Goal: Task Accomplishment & Management: Use online tool/utility

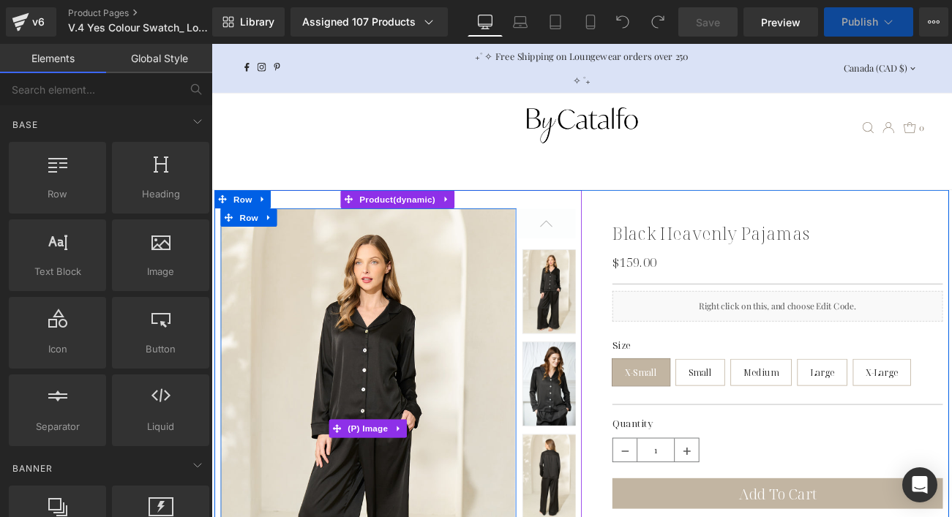
click at [415, 435] on img at bounding box center [398, 505] width 353 height 528
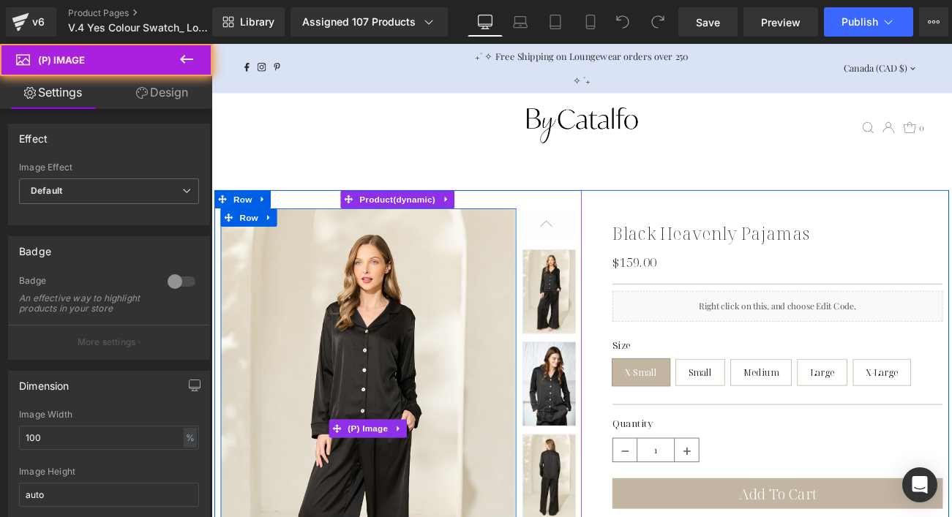
click at [415, 435] on img at bounding box center [398, 505] width 353 height 528
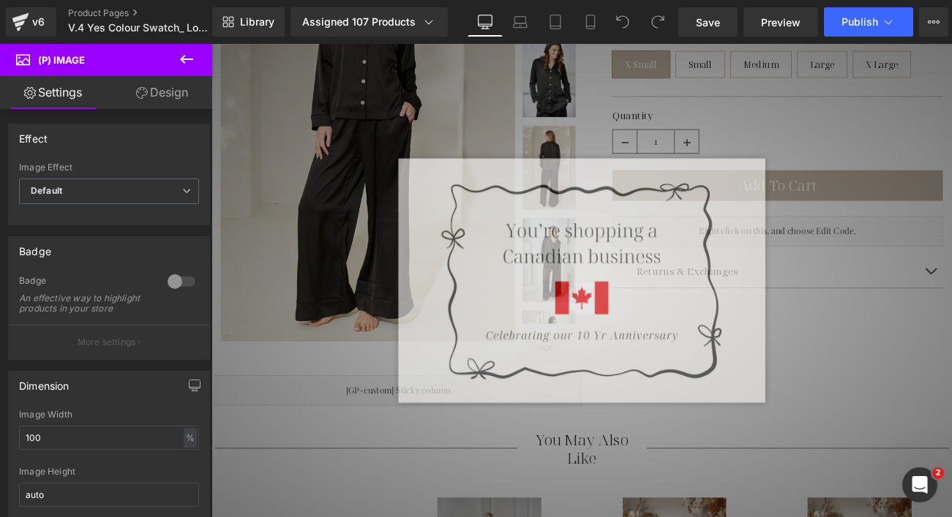
scroll to position [486, 0]
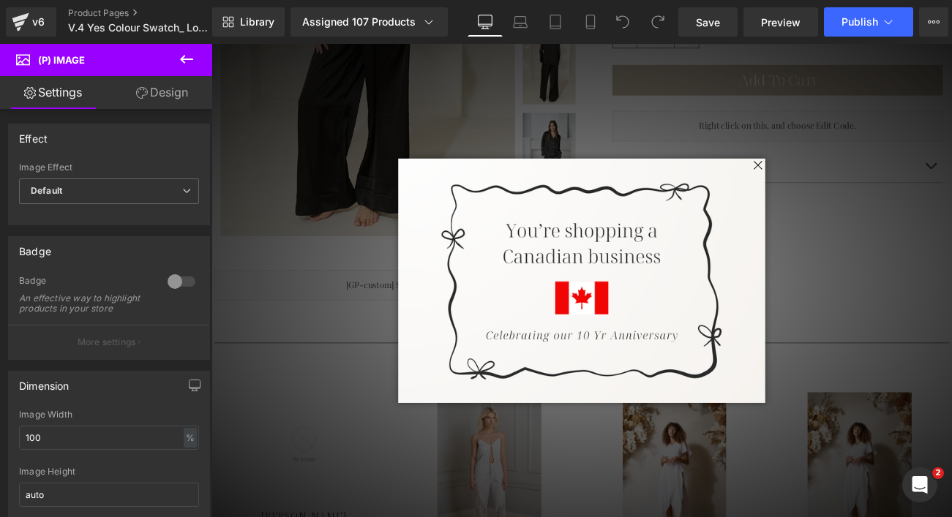
click at [858, 192] on span at bounding box center [864, 190] width 18 height 18
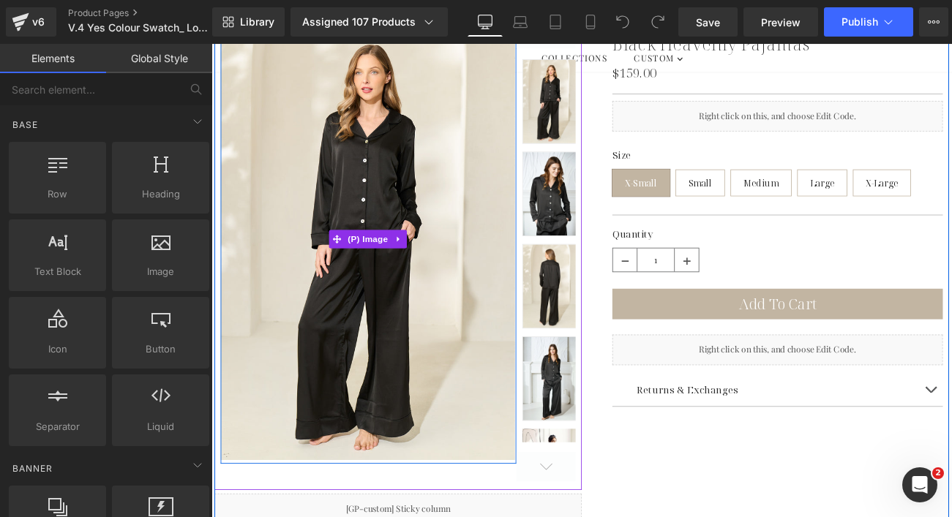
scroll to position [113, 0]
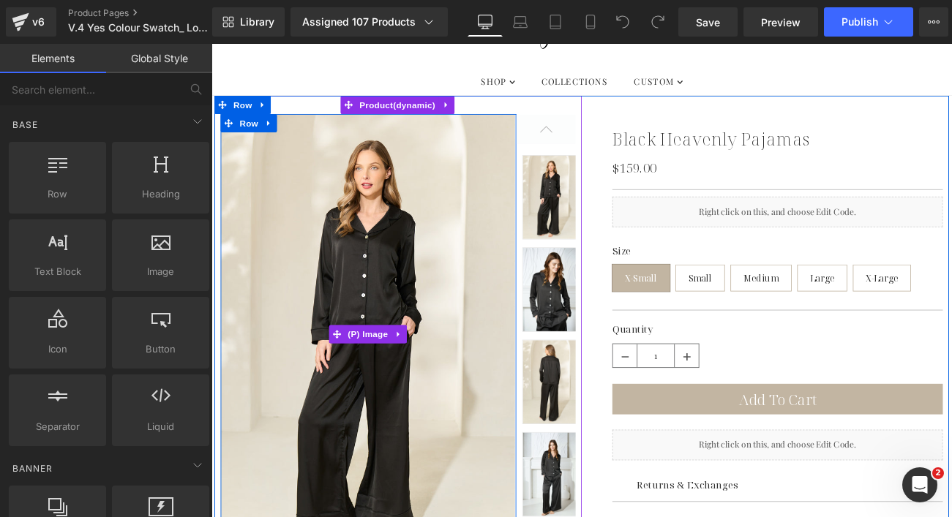
click at [381, 345] on img at bounding box center [398, 392] width 353 height 528
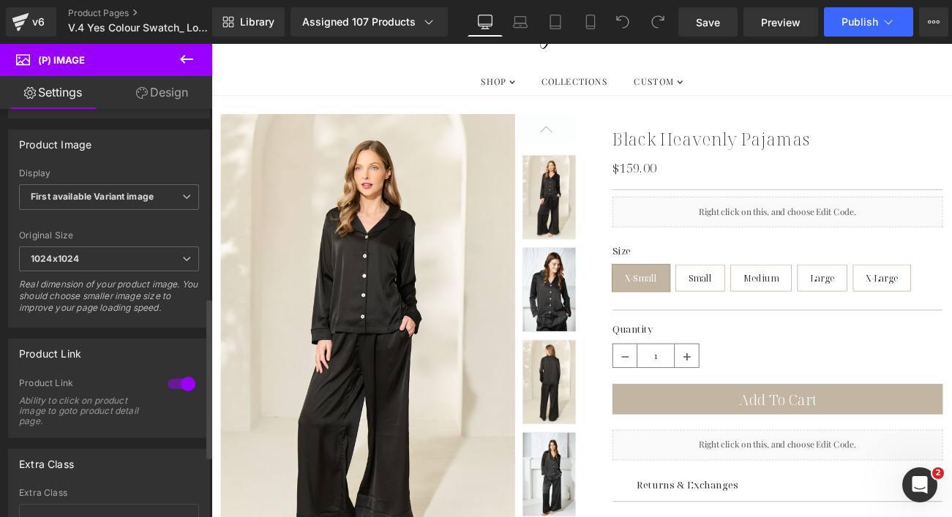
scroll to position [556, 0]
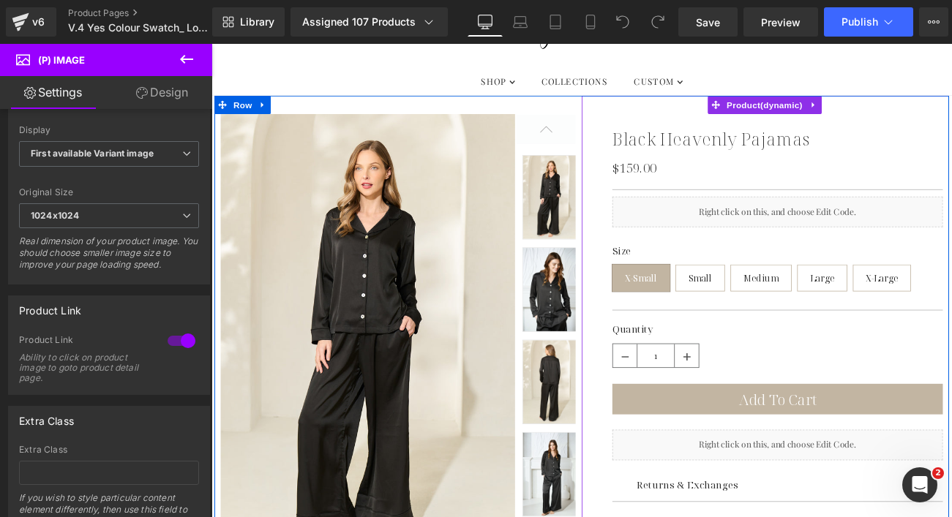
click at [617, 224] on img at bounding box center [617, 227] width 68 height 101
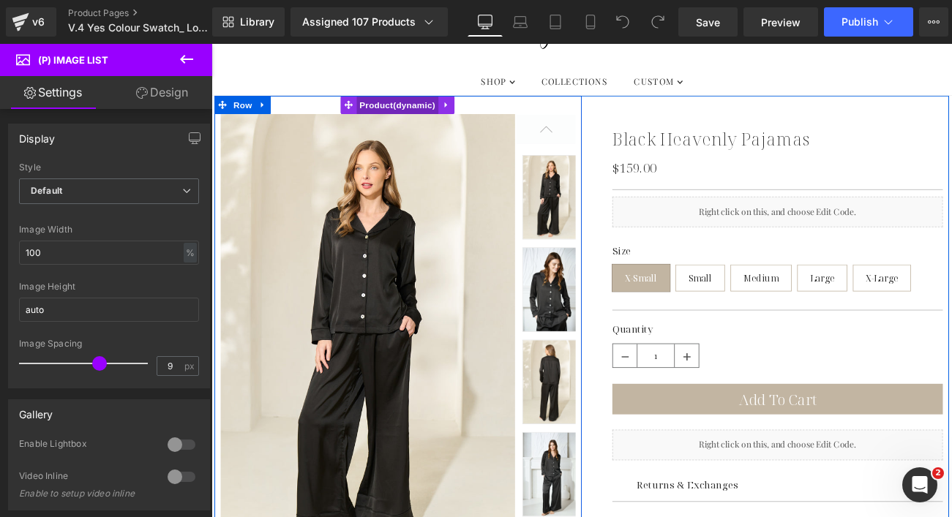
click at [424, 114] on span "Product" at bounding box center [434, 117] width 98 height 22
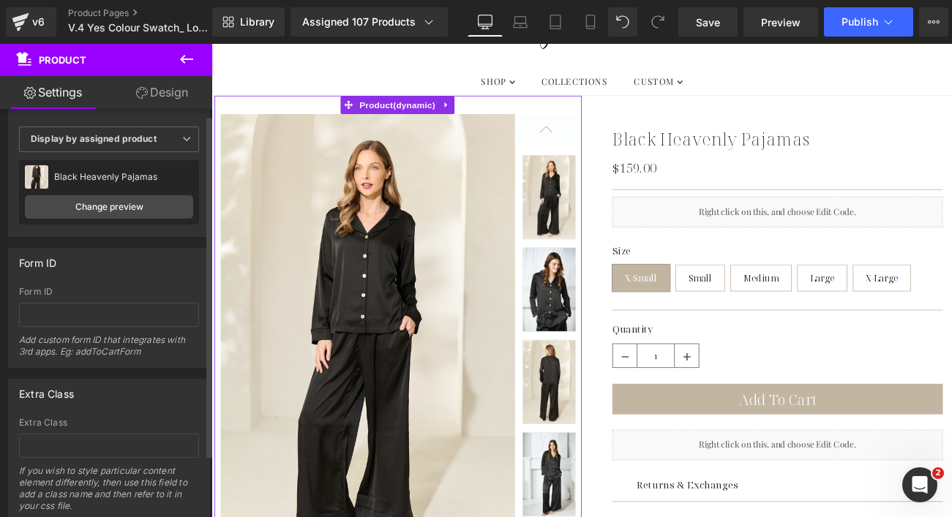
scroll to position [0, 0]
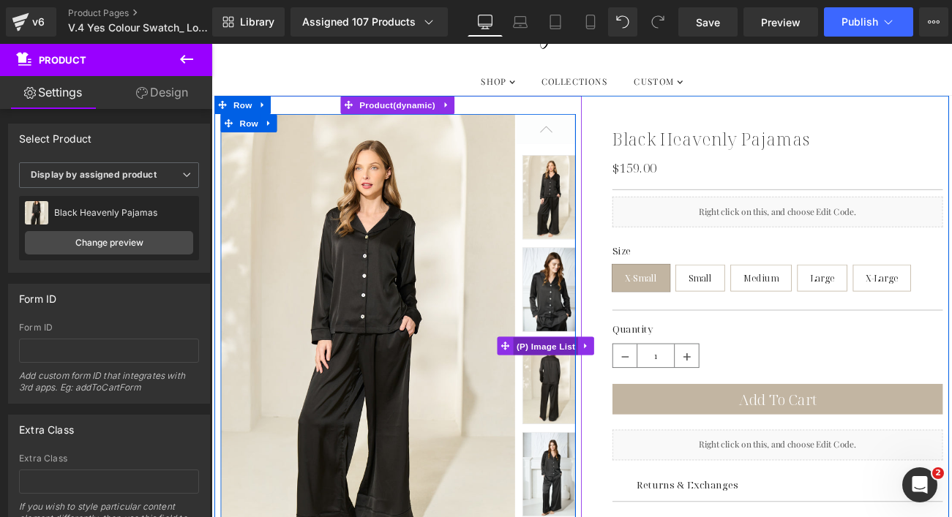
click at [609, 399] on span "(P) Image List" at bounding box center [611, 406] width 78 height 22
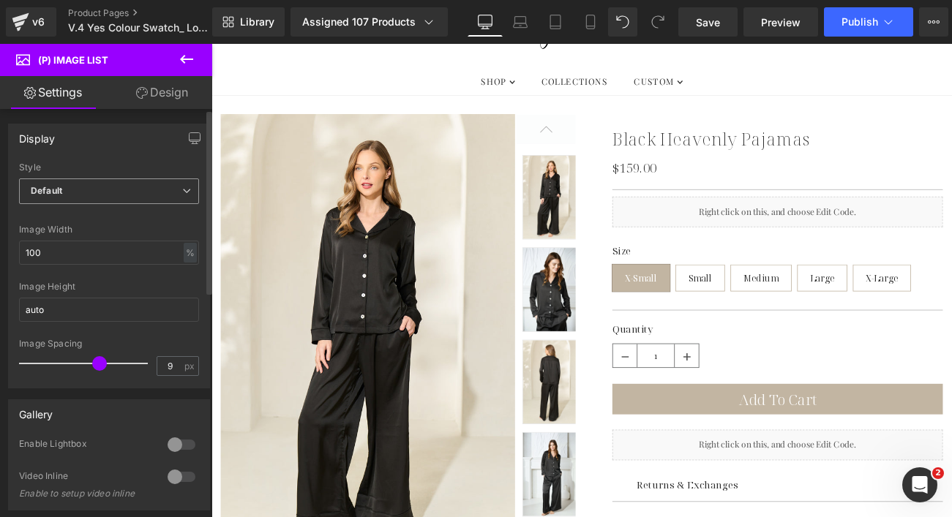
click at [127, 185] on span "Default" at bounding box center [109, 191] width 180 height 26
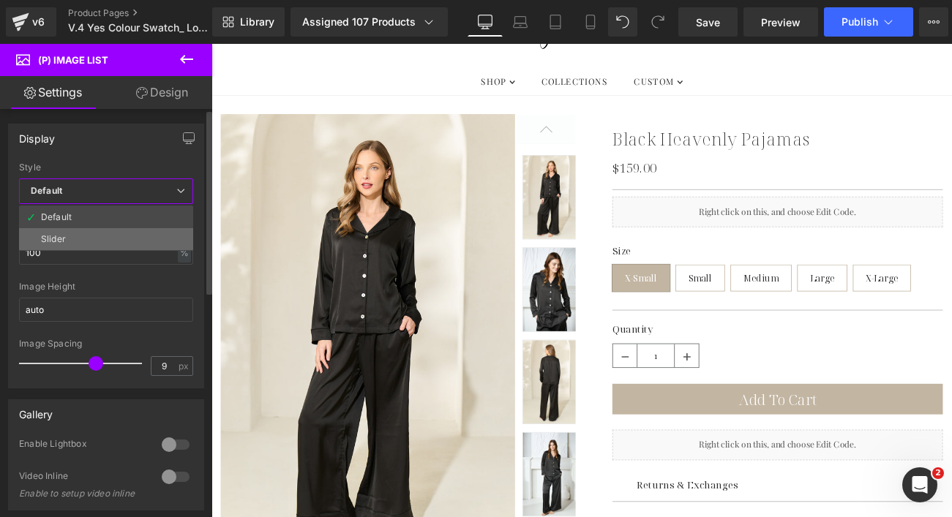
click at [108, 246] on li "Slider" at bounding box center [106, 239] width 174 height 22
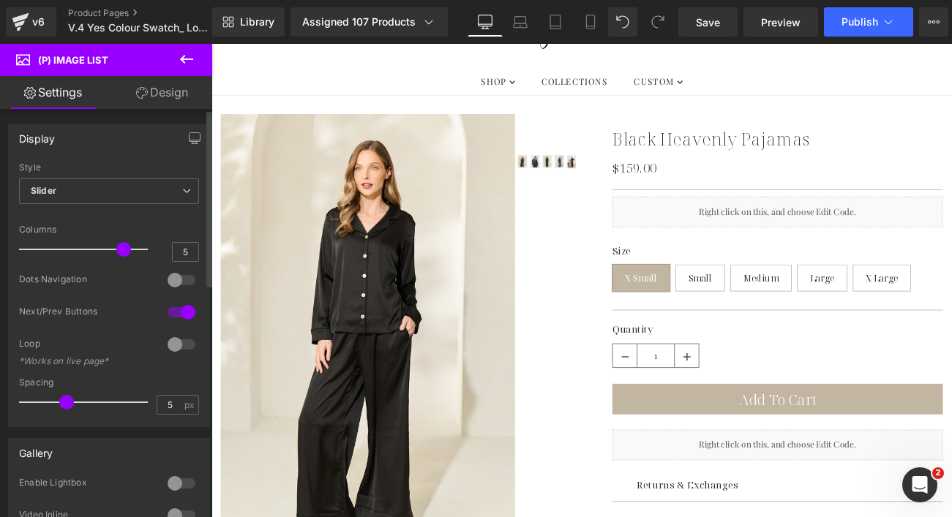
click at [171, 280] on div at bounding box center [181, 279] width 35 height 23
click at [155, 187] on span "Slider" at bounding box center [109, 191] width 180 height 26
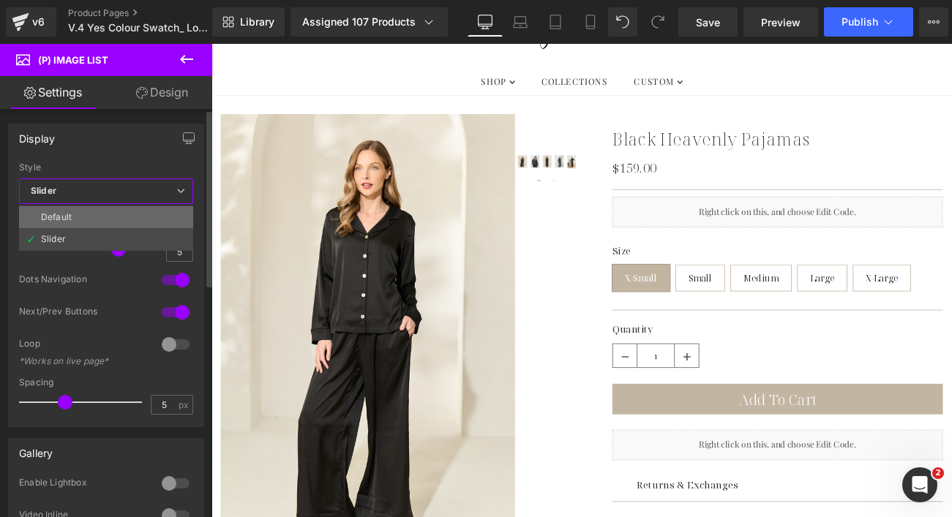
click at [132, 217] on li "Default" at bounding box center [106, 217] width 174 height 22
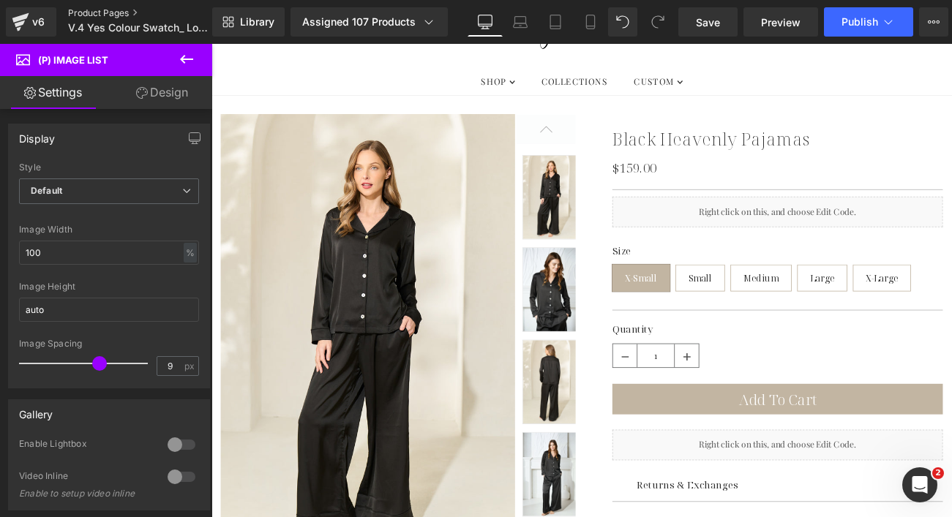
click at [105, 13] on link "Product Pages" at bounding box center [152, 13] width 168 height 12
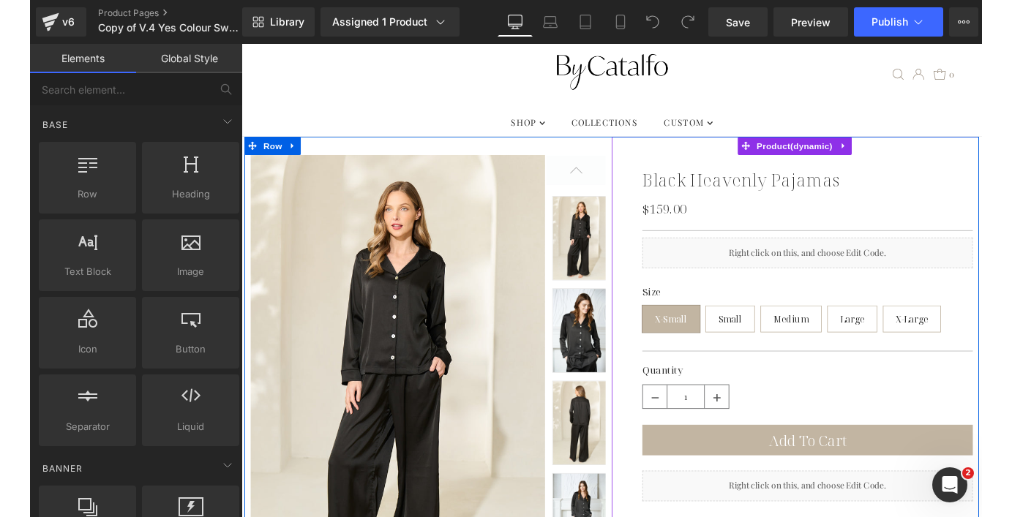
scroll to position [91, 0]
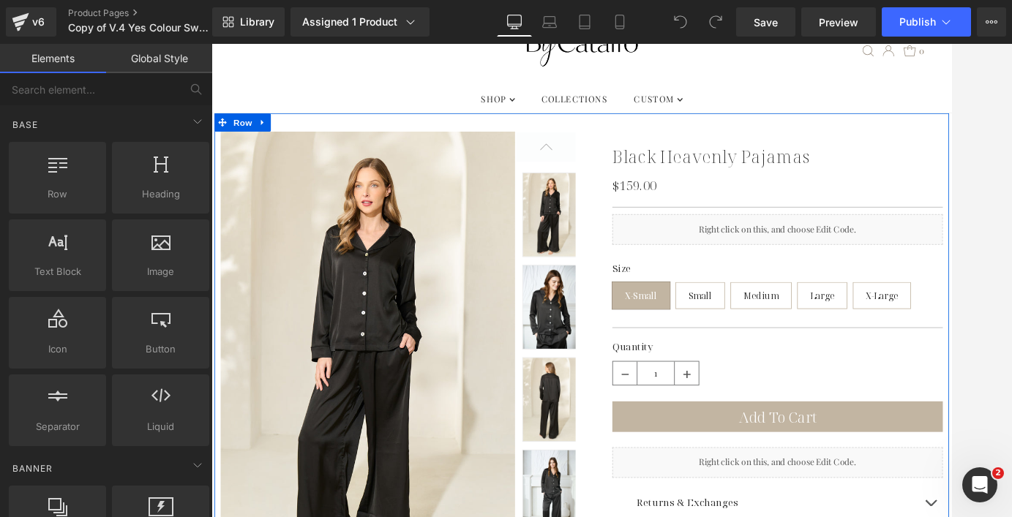
click at [604, 277] on img at bounding box center [617, 248] width 68 height 101
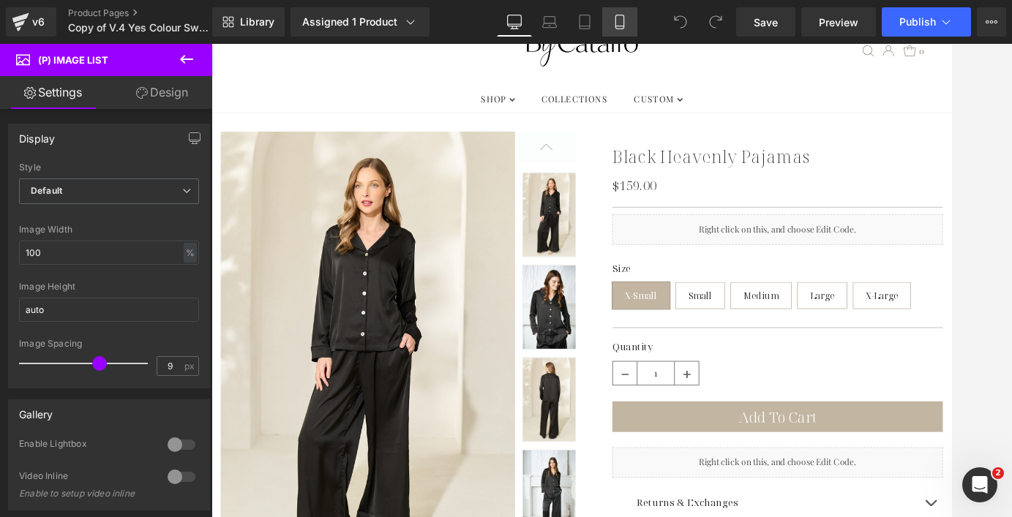
click at [623, 20] on icon at bounding box center [619, 22] width 8 height 14
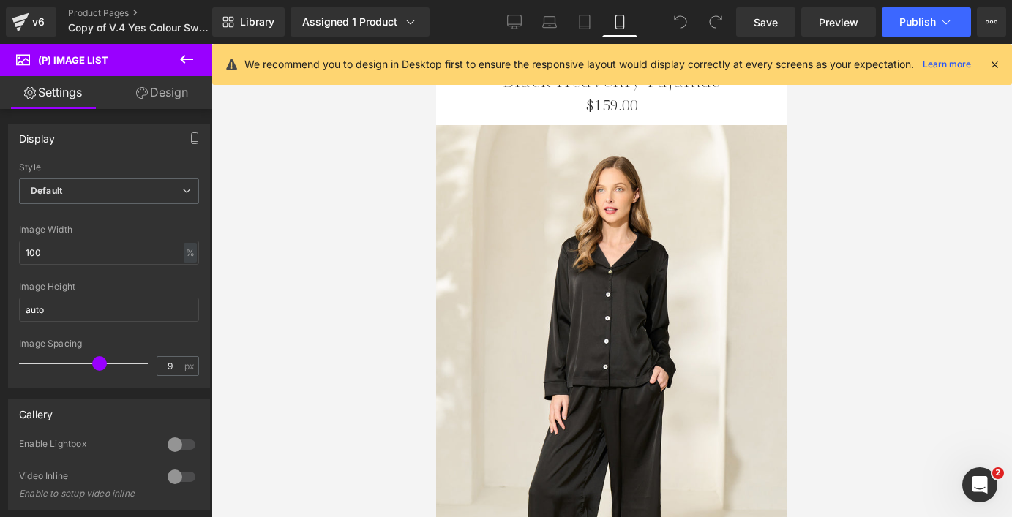
scroll to position [0, 0]
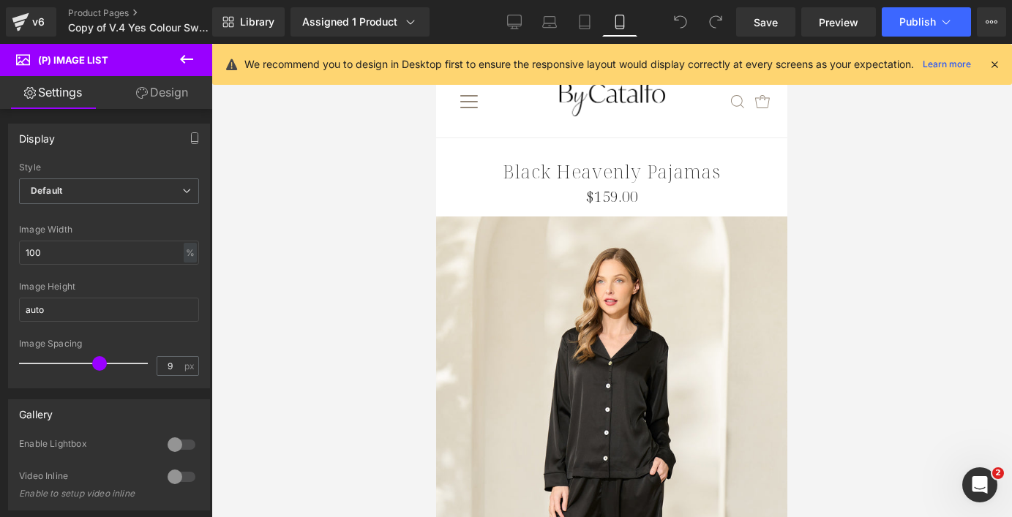
click at [951, 71] on icon at bounding box center [994, 64] width 13 height 13
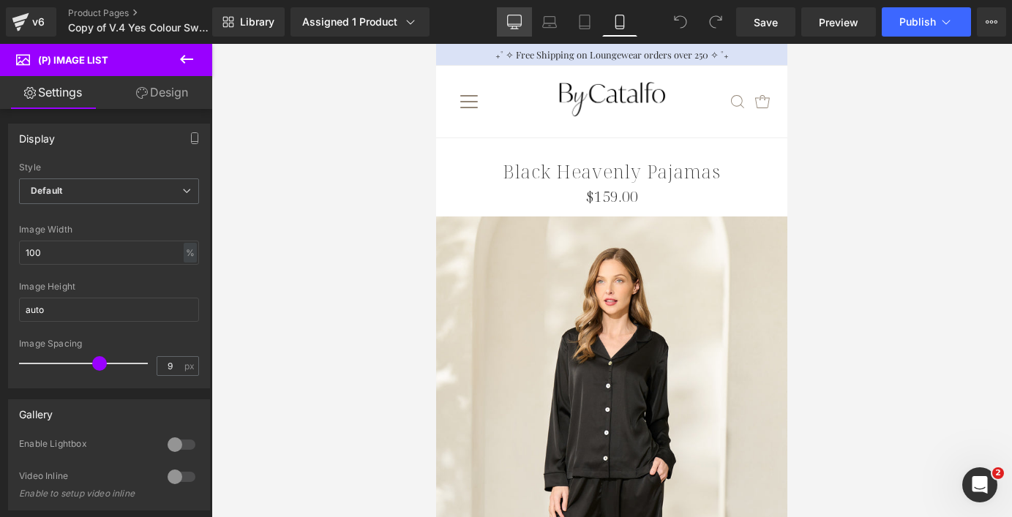
click at [520, 20] on icon at bounding box center [514, 22] width 15 height 15
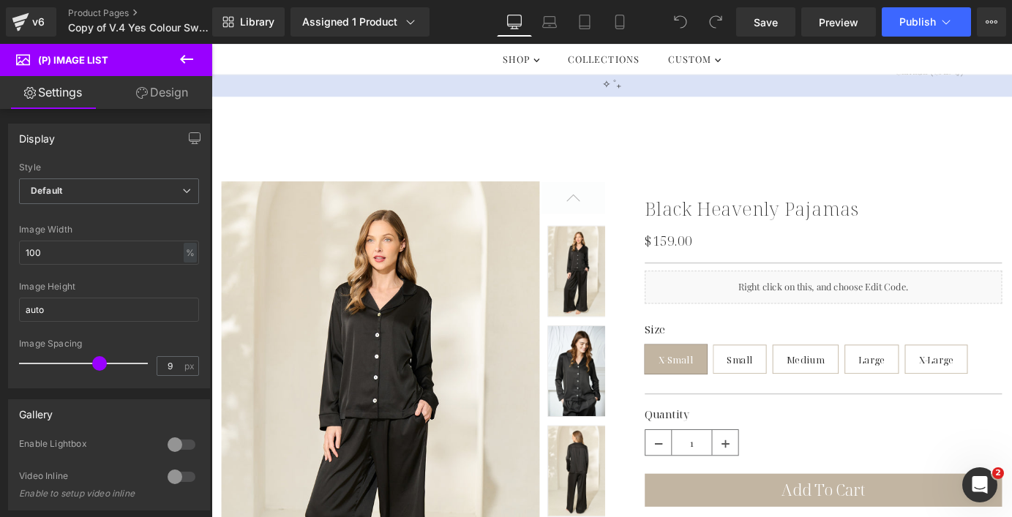
scroll to position [83, 0]
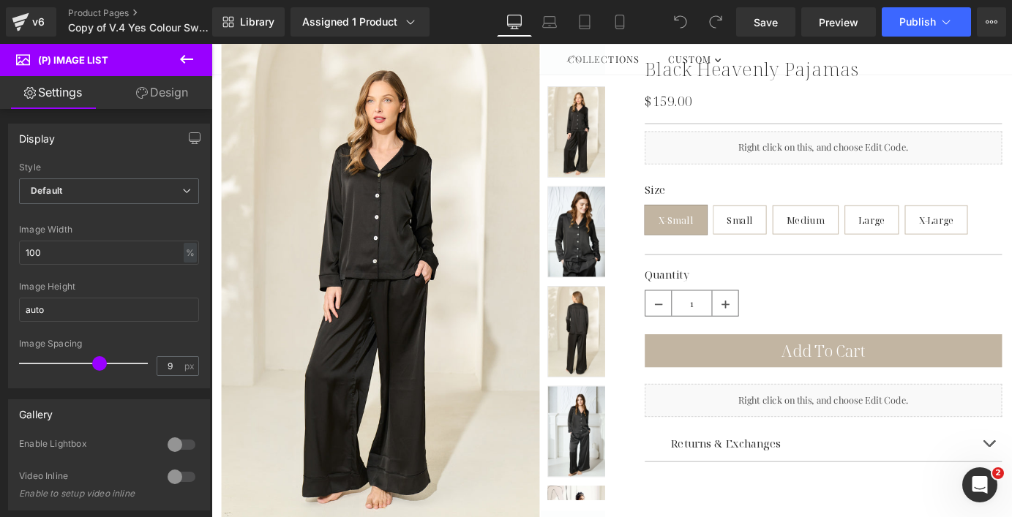
click at [634, 218] on img at bounding box center [617, 251] width 68 height 101
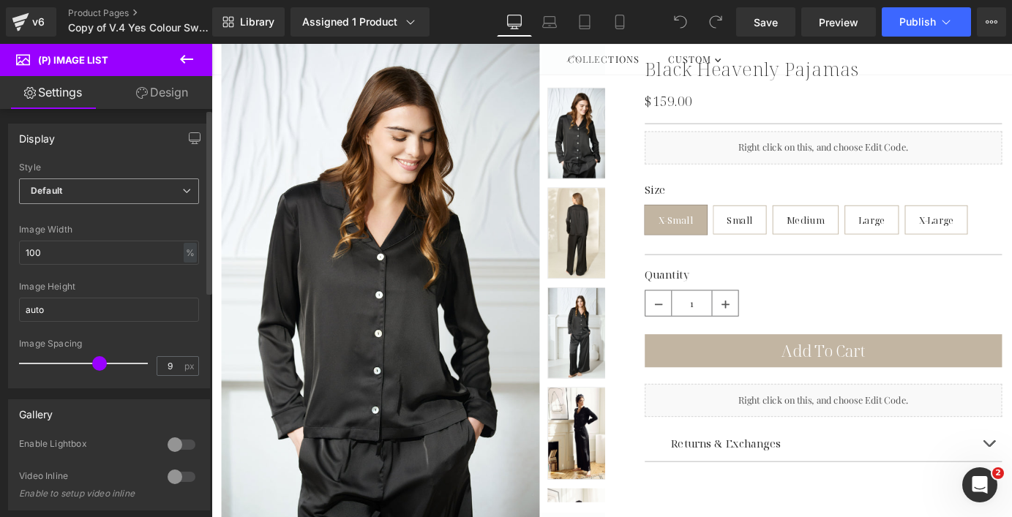
click at [143, 194] on span "Default" at bounding box center [109, 191] width 180 height 26
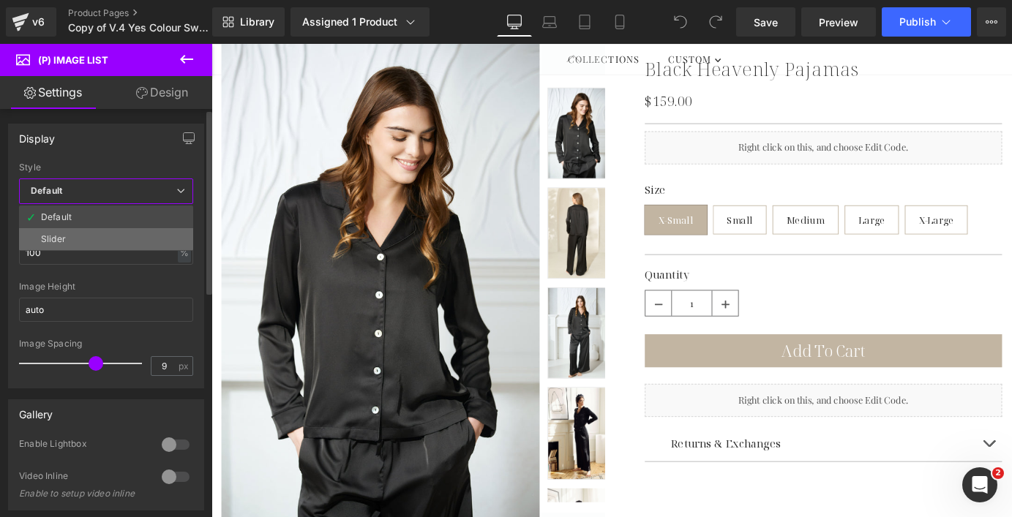
click at [112, 233] on li "Slider" at bounding box center [106, 239] width 174 height 22
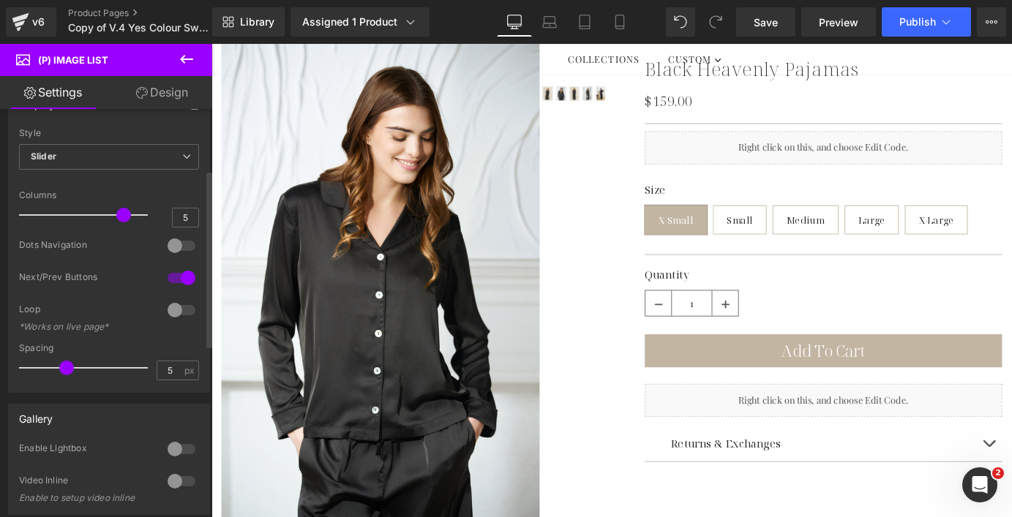
scroll to position [0, 0]
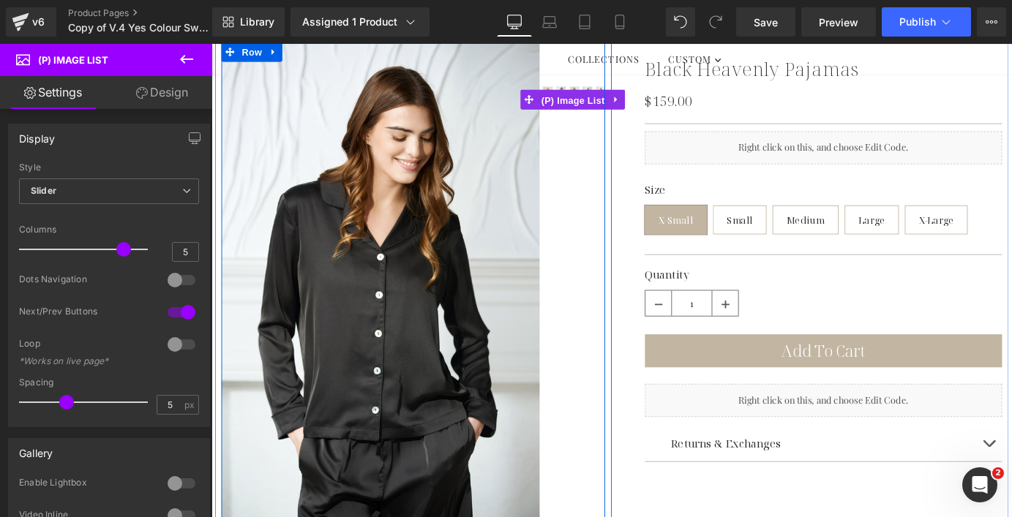
click at [624, 100] on span "(P) Image List" at bounding box center [611, 106] width 78 height 22
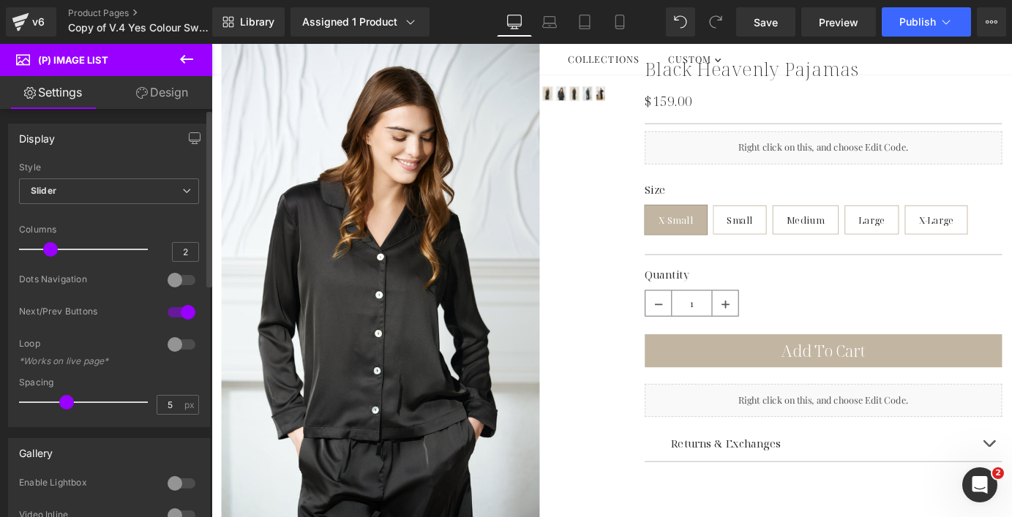
type input "1"
drag, startPoint x: 120, startPoint y: 249, endPoint x: 30, endPoint y: 252, distance: 90.0
click at [30, 252] on span at bounding box center [26, 249] width 15 height 15
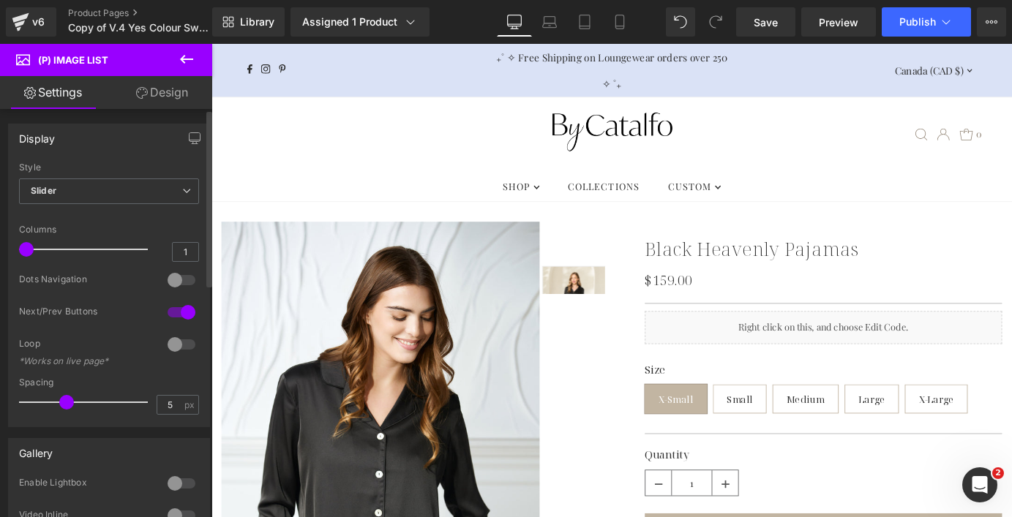
click at [169, 283] on div at bounding box center [181, 279] width 35 height 23
click at [179, 307] on div at bounding box center [181, 312] width 35 height 23
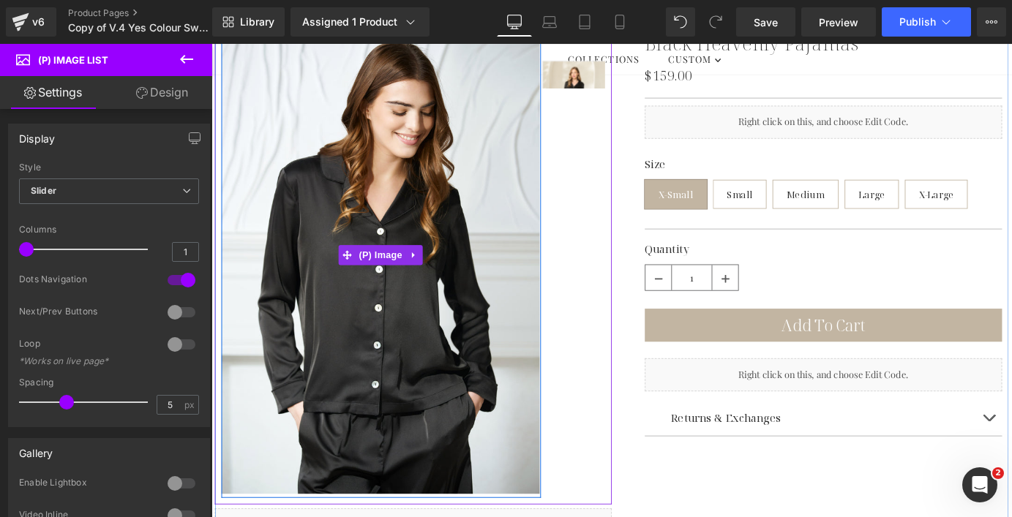
scroll to position [263, 0]
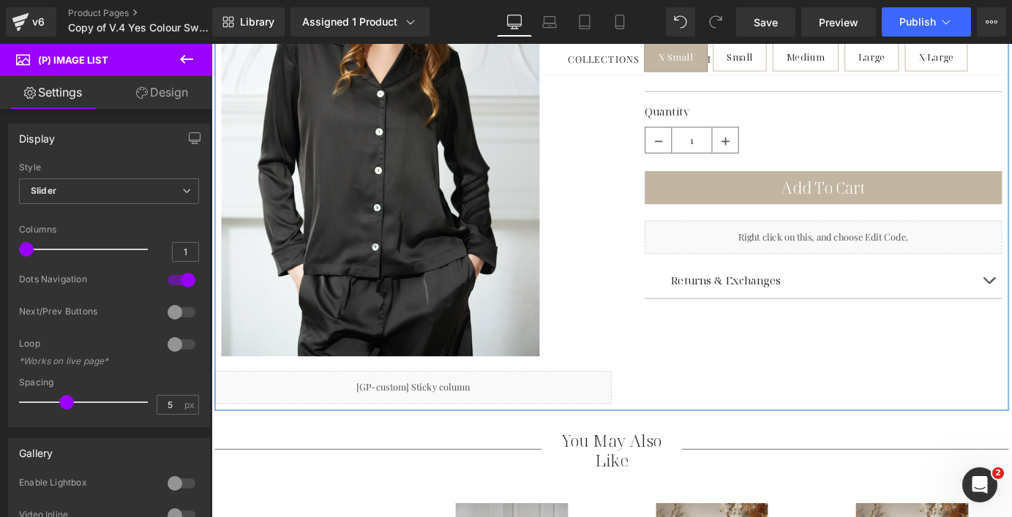
click at [424, 327] on img at bounding box center [398, 125] width 353 height 528
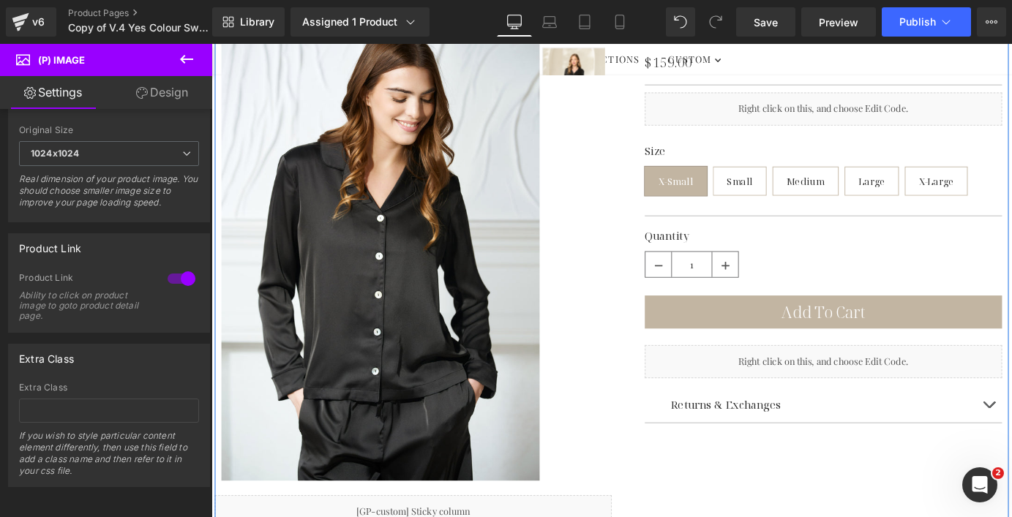
scroll to position [0, 0]
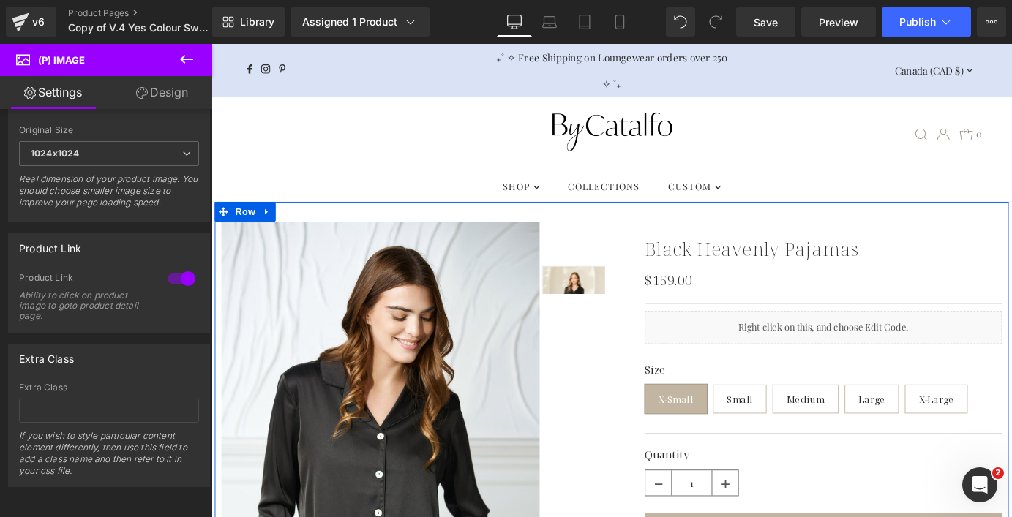
click at [623, 296] on span "(P) Image List" at bounding box center [611, 305] width 62 height 18
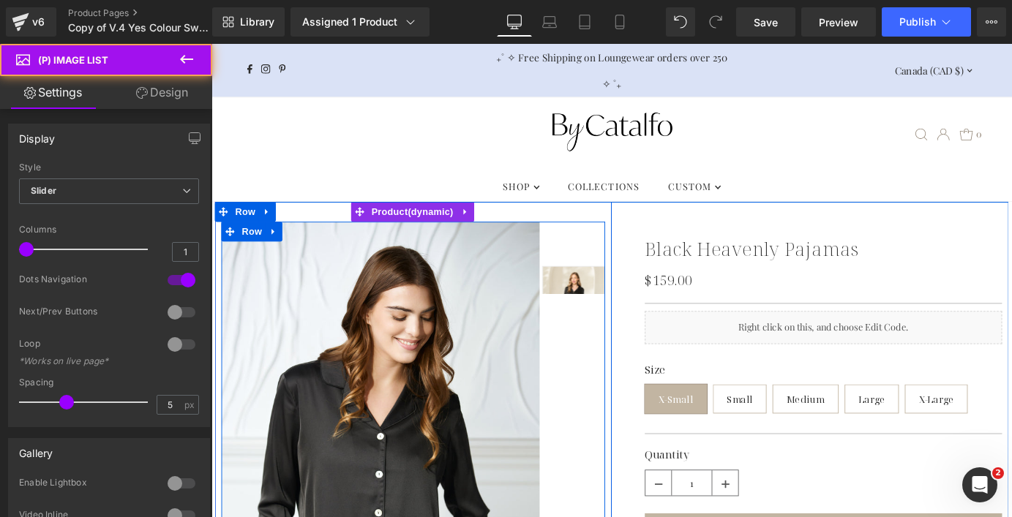
click at [600, 319] on div at bounding box center [611, 305] width 71 height 129
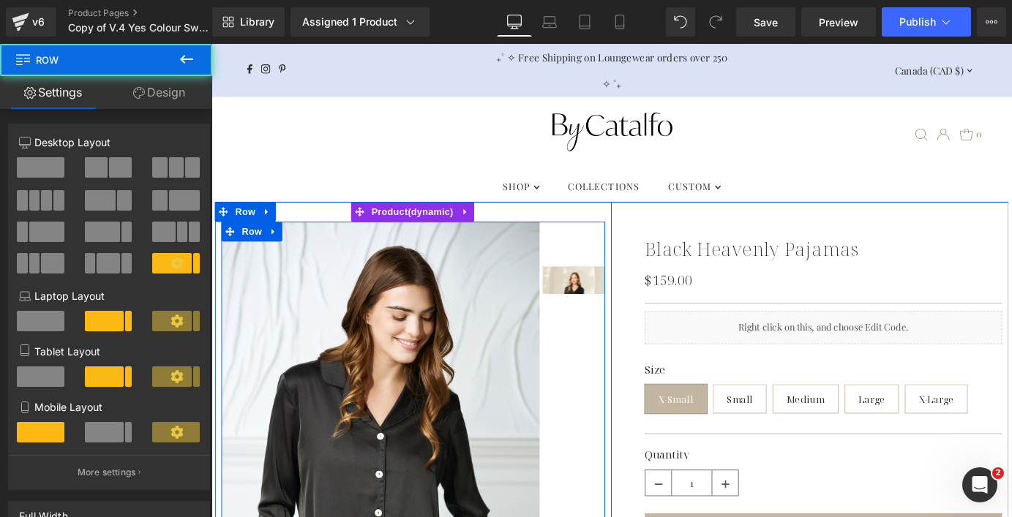
click at [599, 342] on div at bounding box center [611, 305] width 71 height 129
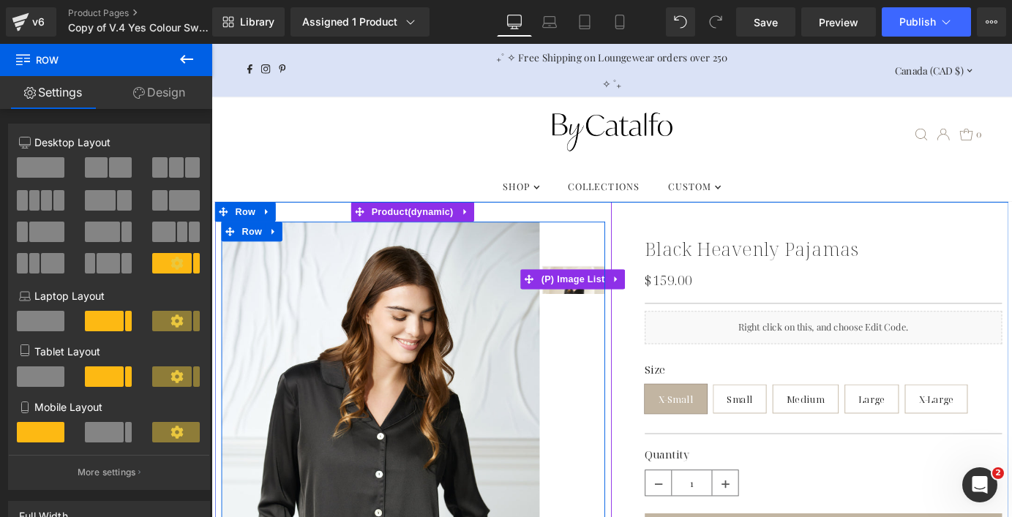
click at [610, 293] on span "(P) Image List" at bounding box center [611, 304] width 78 height 22
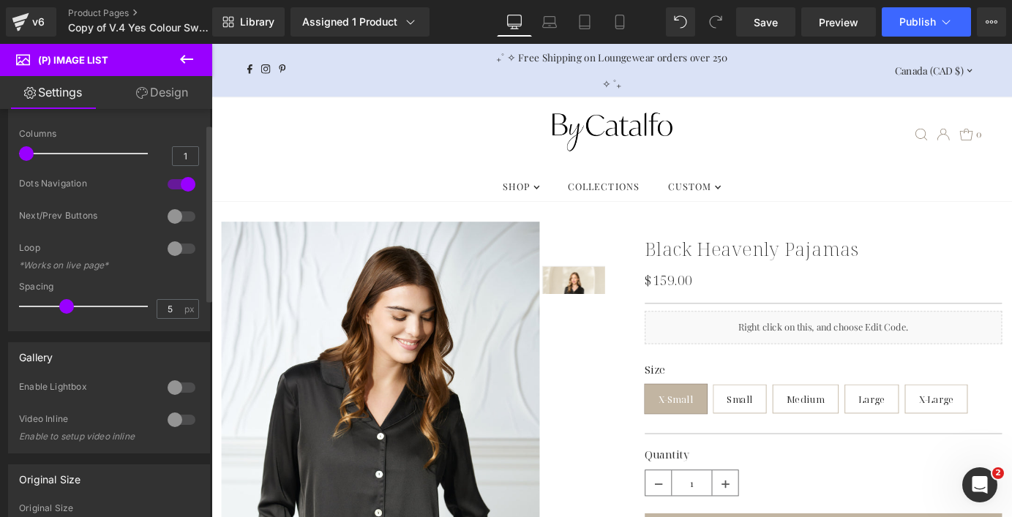
scroll to position [121, 0]
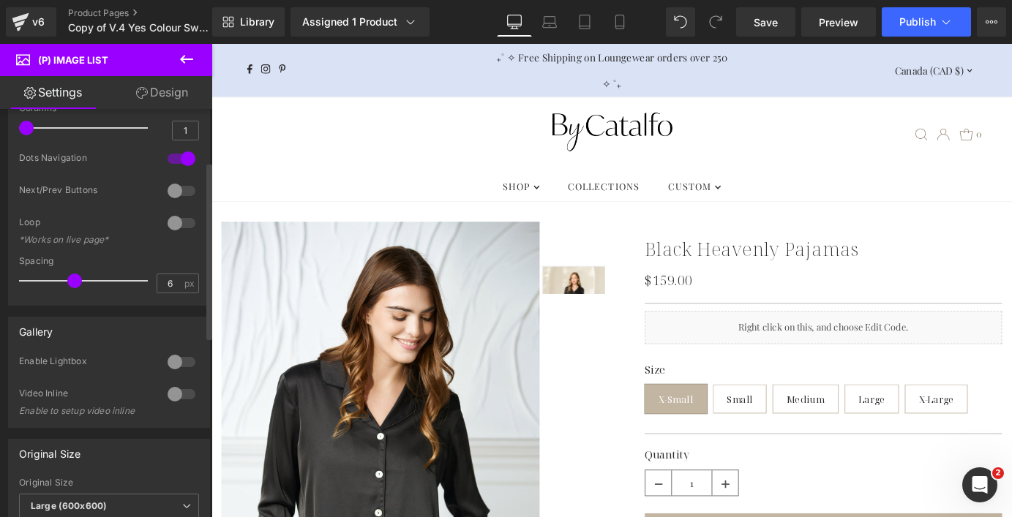
type input "5"
click at [69, 277] on span at bounding box center [66, 281] width 15 height 15
click at [166, 363] on div at bounding box center [181, 361] width 35 height 23
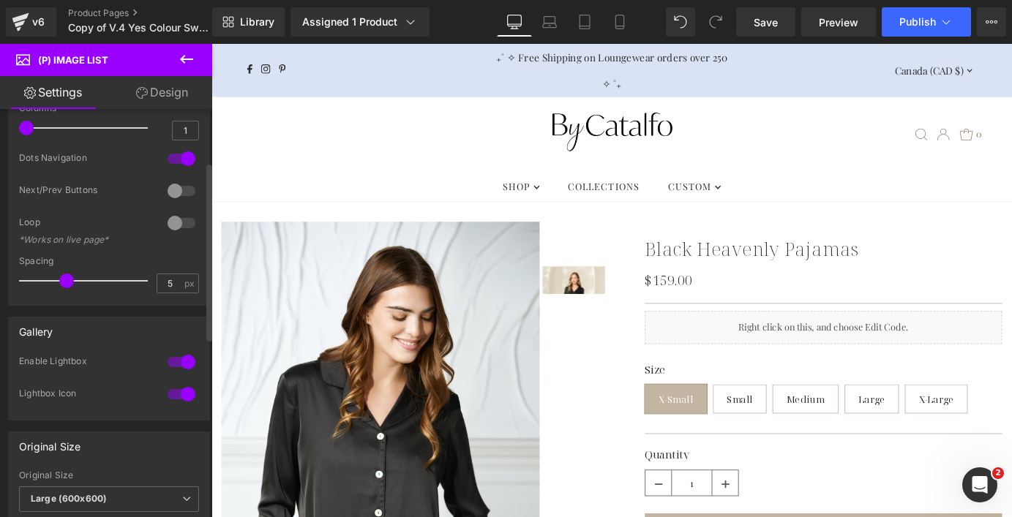
click at [166, 363] on div at bounding box center [181, 361] width 35 height 23
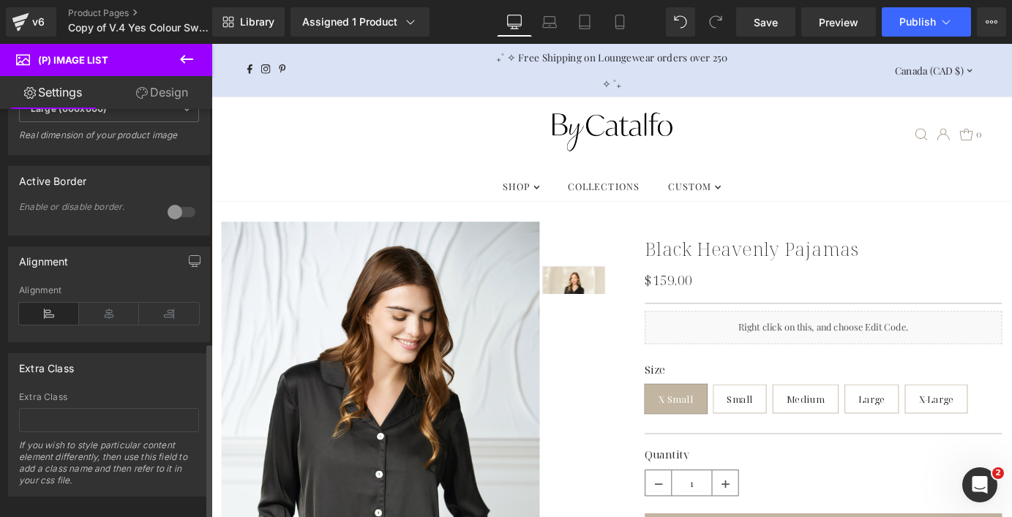
scroll to position [538, 0]
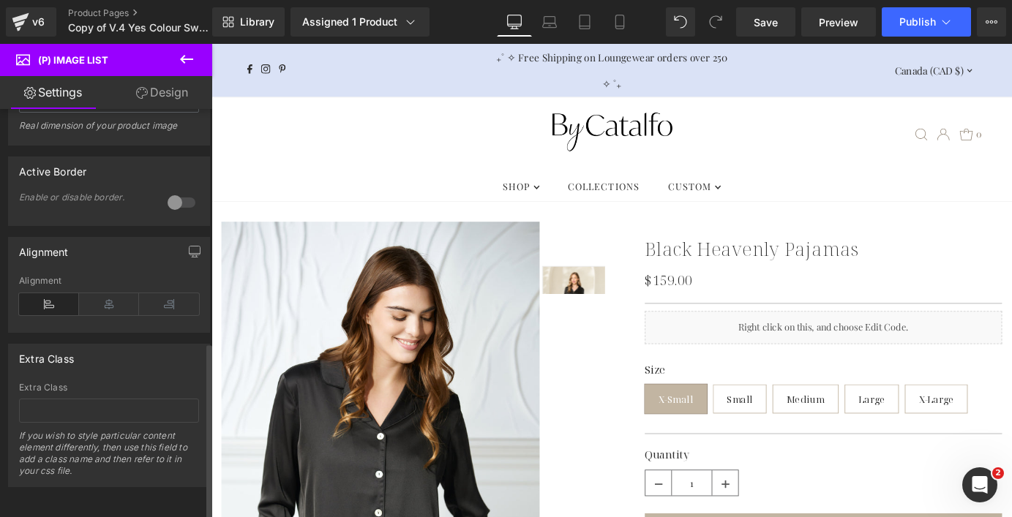
click at [175, 192] on div at bounding box center [181, 202] width 35 height 23
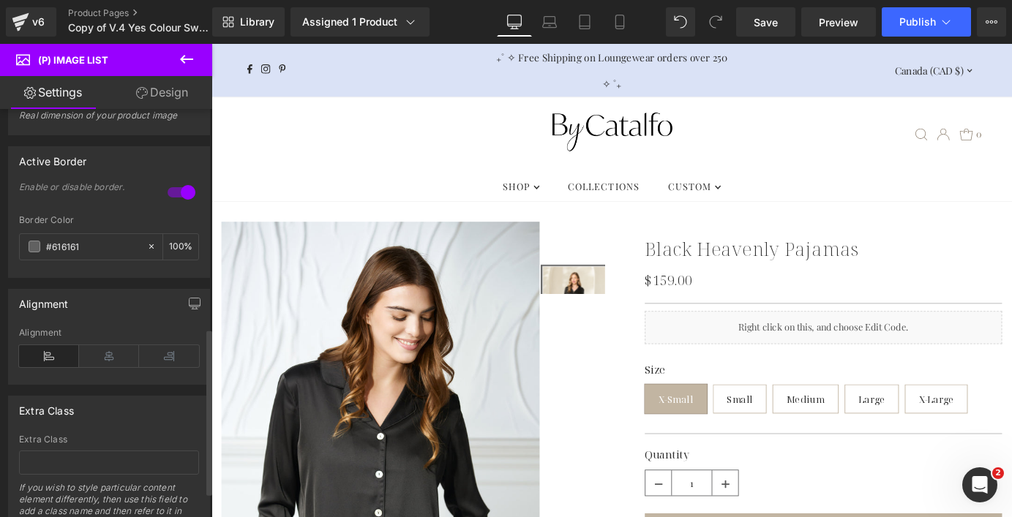
click at [175, 192] on div at bounding box center [181, 192] width 35 height 23
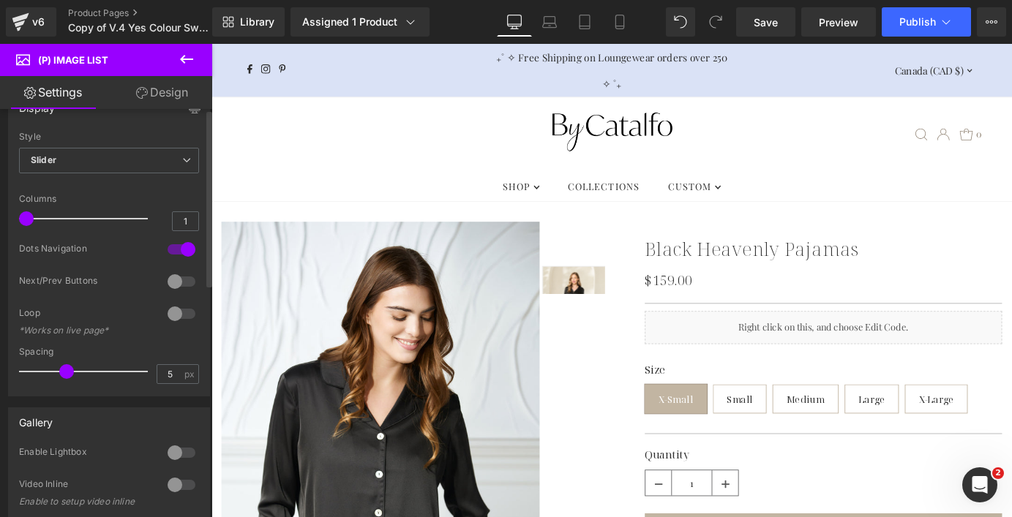
scroll to position [0, 0]
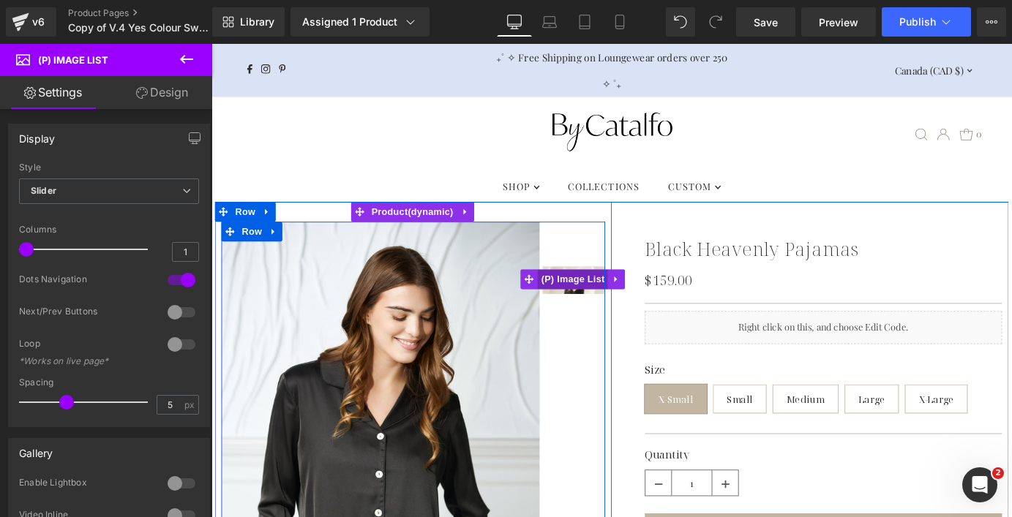
click at [613, 296] on span "(P) Image List" at bounding box center [611, 304] width 78 height 22
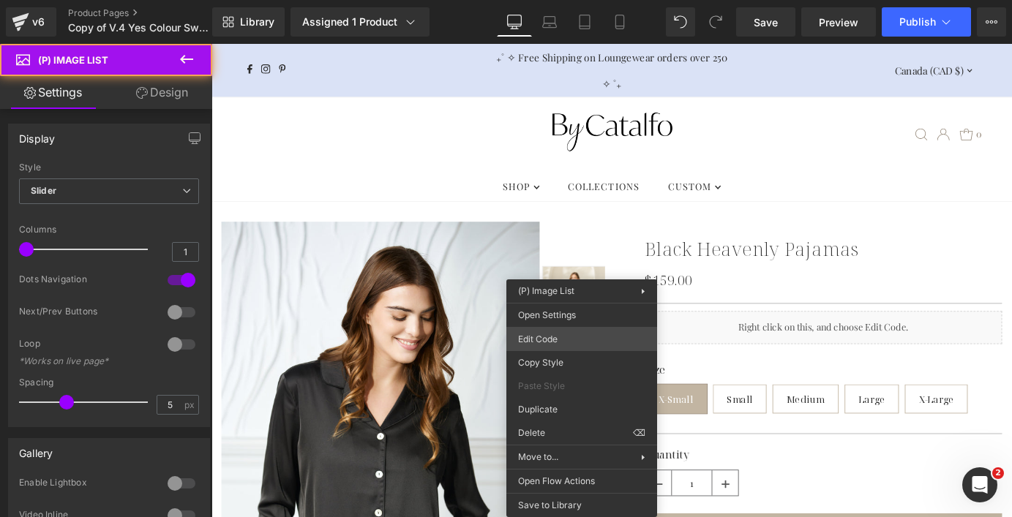
click at [543, 0] on div "(P) Image List You are previewing how the will restyle your page. You can not e…" at bounding box center [506, 0] width 1012 height 0
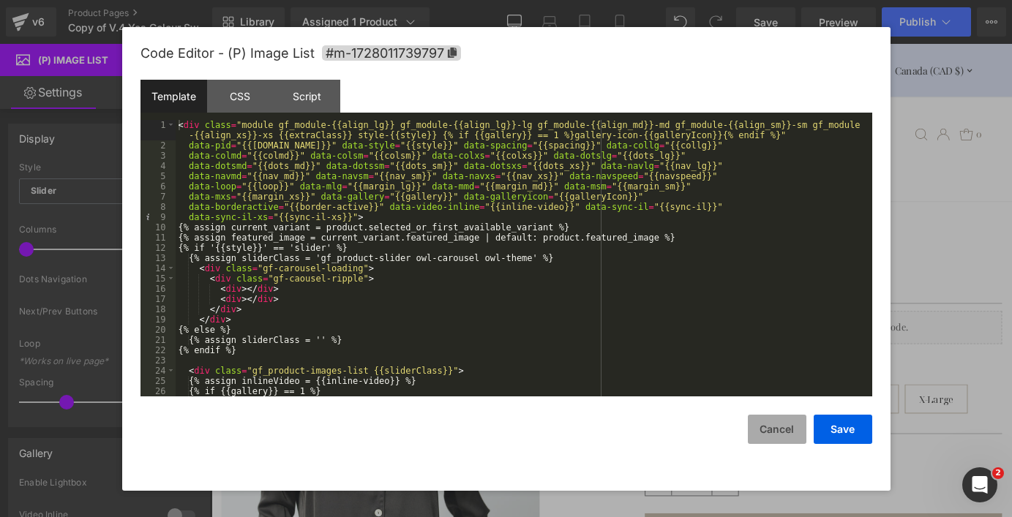
click at [788, 430] on button "Cancel" at bounding box center [777, 429] width 59 height 29
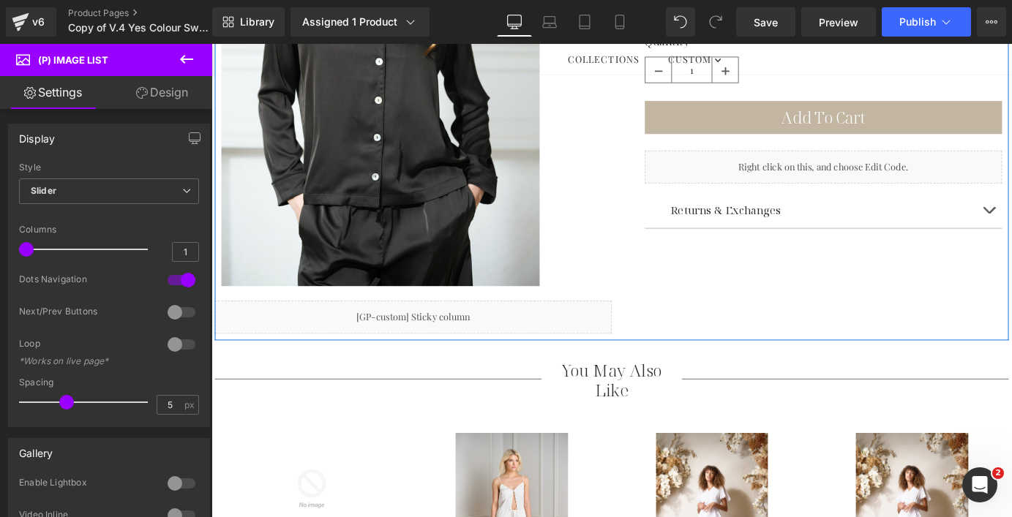
scroll to position [353, 0]
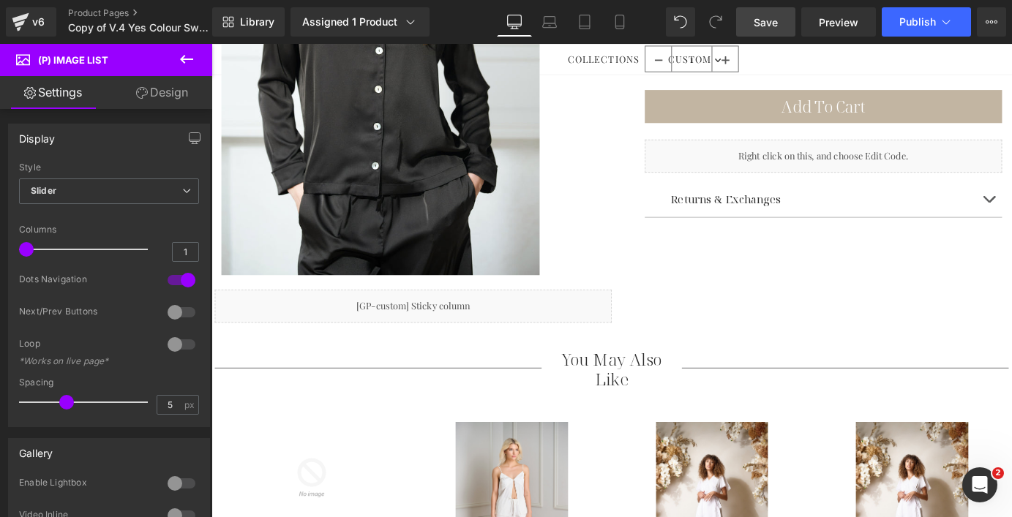
click at [760, 21] on span "Save" at bounding box center [765, 22] width 24 height 15
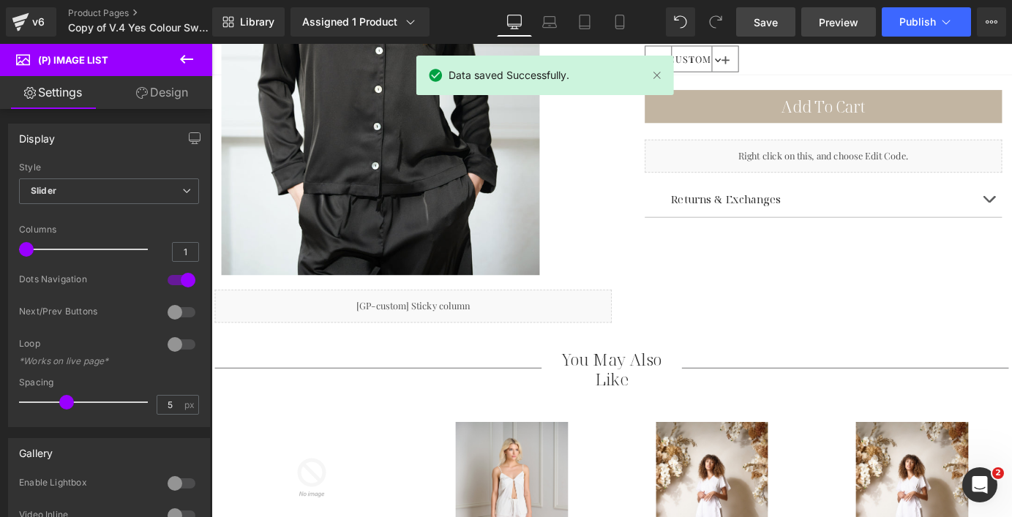
click at [838, 25] on span "Preview" at bounding box center [839, 22] width 40 height 15
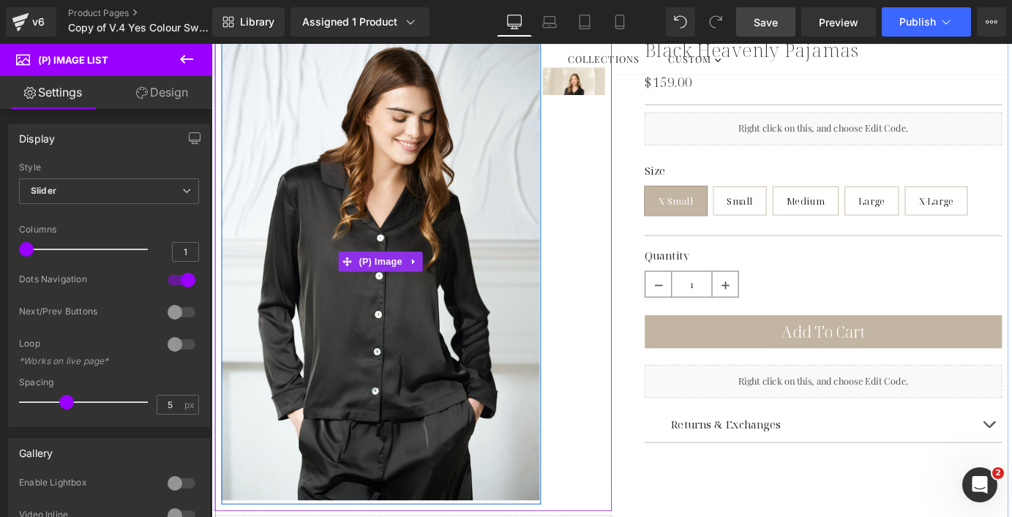
scroll to position [0, 0]
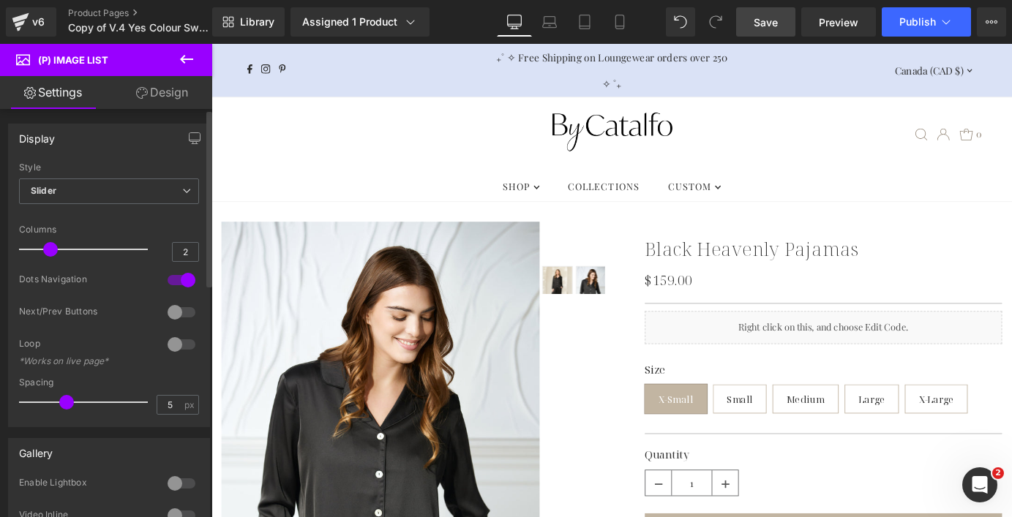
type input "1"
drag, startPoint x: 31, startPoint y: 250, endPoint x: 20, endPoint y: 247, distance: 11.6
click at [20, 247] on span at bounding box center [26, 249] width 15 height 15
click at [153, 189] on span "Slider" at bounding box center [109, 191] width 180 height 26
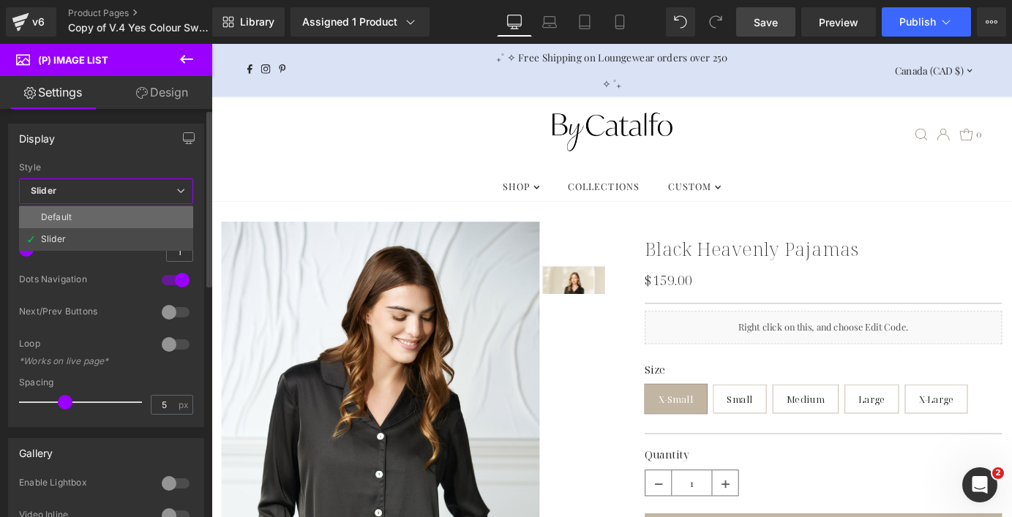
click at [124, 218] on li "Default" at bounding box center [106, 217] width 174 height 22
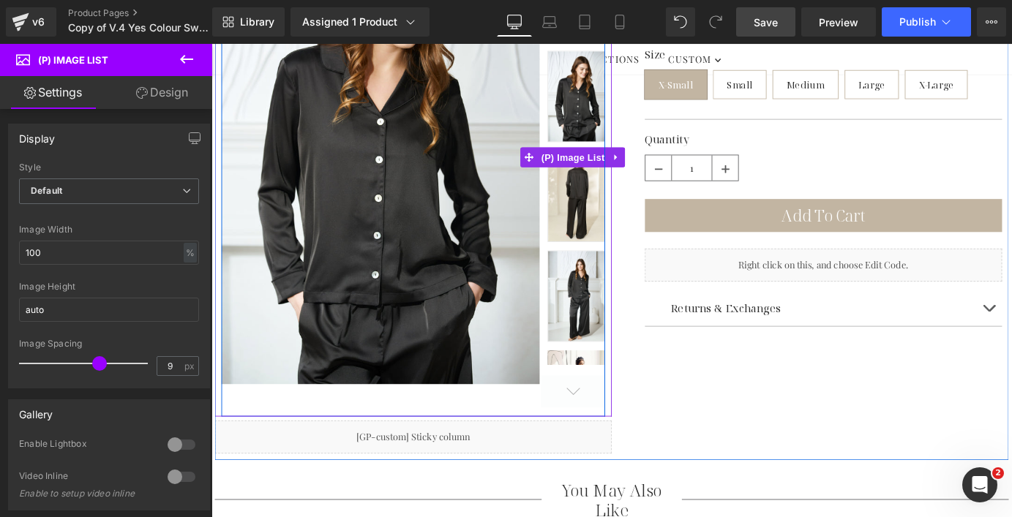
scroll to position [302, 0]
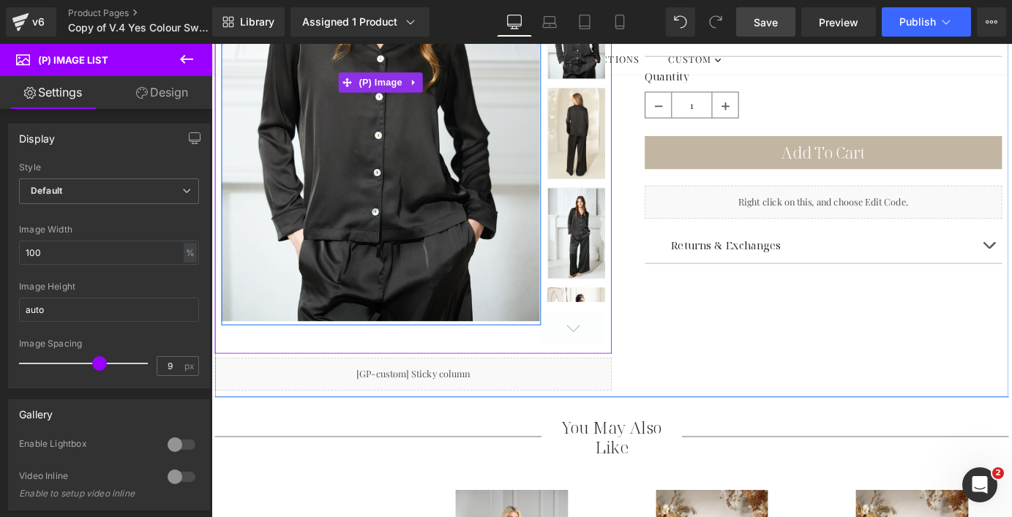
click at [481, 173] on img at bounding box center [398, 86] width 353 height 528
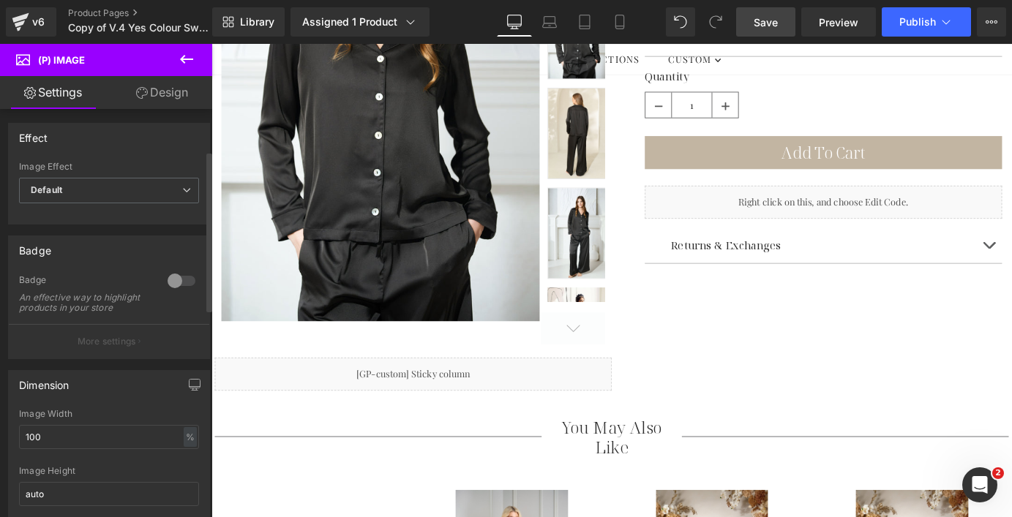
scroll to position [0, 0]
click at [115, 187] on span "Default" at bounding box center [109, 191] width 180 height 26
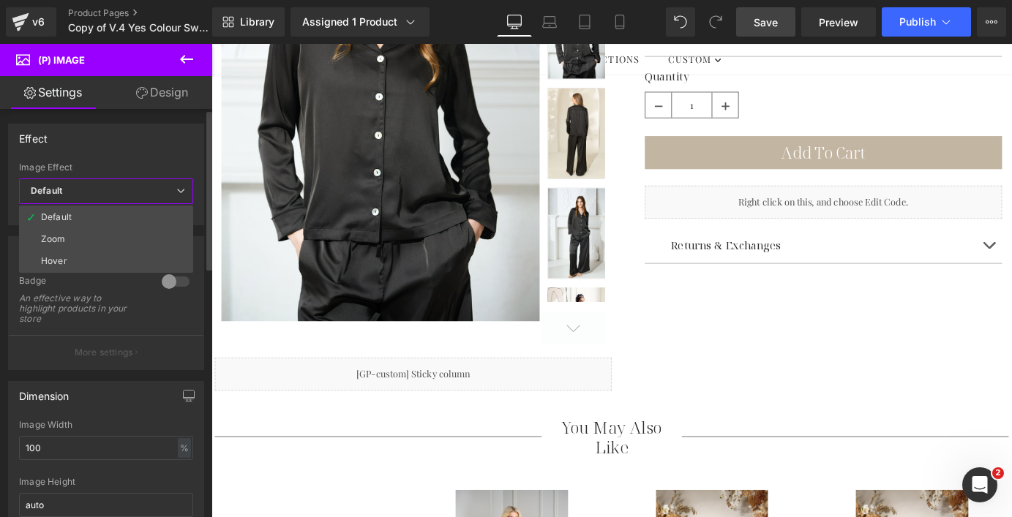
click at [137, 148] on div "Effect" at bounding box center [106, 138] width 195 height 28
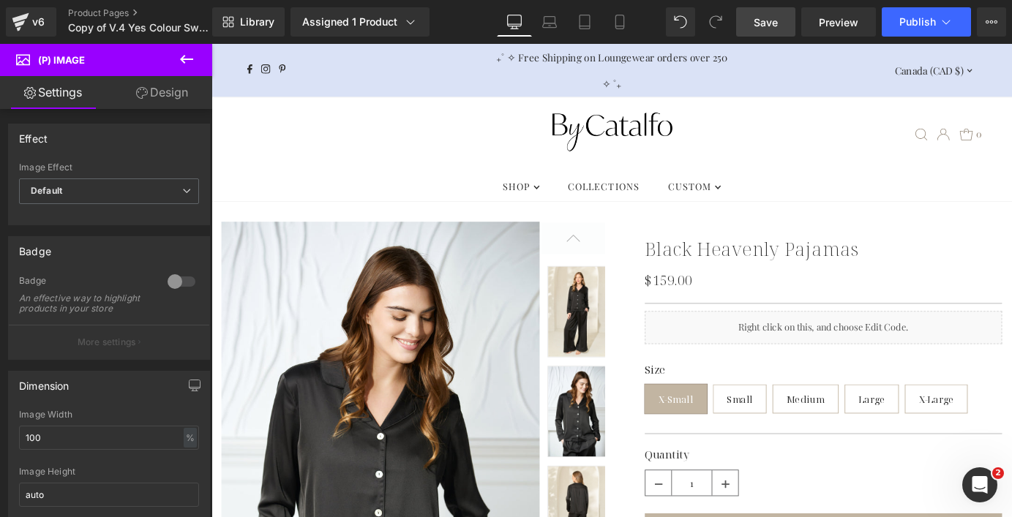
click at [194, 59] on icon at bounding box center [187, 59] width 18 height 18
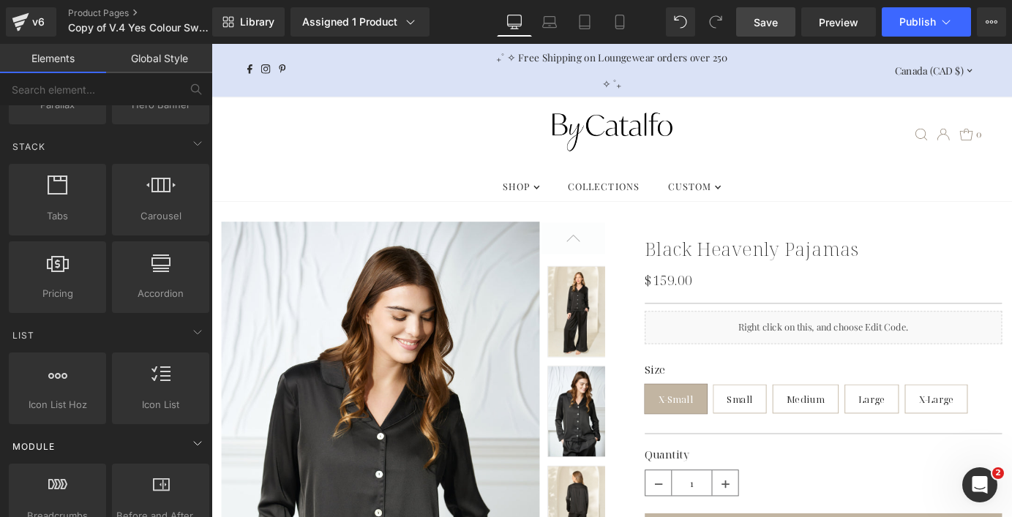
scroll to position [423, 0]
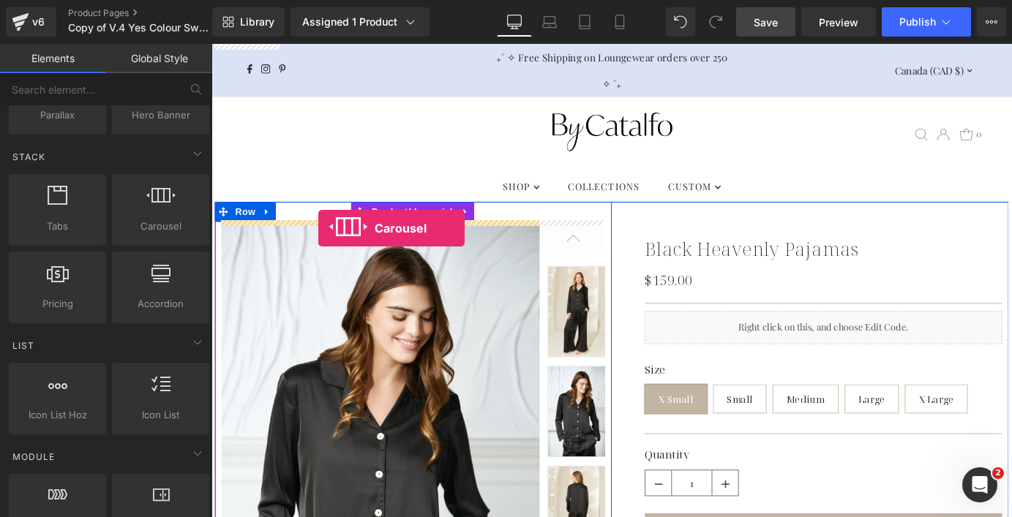
drag, startPoint x: 355, startPoint y: 268, endPoint x: 329, endPoint y: 248, distance: 32.3
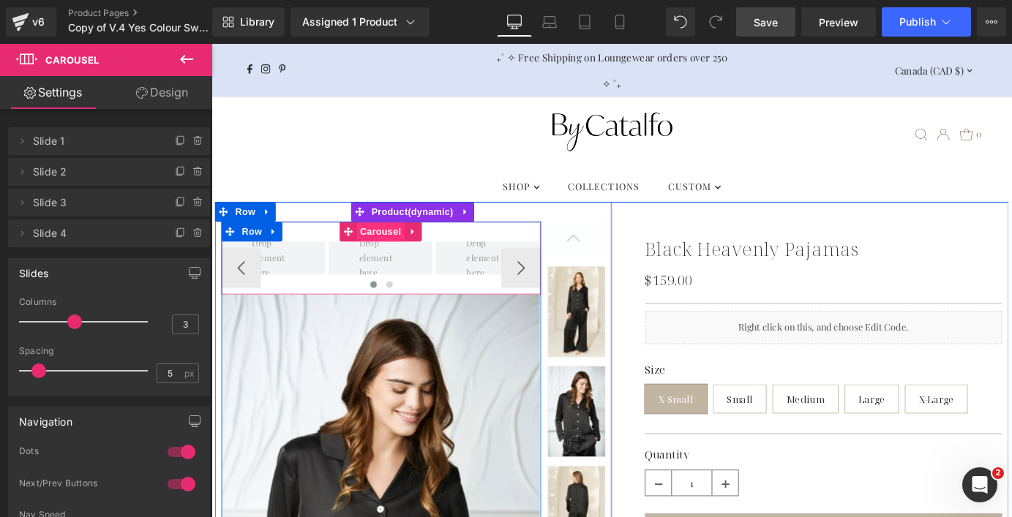
click at [387, 251] on span "Carousel" at bounding box center [398, 252] width 53 height 22
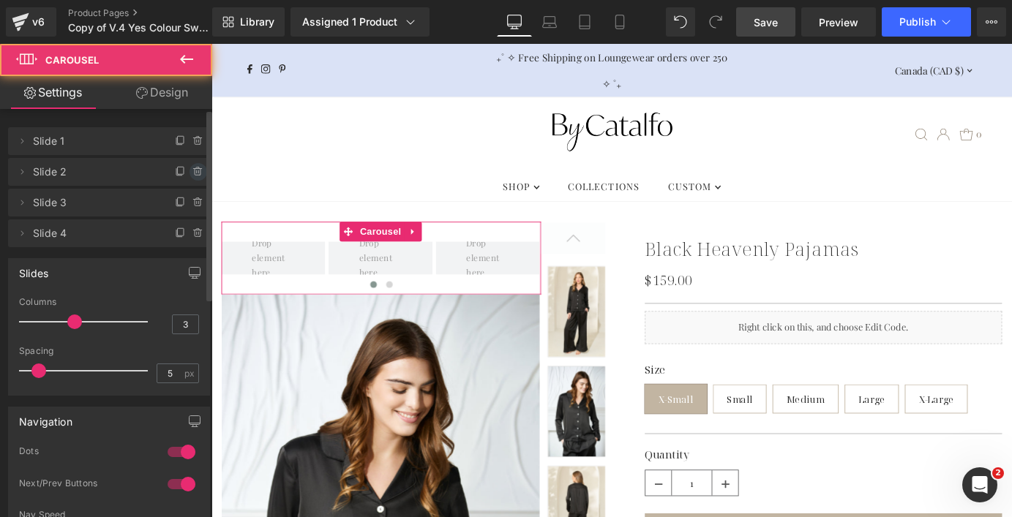
click at [192, 173] on icon at bounding box center [198, 172] width 12 height 12
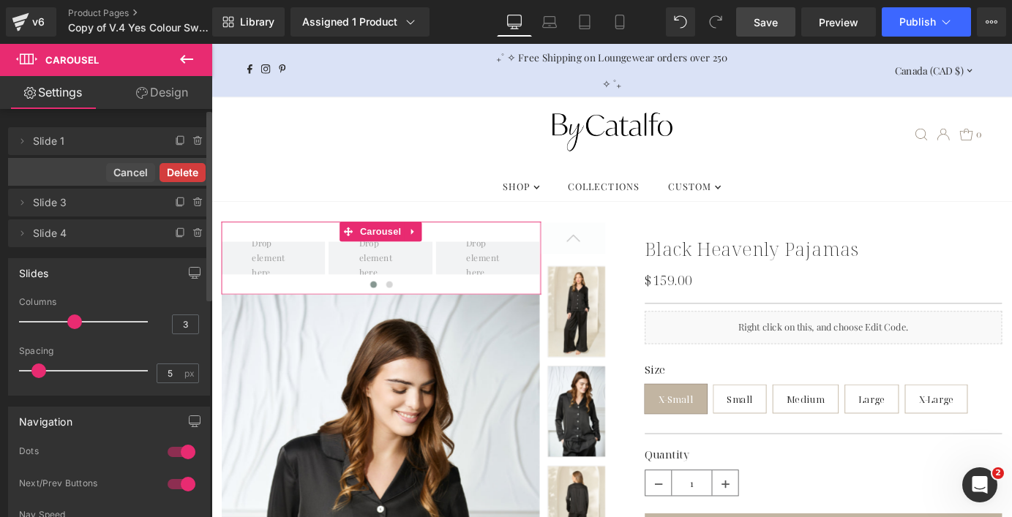
click at [187, 173] on button "Delete" at bounding box center [182, 172] width 46 height 19
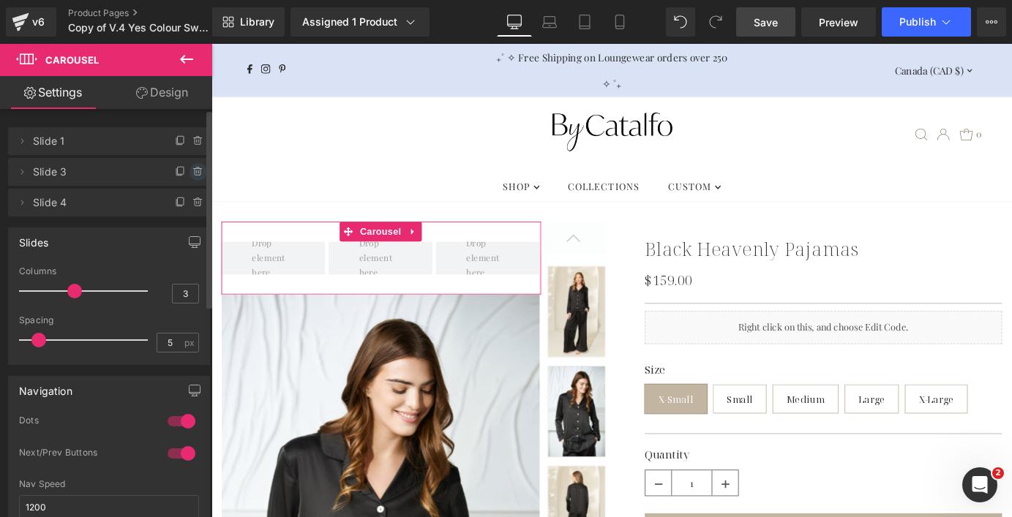
click at [195, 171] on icon at bounding box center [198, 172] width 6 height 7
click at [194, 171] on button "Delete" at bounding box center [182, 172] width 46 height 19
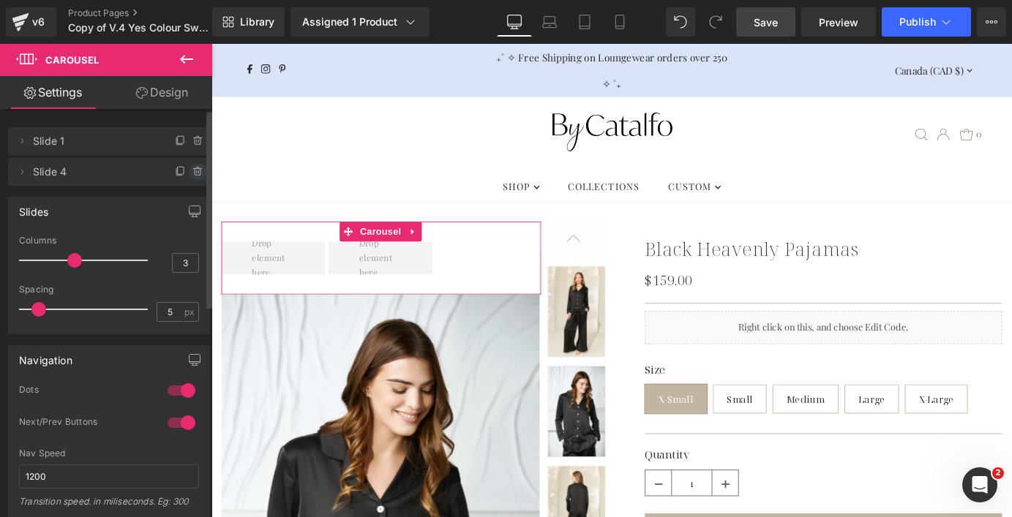
click at [195, 169] on icon at bounding box center [198, 172] width 12 height 12
click at [186, 171] on button "Delete" at bounding box center [182, 172] width 46 height 19
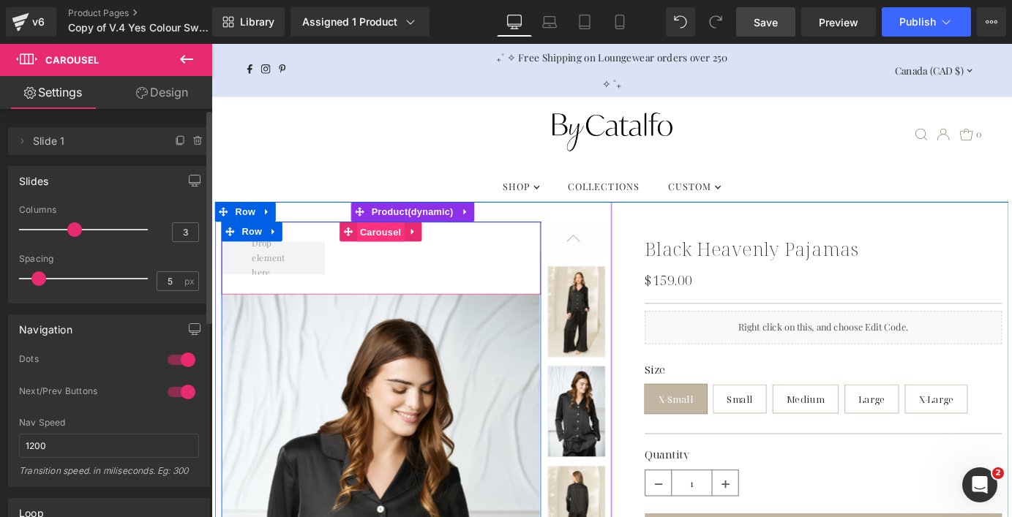
click at [407, 244] on span "Carousel" at bounding box center [398, 252] width 53 height 22
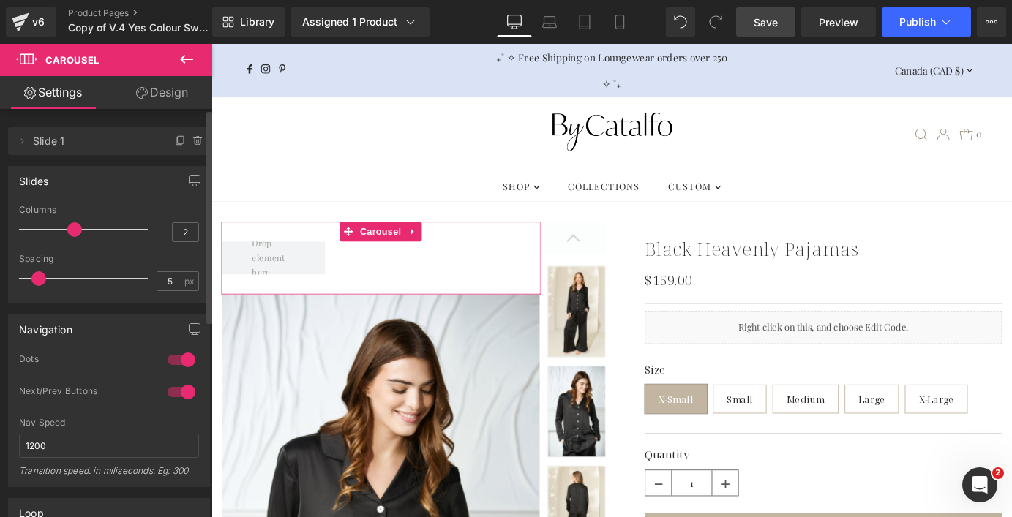
type input "1"
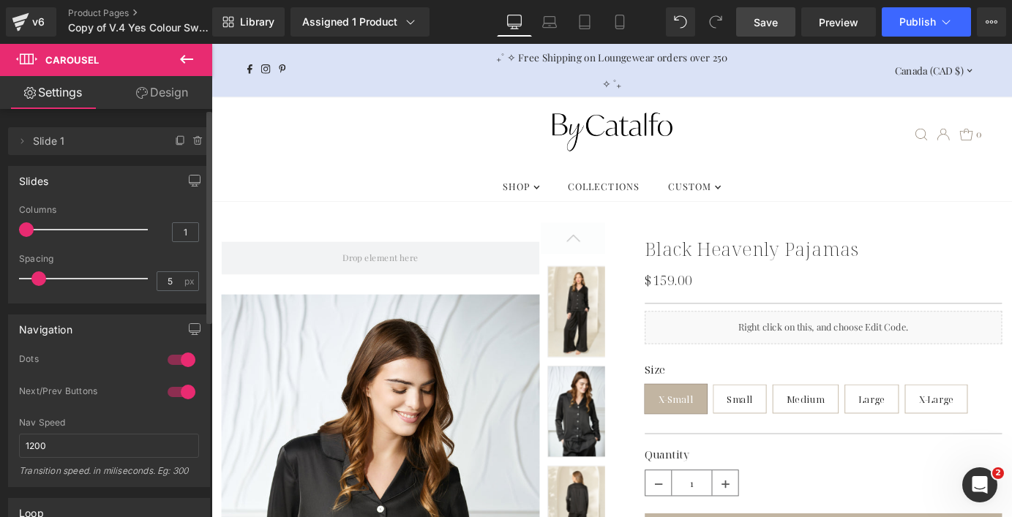
drag, startPoint x: 78, startPoint y: 230, endPoint x: 29, endPoint y: 233, distance: 49.8
click at [29, 233] on span at bounding box center [26, 229] width 15 height 15
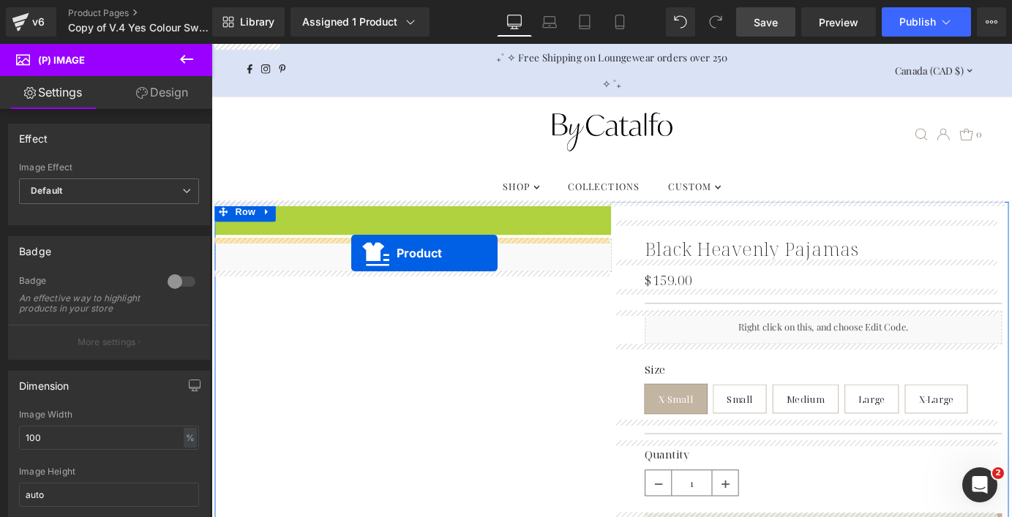
drag, startPoint x: 366, startPoint y: 232, endPoint x: 366, endPoint y: 275, distance: 43.2
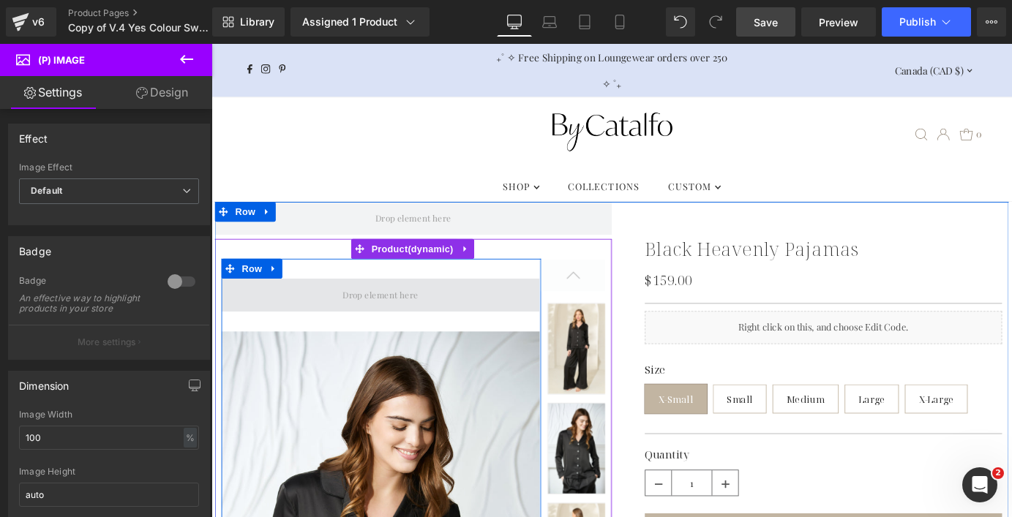
click at [380, 330] on span at bounding box center [399, 320] width 94 height 23
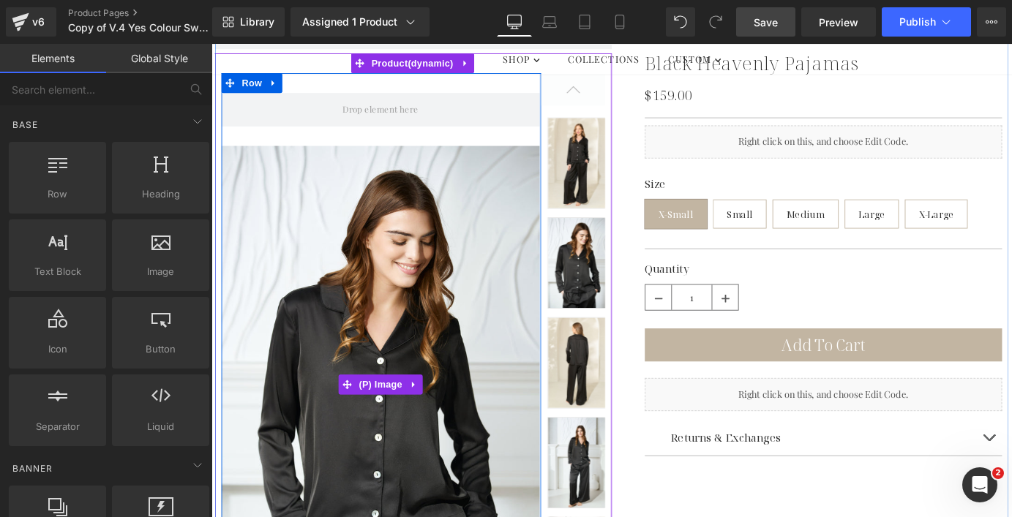
scroll to position [89, 0]
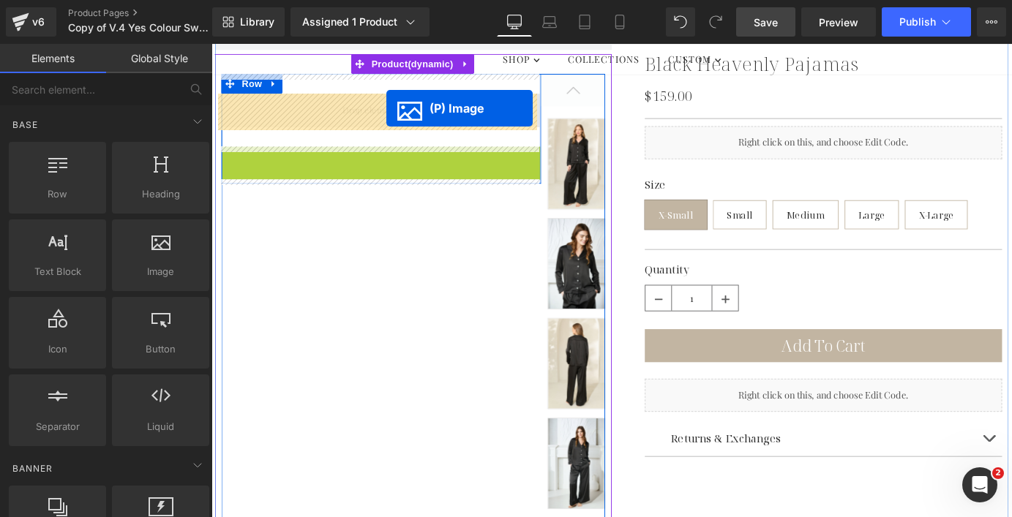
drag, startPoint x: 353, startPoint y: 424, endPoint x: 404, endPoint y: 114, distance: 314.2
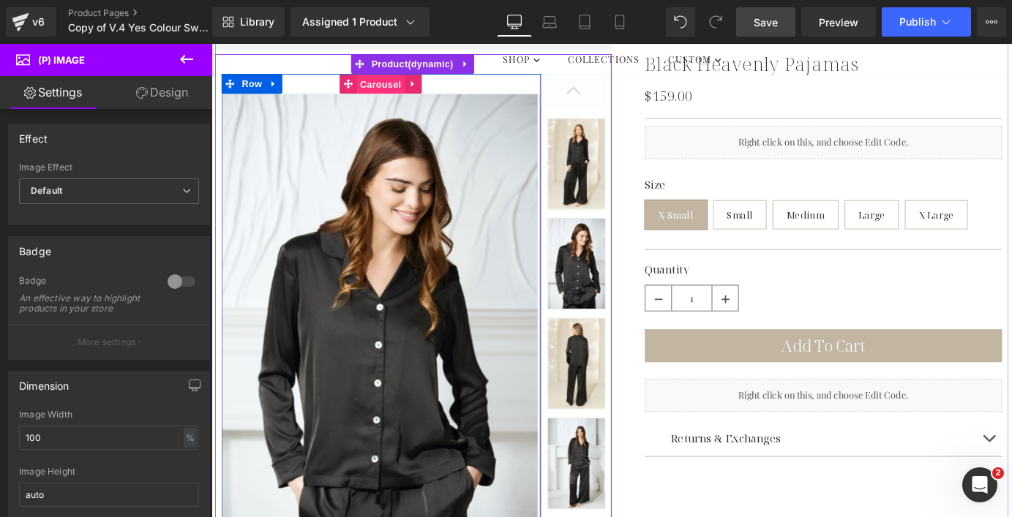
click at [389, 87] on span "Carousel" at bounding box center [398, 89] width 53 height 22
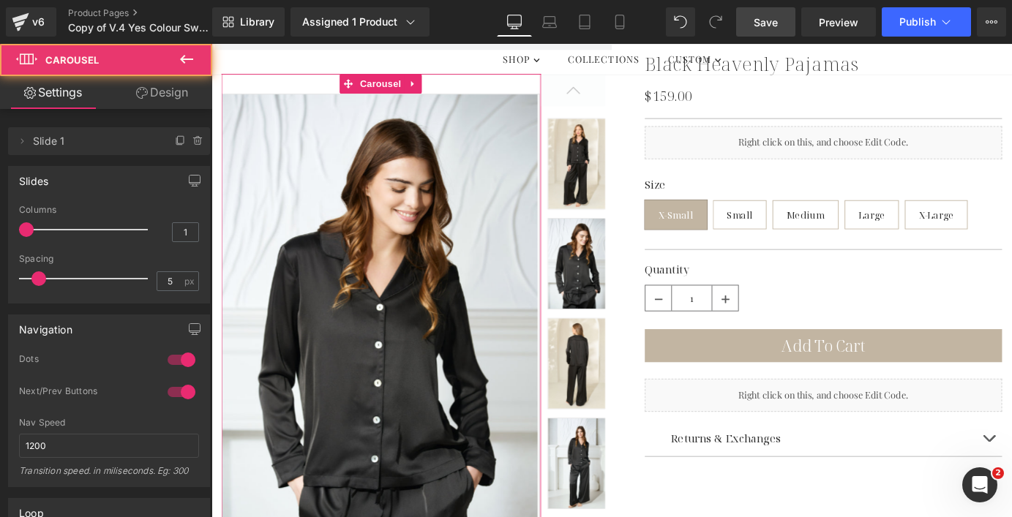
click at [154, 91] on link "Design" at bounding box center [162, 92] width 106 height 33
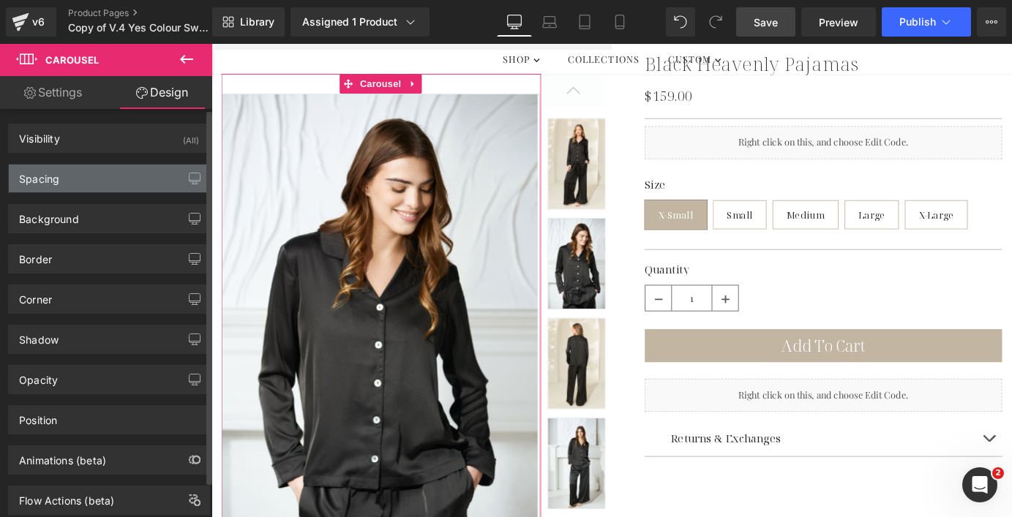
type input "0"
type input "30"
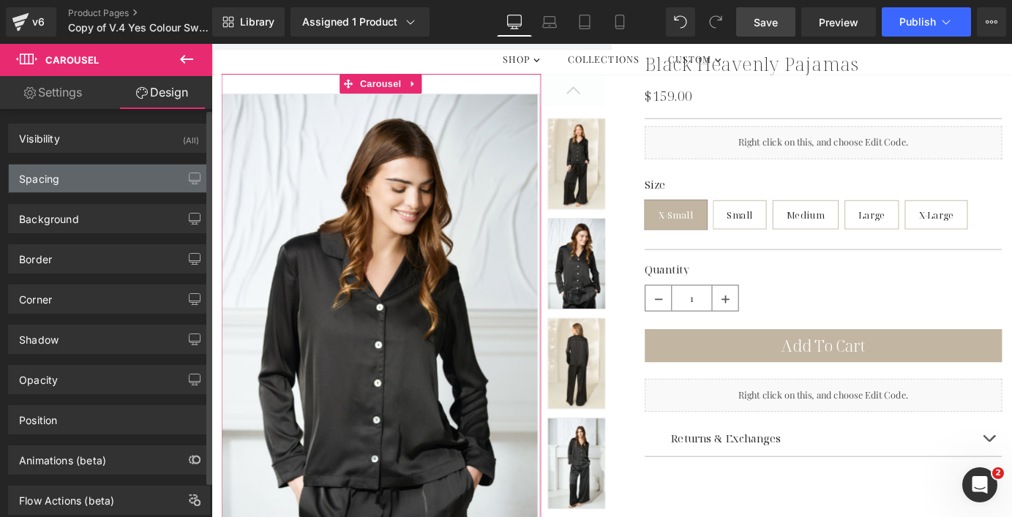
type input "0"
click at [105, 182] on div "Spacing" at bounding box center [109, 179] width 200 height 28
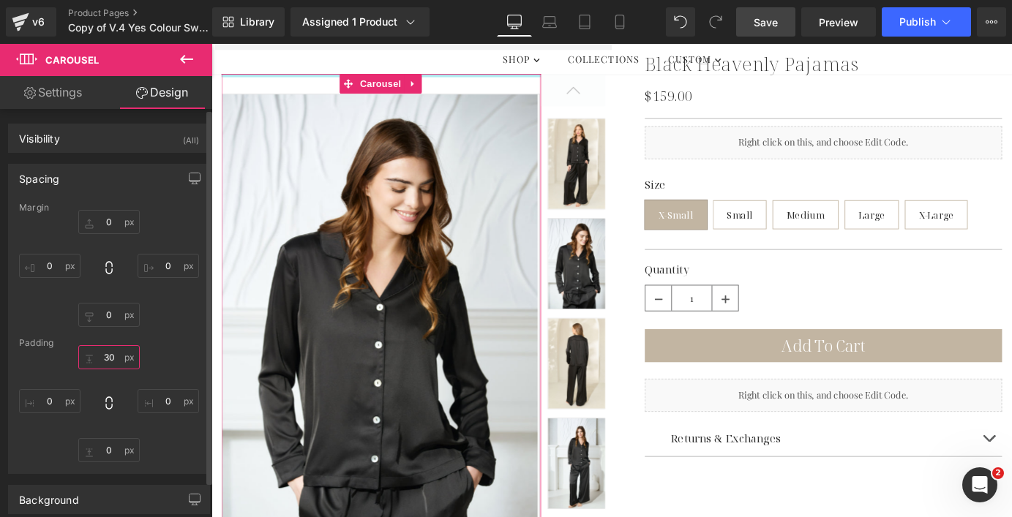
click at [105, 355] on input "30" at bounding box center [108, 357] width 61 height 24
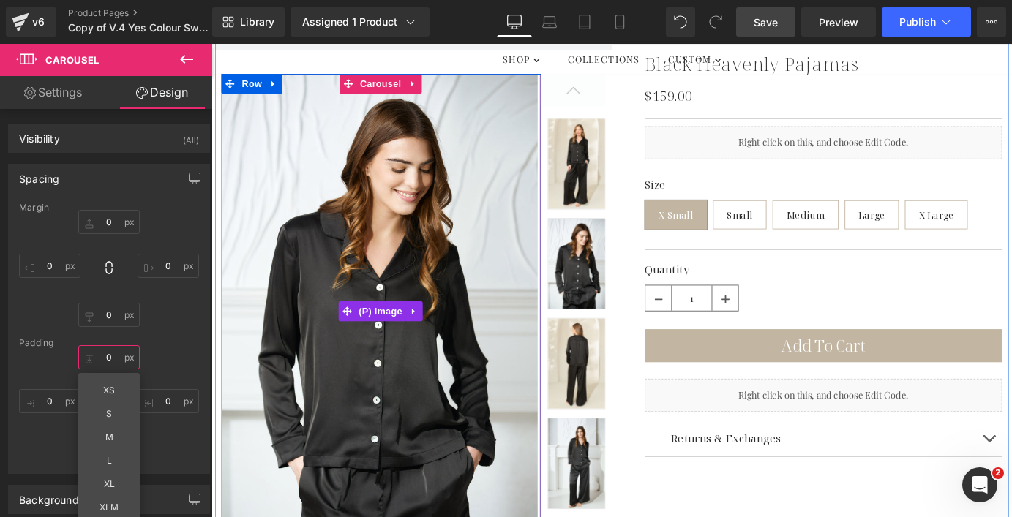
scroll to position [5, 0]
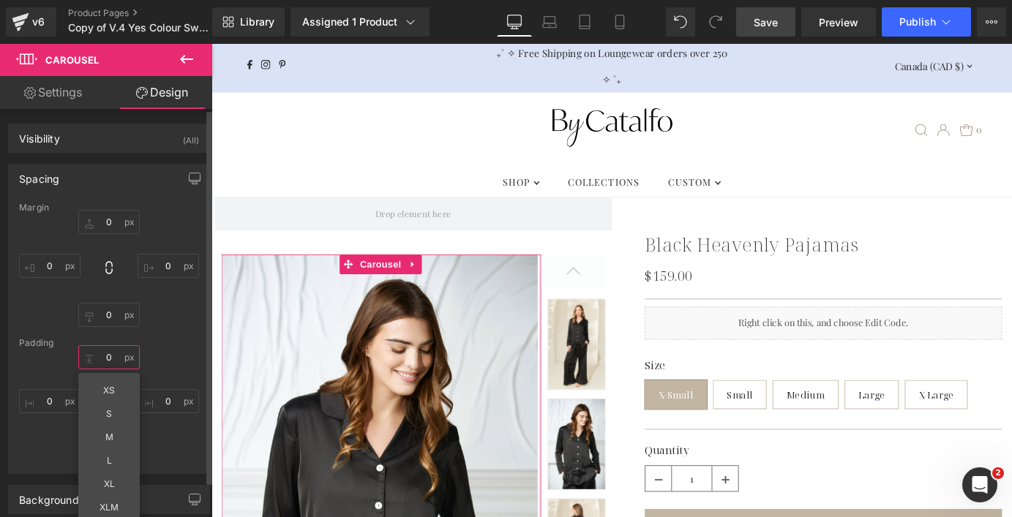
type input "0"
click at [177, 332] on div "Margin 0px 0 0px 0 0px 0 0px 0 [GEOGRAPHIC_DATA] 0 0 XS S M L XL XLM Edit Value…" at bounding box center [109, 338] width 200 height 271
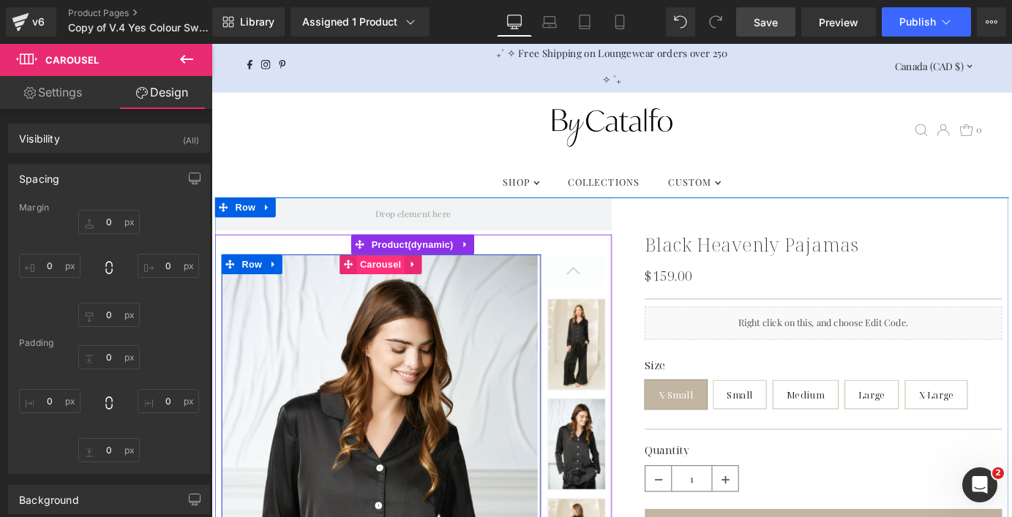
click at [405, 287] on span "Carousel" at bounding box center [398, 288] width 53 height 22
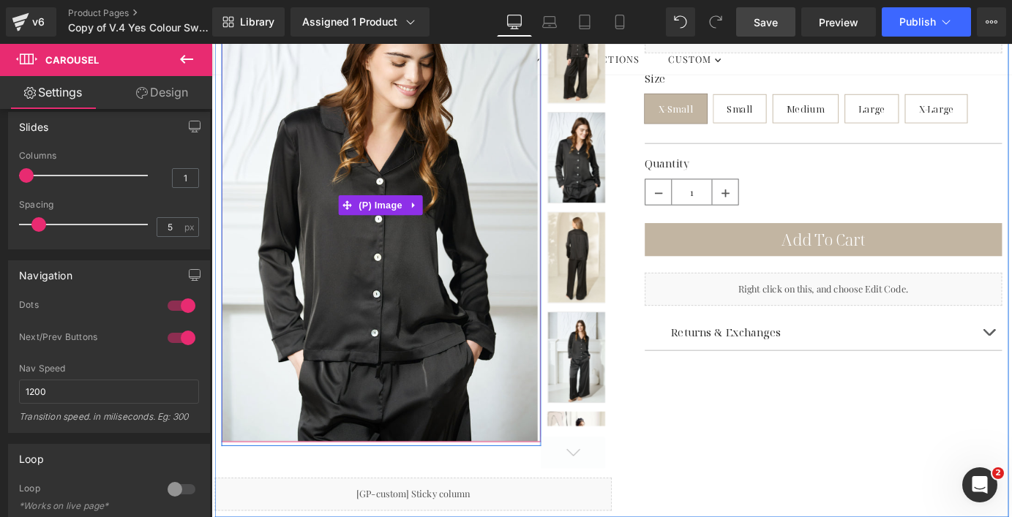
scroll to position [342, 0]
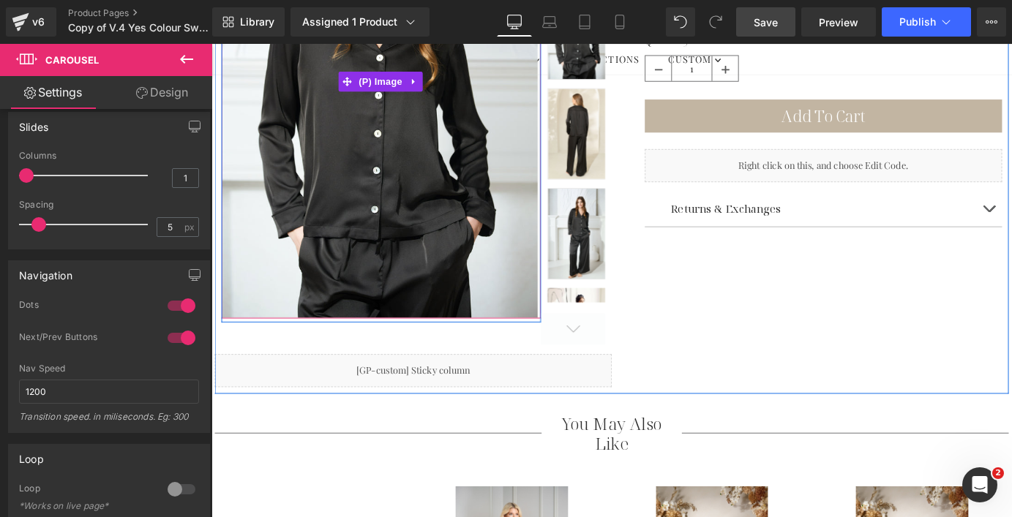
click at [432, 309] on img at bounding box center [398, 85] width 352 height 525
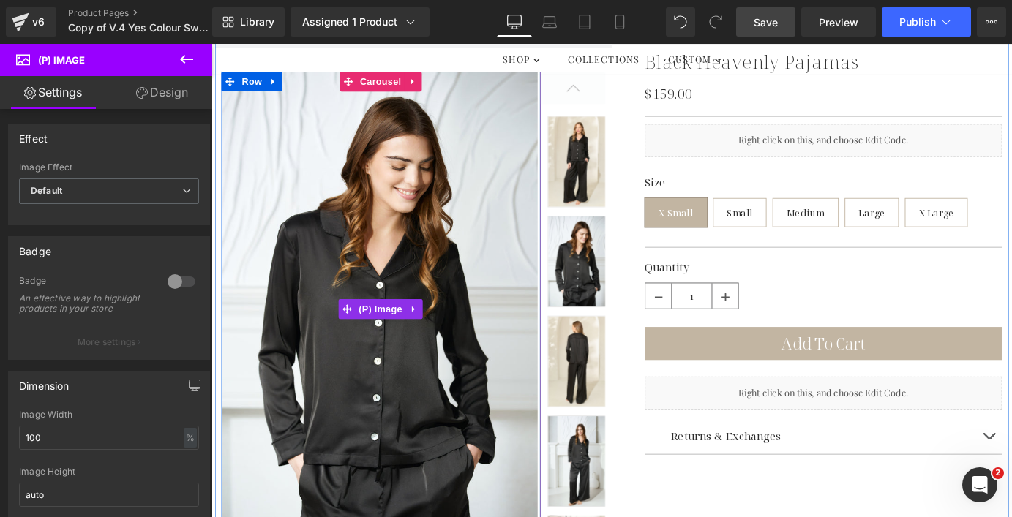
scroll to position [0, 0]
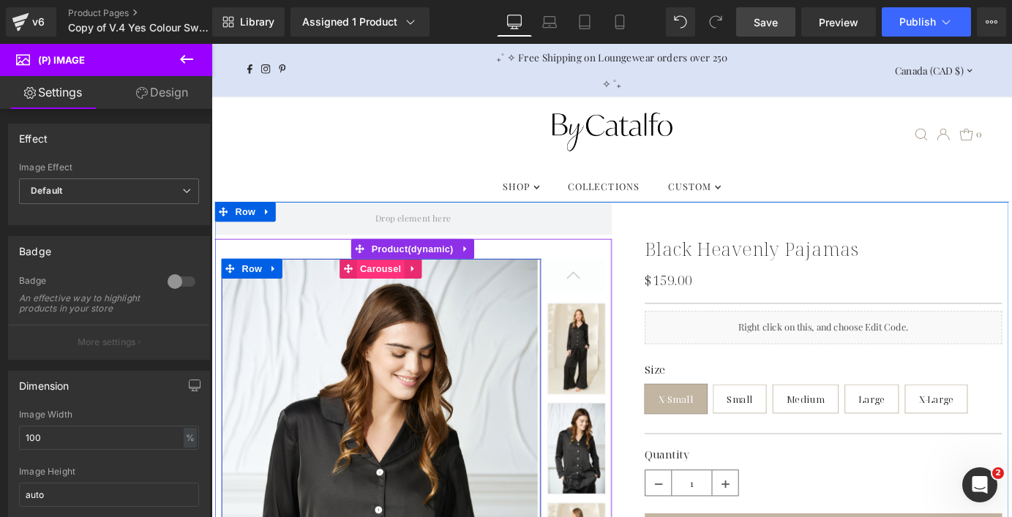
click at [403, 292] on span "Carousel" at bounding box center [398, 293] width 53 height 22
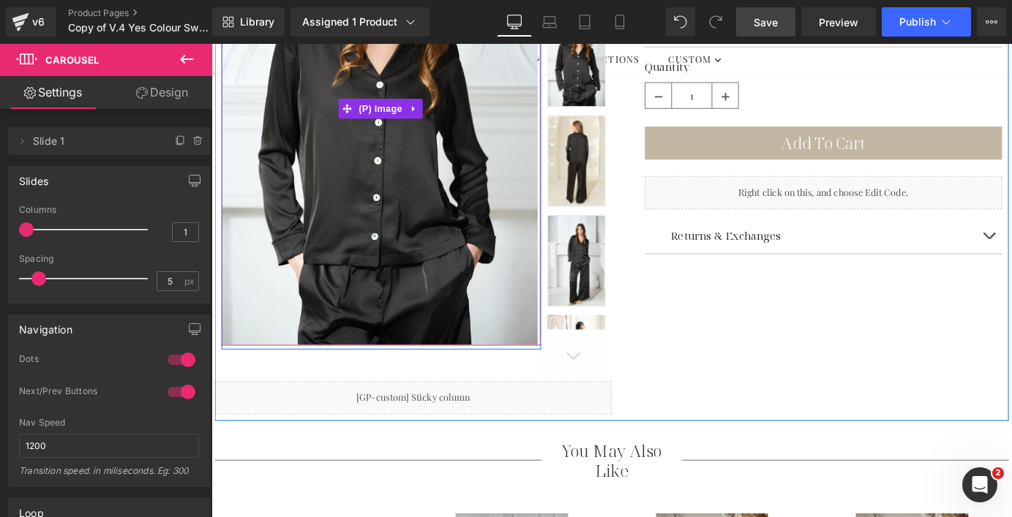
scroll to position [313, 0]
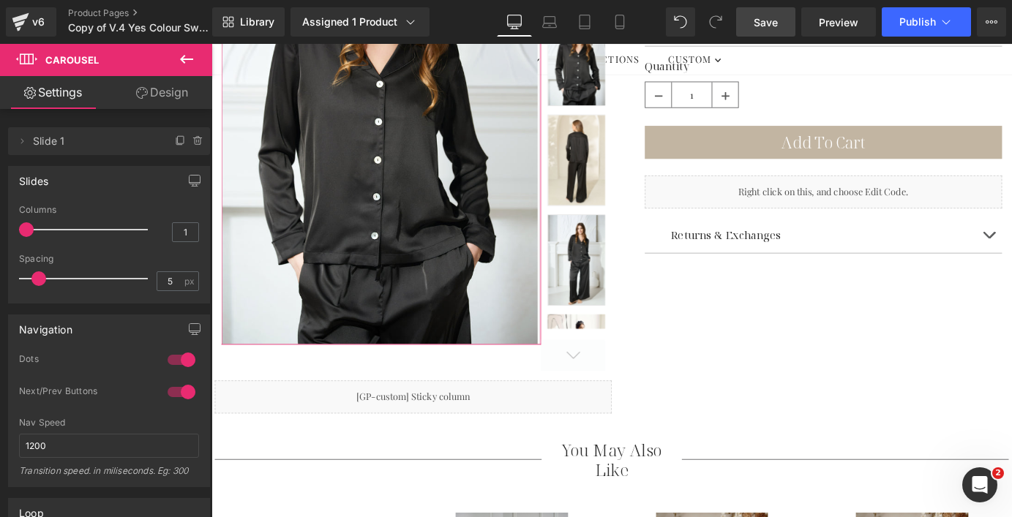
click at [170, 93] on link "Design" at bounding box center [162, 92] width 106 height 33
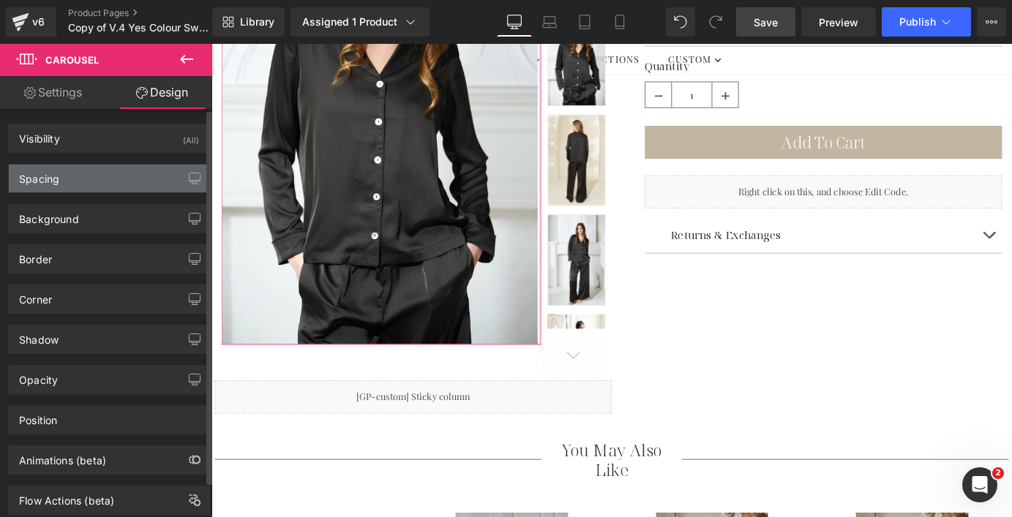
type input "0"
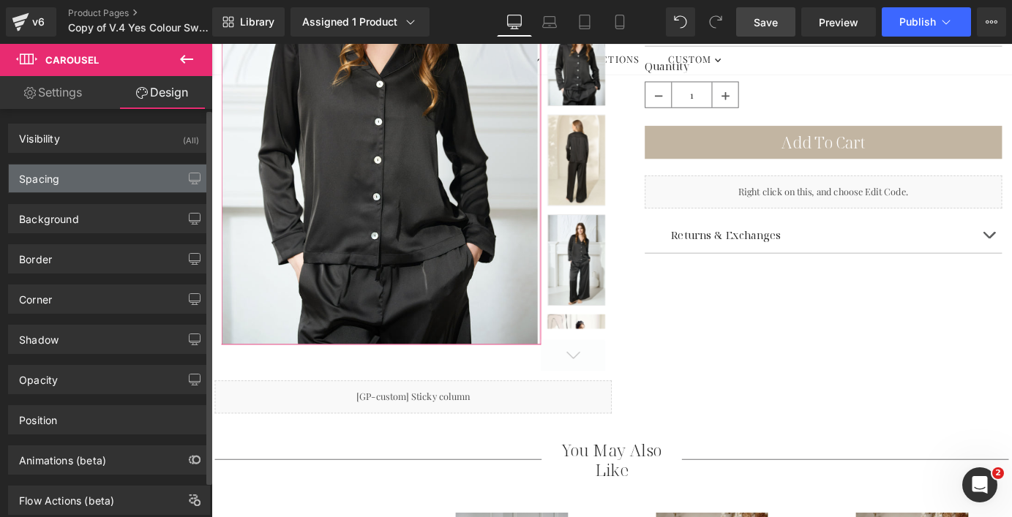
type input "0"
click at [111, 172] on div "Spacing" at bounding box center [109, 179] width 200 height 28
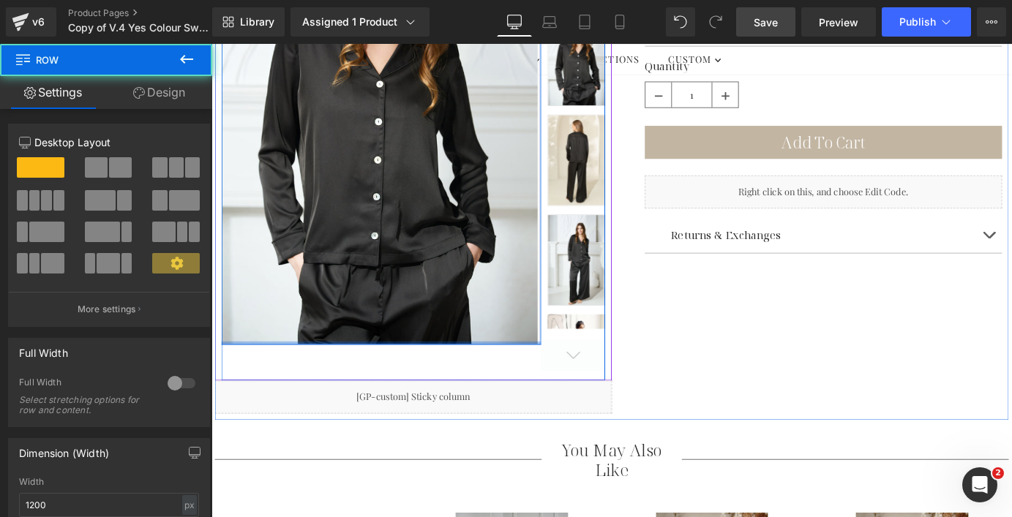
drag, startPoint x: 309, startPoint y: 377, endPoint x: 313, endPoint y: 366, distance: 12.5
click at [313, 366] on div "Sale Off (P) Image ‹ › [GEOGRAPHIC_DATA]" at bounding box center [398, 114] width 353 height 525
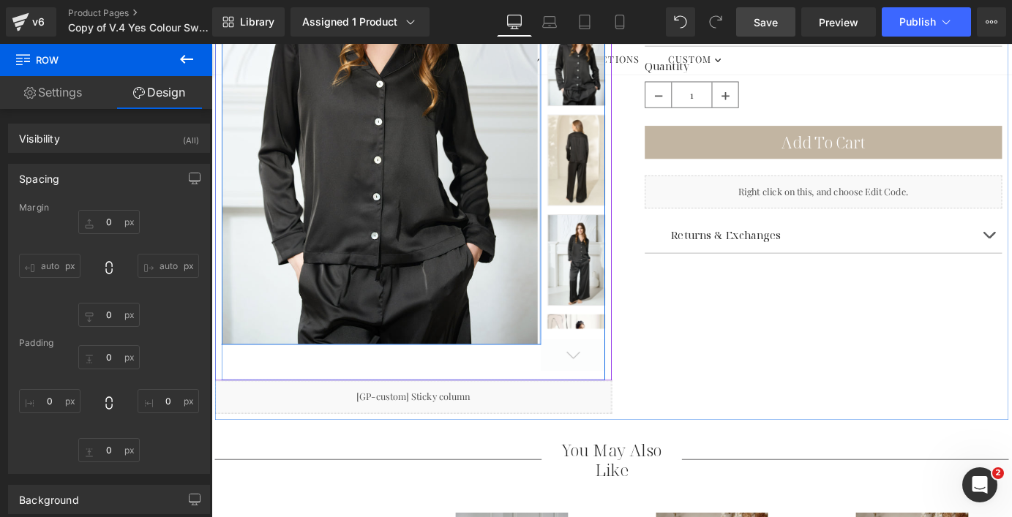
click at [431, 149] on img at bounding box center [398, 114] width 352 height 525
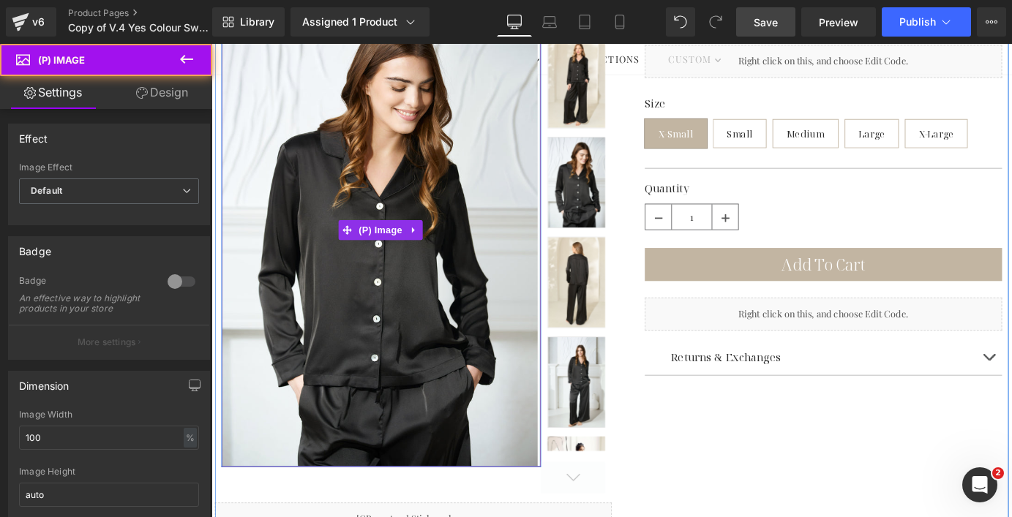
scroll to position [0, 0]
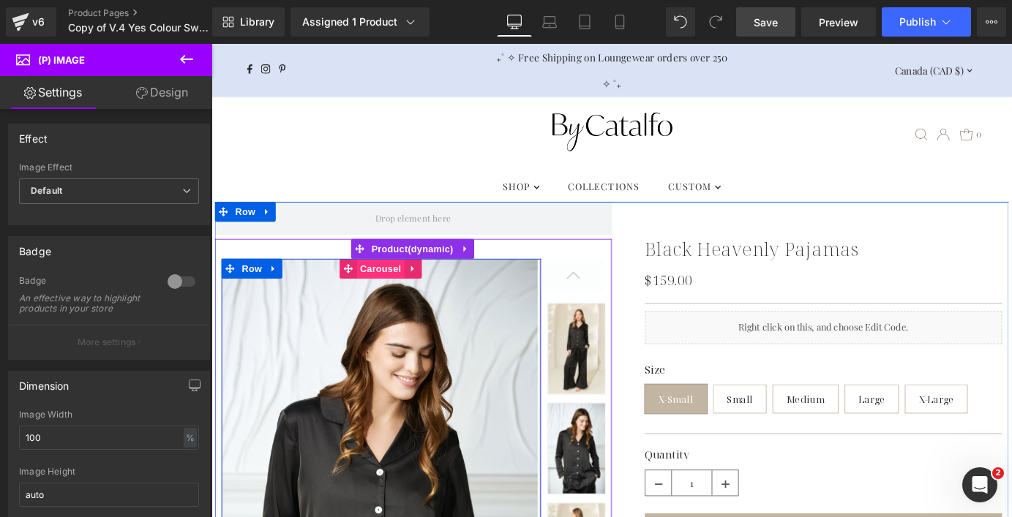
click at [380, 290] on span "Carousel" at bounding box center [398, 293] width 53 height 22
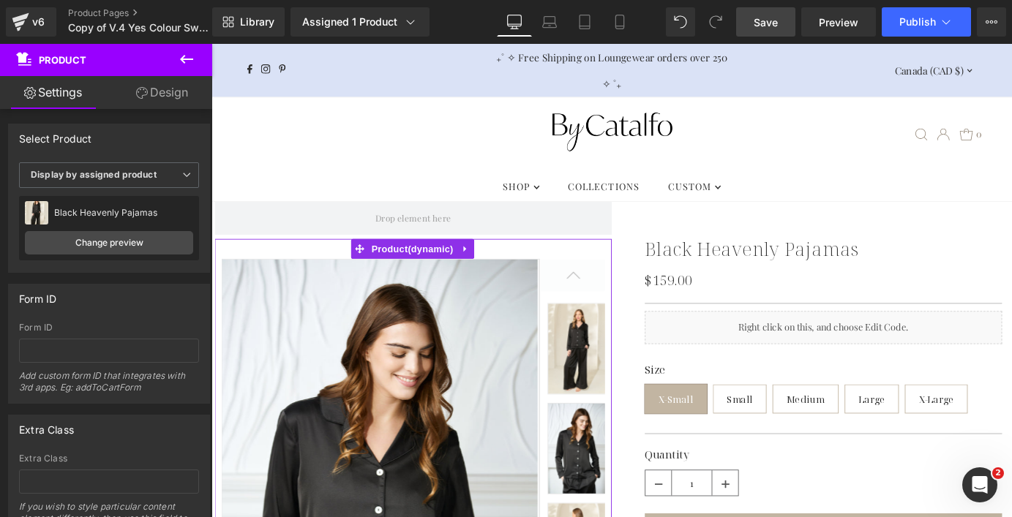
click at [191, 88] on link "Design" at bounding box center [162, 92] width 106 height 33
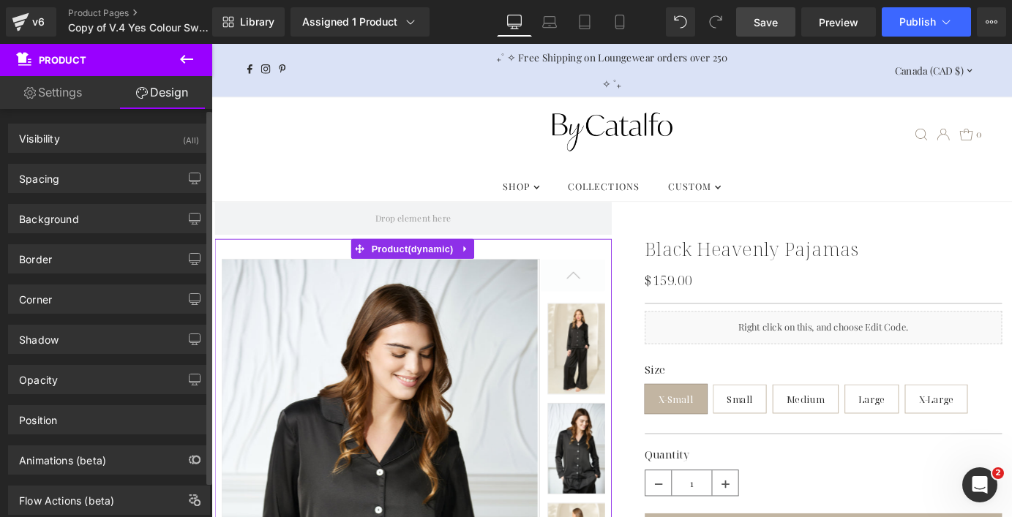
type input "0"
type input "30"
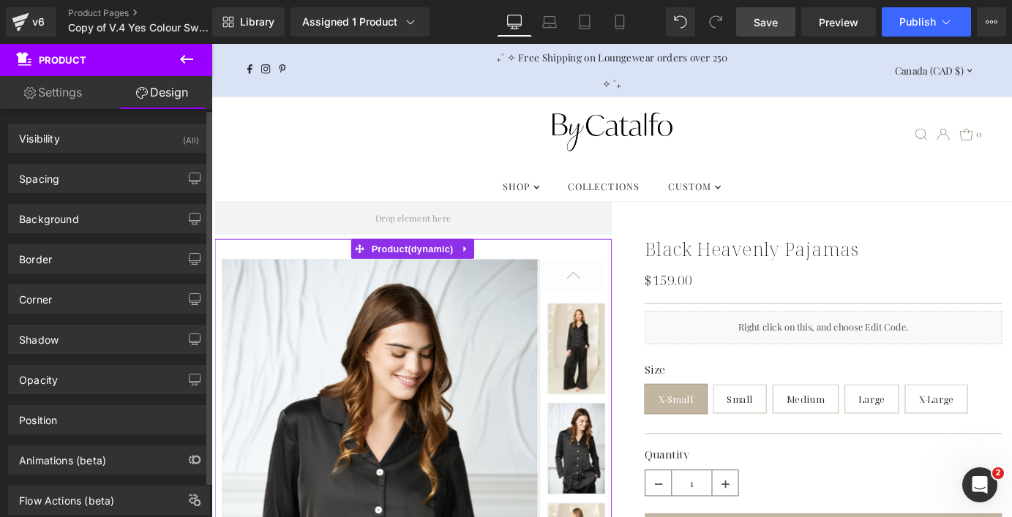
type input "10"
type input "0"
type input "10"
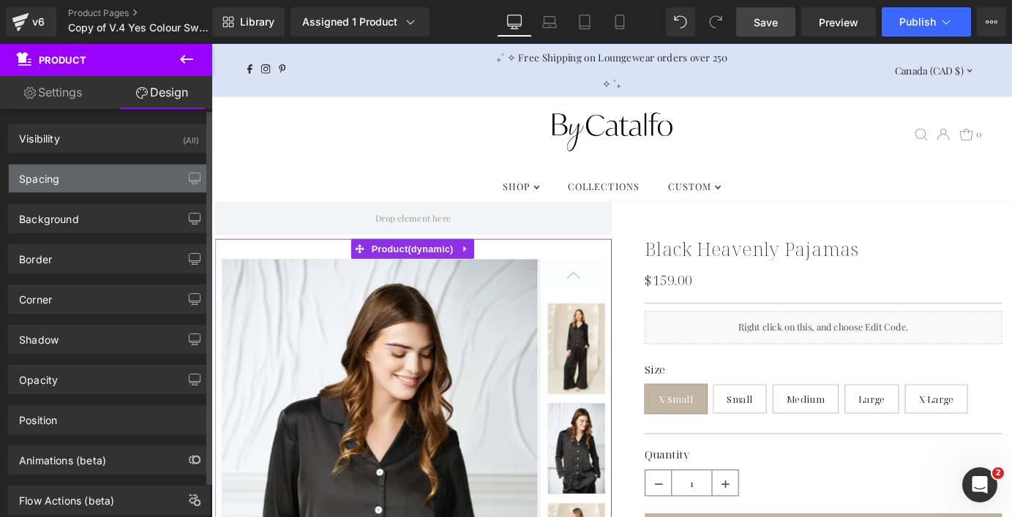
click at [134, 182] on div "Spacing" at bounding box center [109, 179] width 200 height 28
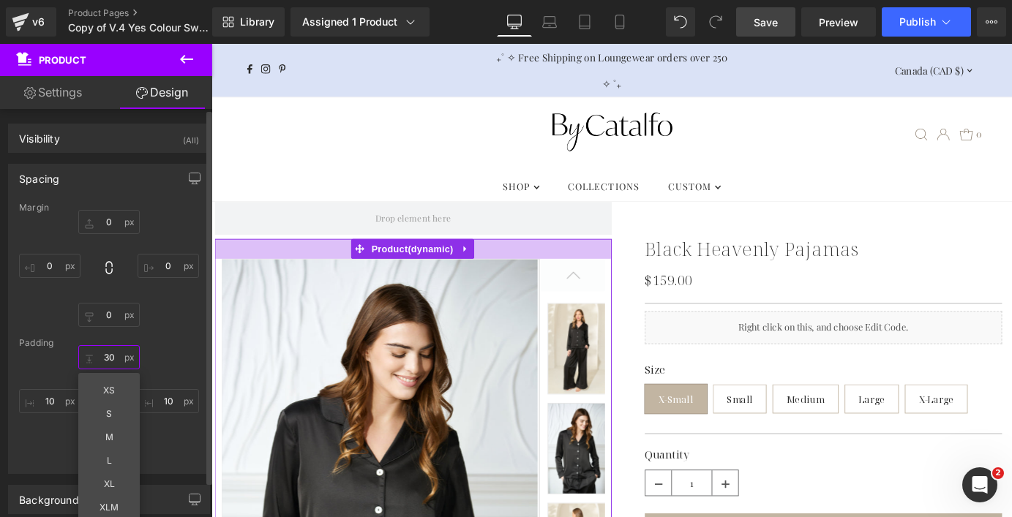
click at [100, 358] on input "30" at bounding box center [108, 357] width 61 height 24
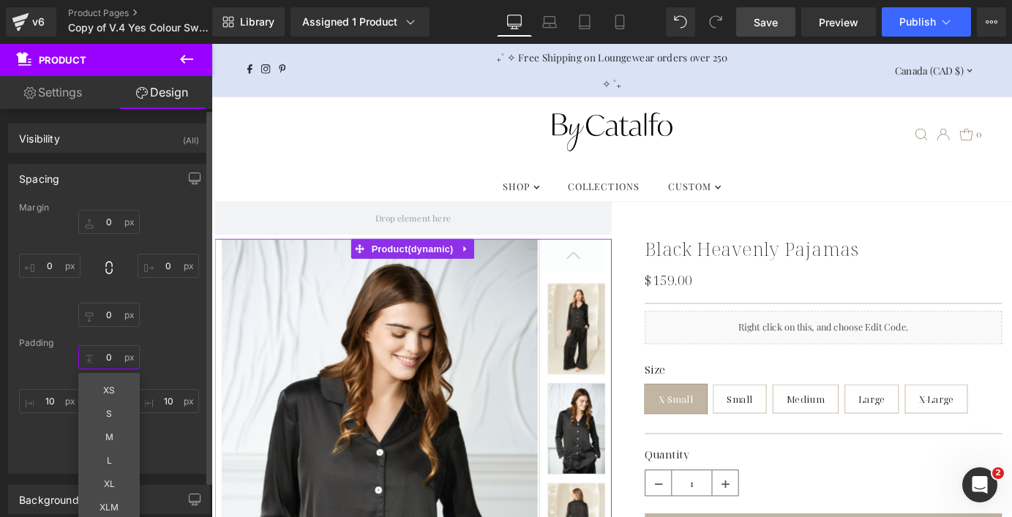
type input "0"
click at [187, 296] on div "0px 0 0px 0 0px 0 0px 0" at bounding box center [109, 268] width 180 height 117
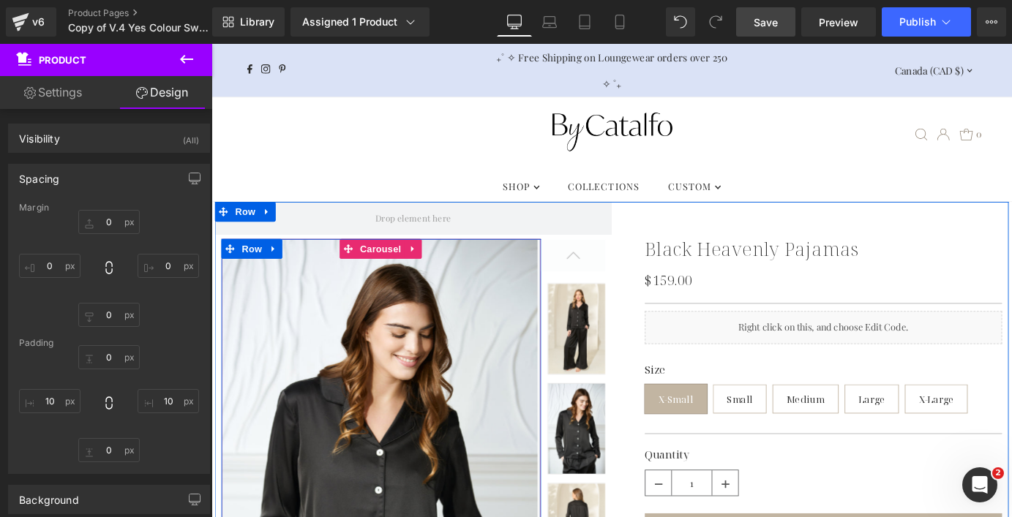
click at [396, 264] on span "Product" at bounding box center [433, 271] width 78 height 18
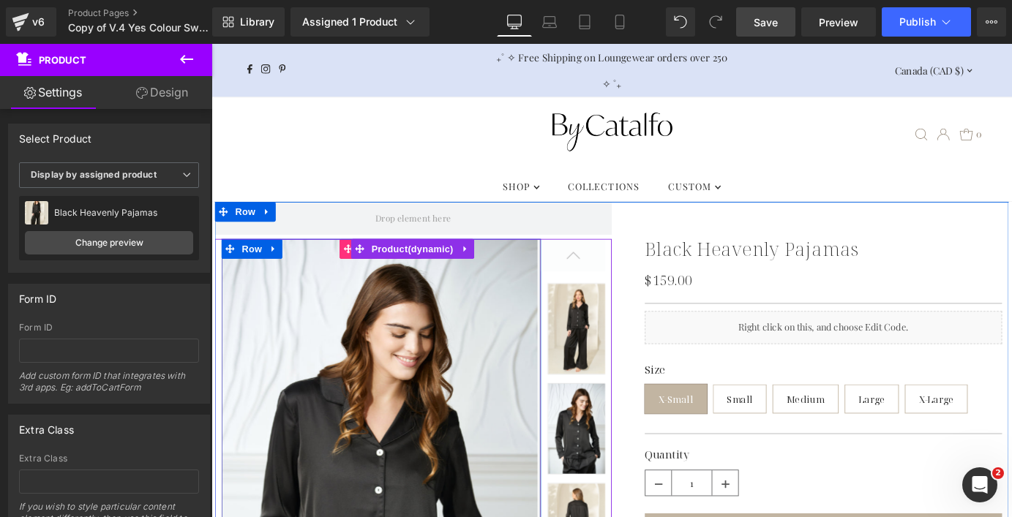
click at [356, 276] on span at bounding box center [362, 271] width 19 height 22
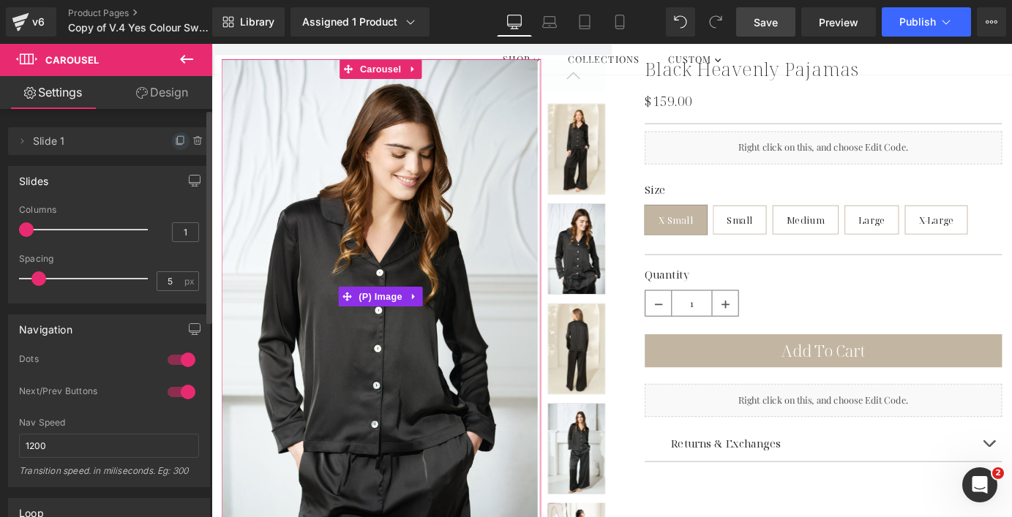
click at [176, 144] on icon at bounding box center [179, 141] width 6 height 7
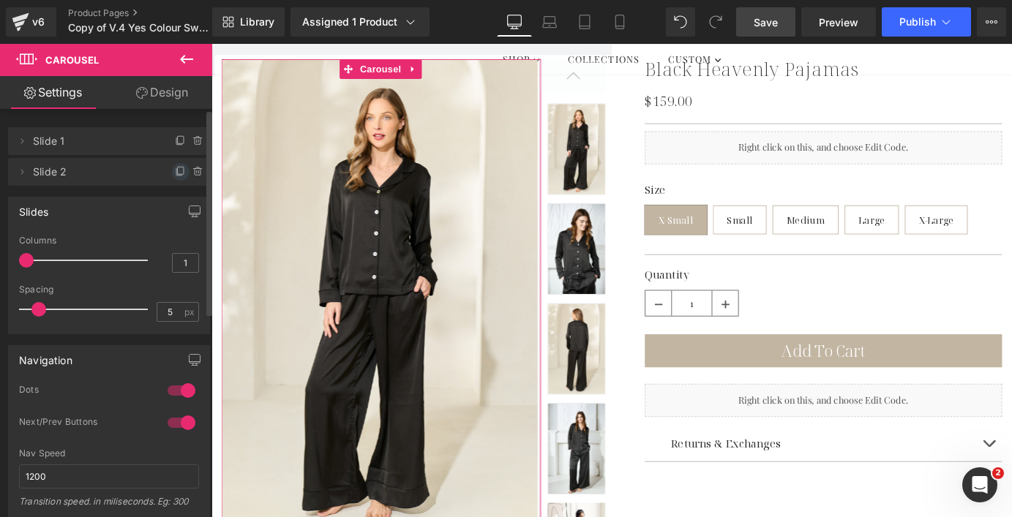
click at [175, 173] on icon at bounding box center [181, 172] width 12 height 12
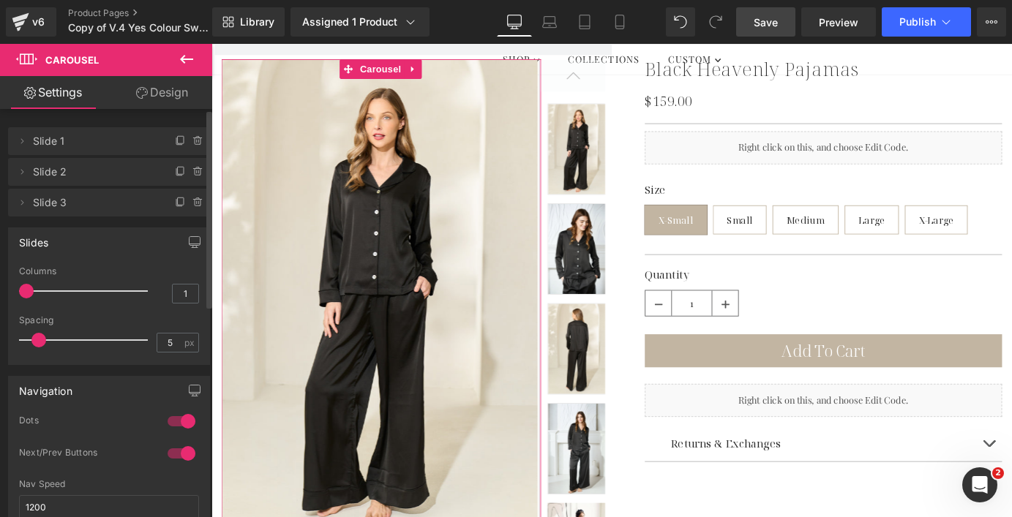
click at [135, 207] on span "Slide 3" at bounding box center [94, 203] width 123 height 28
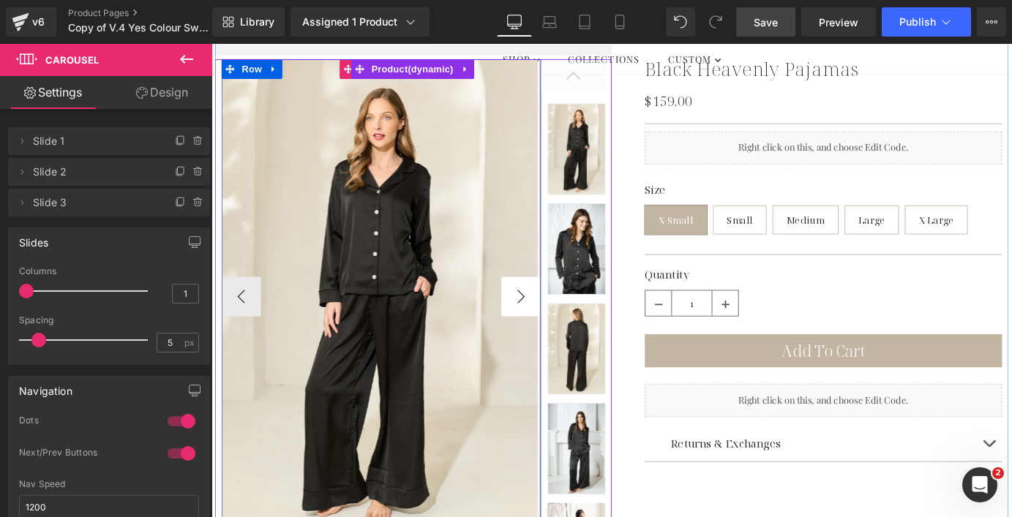
click at [562, 326] on button "›" at bounding box center [554, 323] width 44 height 44
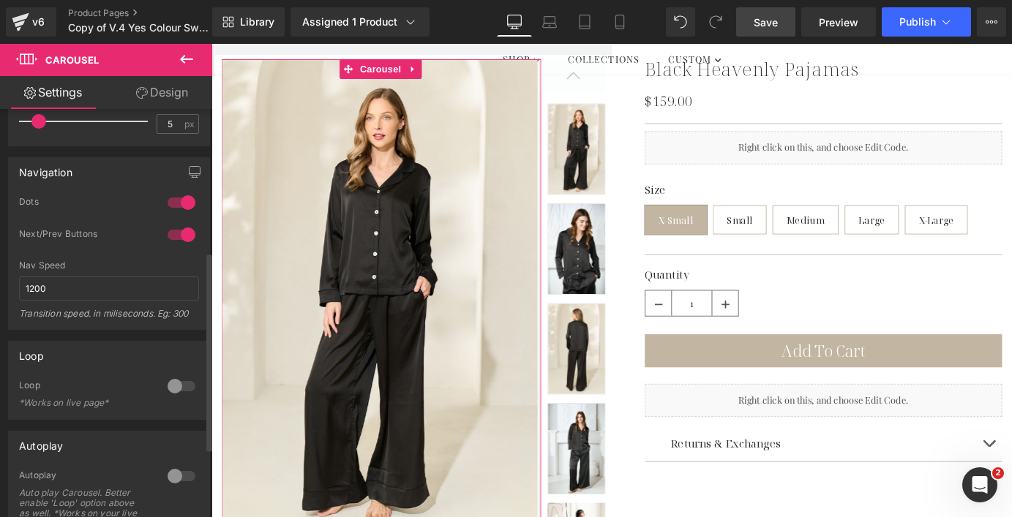
scroll to position [294, 0]
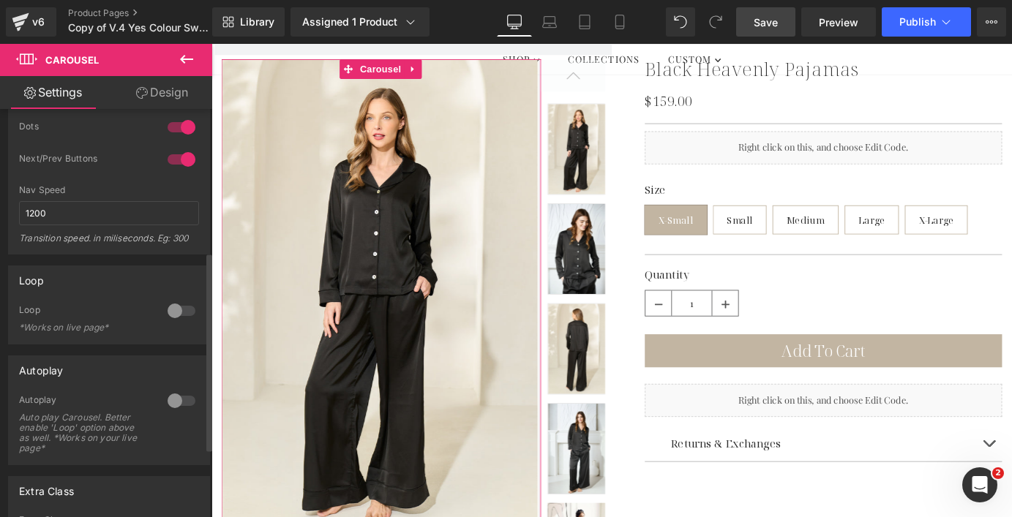
click at [134, 309] on div "Loop" at bounding box center [86, 311] width 134 height 15
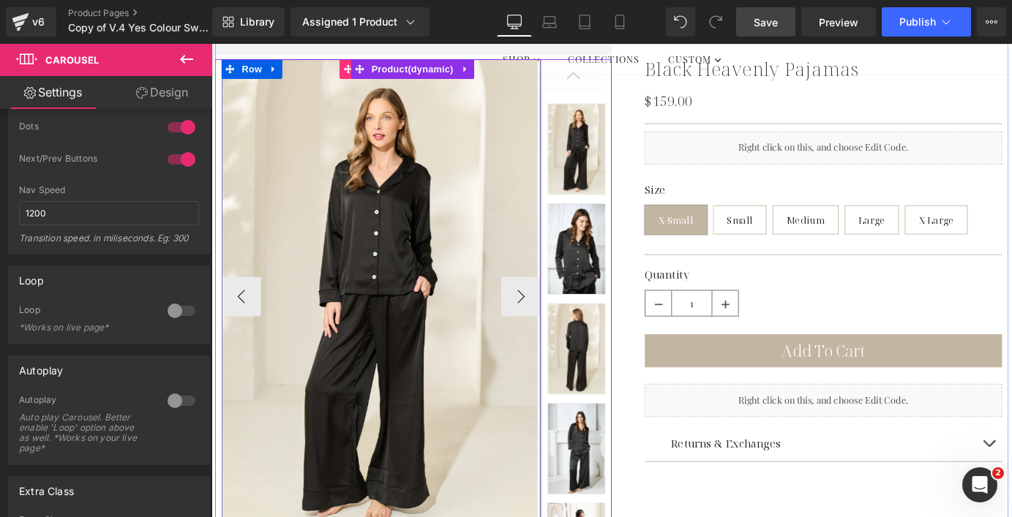
click at [357, 73] on icon at bounding box center [362, 72] width 10 height 11
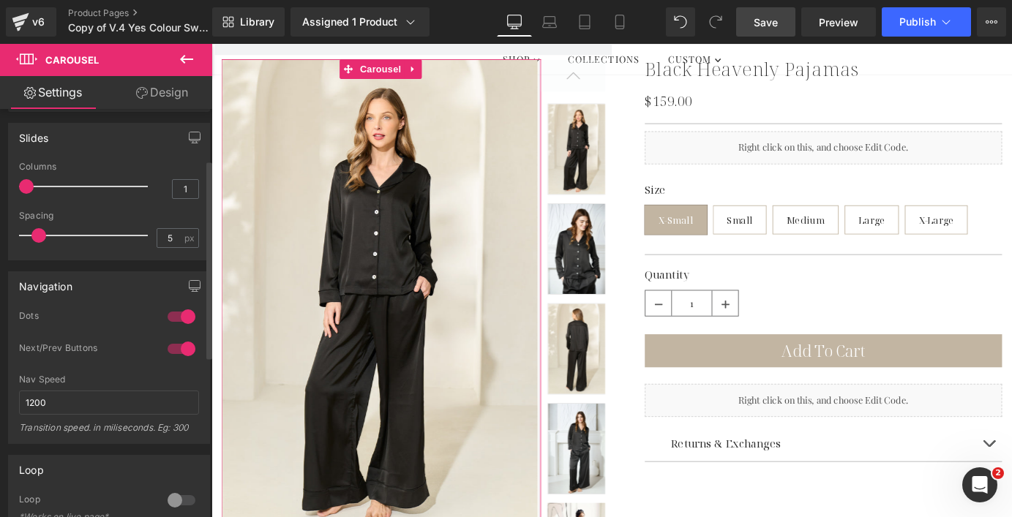
scroll to position [88, 0]
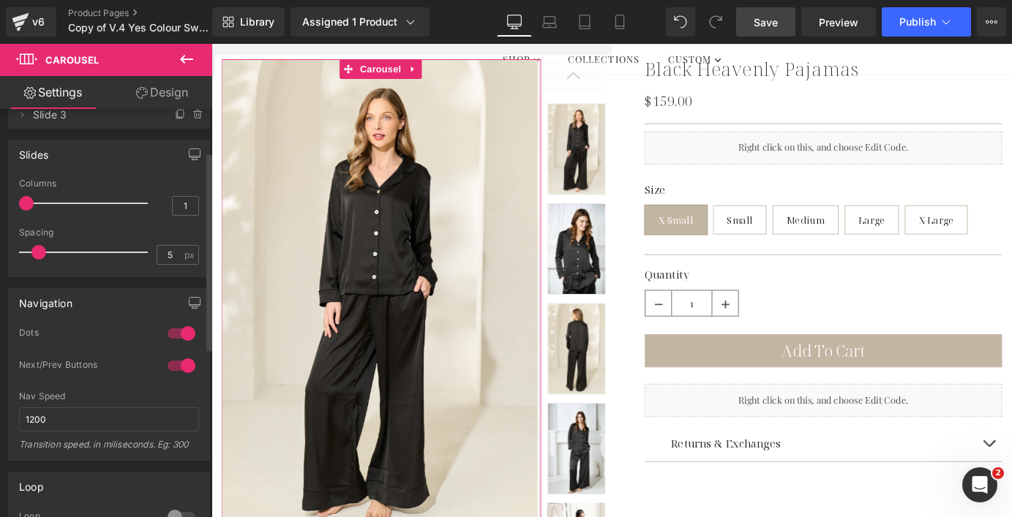
click at [178, 364] on div at bounding box center [181, 365] width 35 height 23
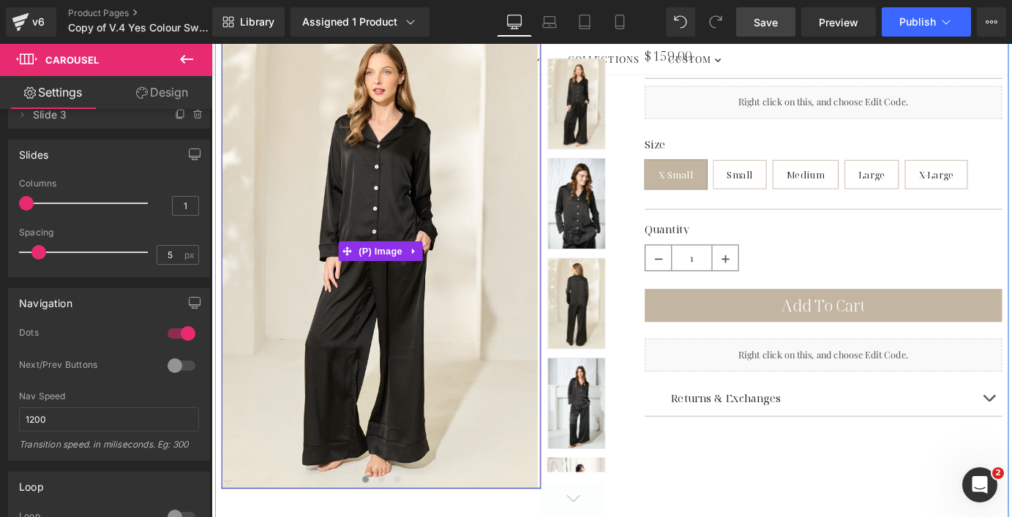
scroll to position [231, 0]
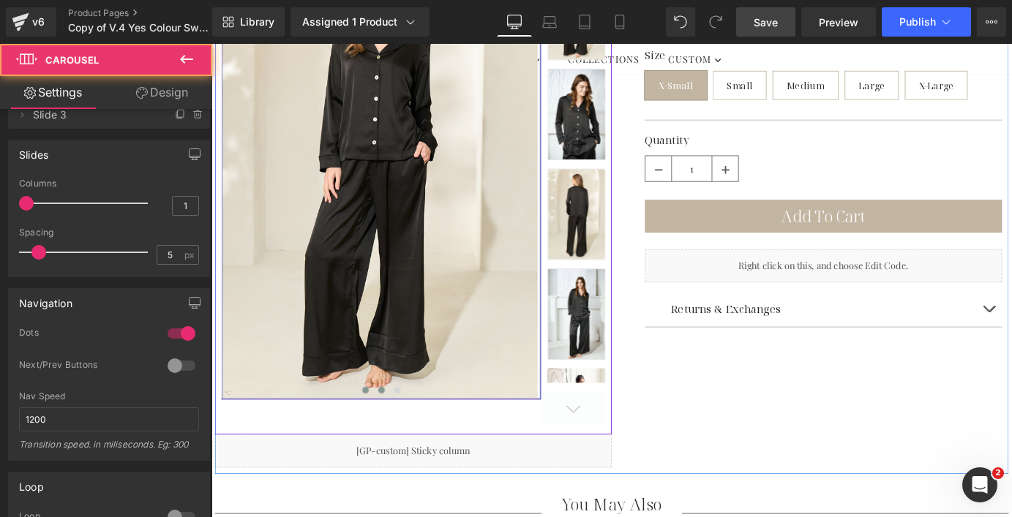
click at [396, 429] on span at bounding box center [399, 427] width 7 height 7
click at [413, 424] on span at bounding box center [416, 427] width 7 height 7
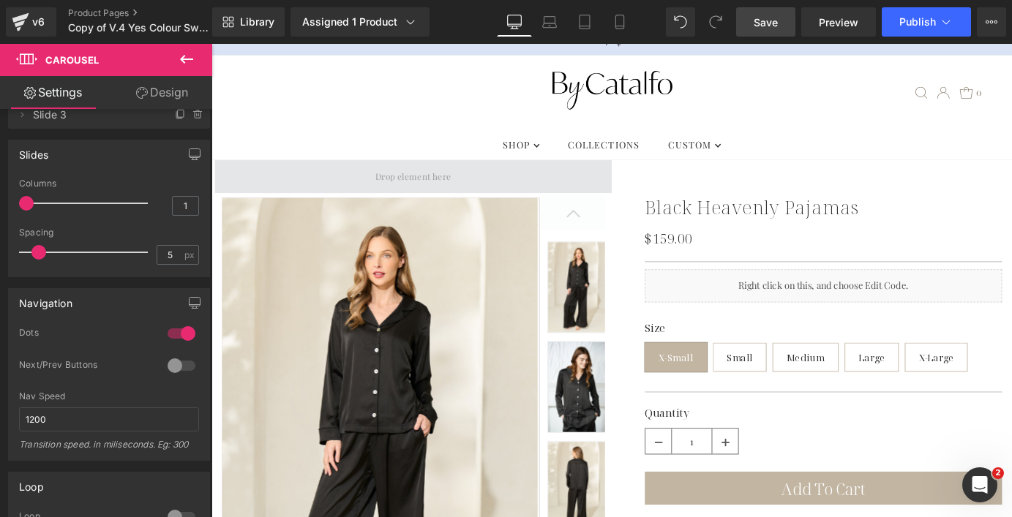
scroll to position [45, 0]
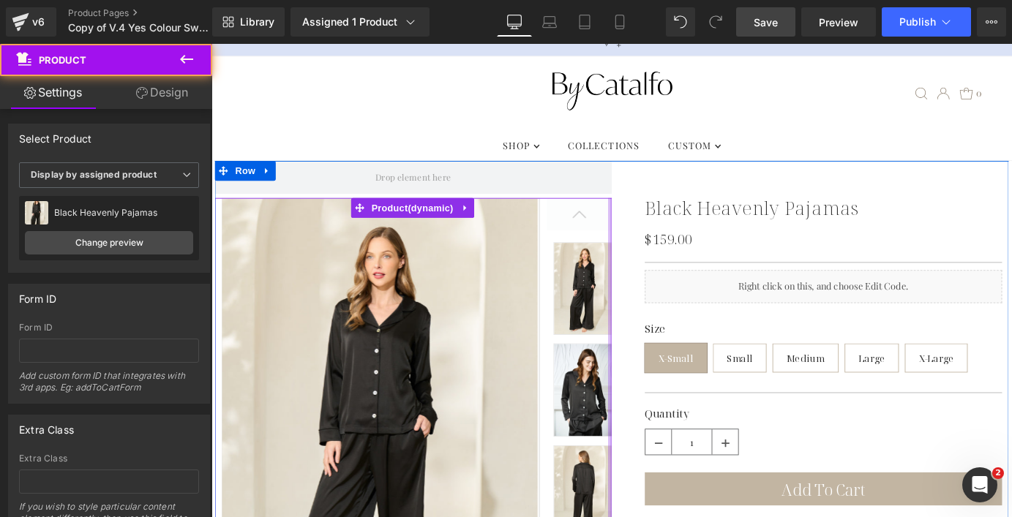
drag, startPoint x: 644, startPoint y: 232, endPoint x: 655, endPoint y: 232, distance: 10.2
click at [655, 232] on div "Row Black Heavenly Pajamas (P) Title $159.00 $0 (P) Price Sale Off (P) Image ‹" at bounding box center [654, 497] width 878 height 649
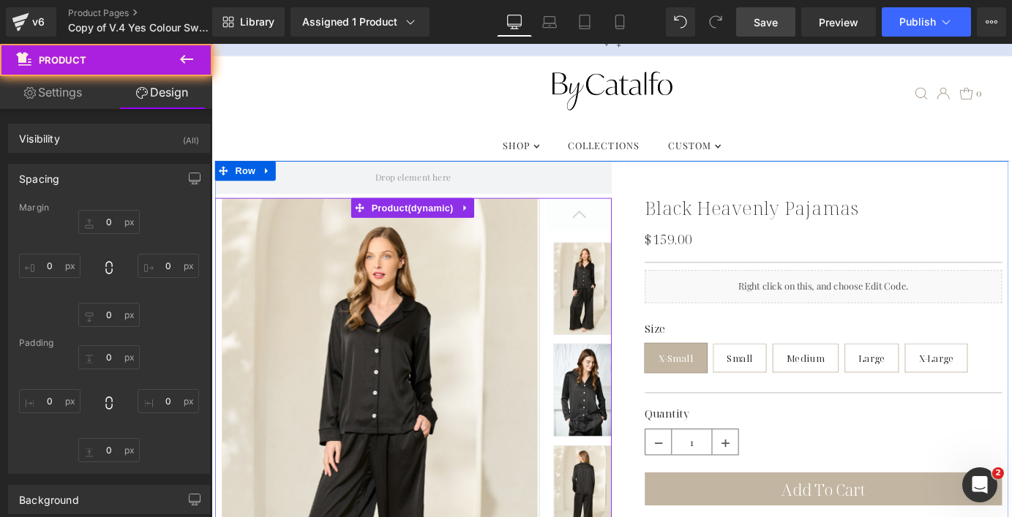
type input "0"
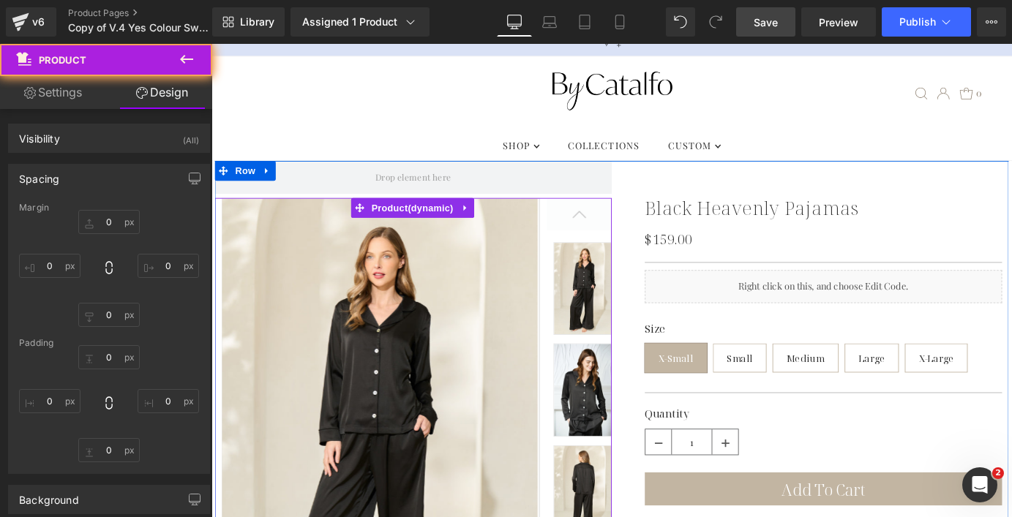
type input "0"
type input "10"
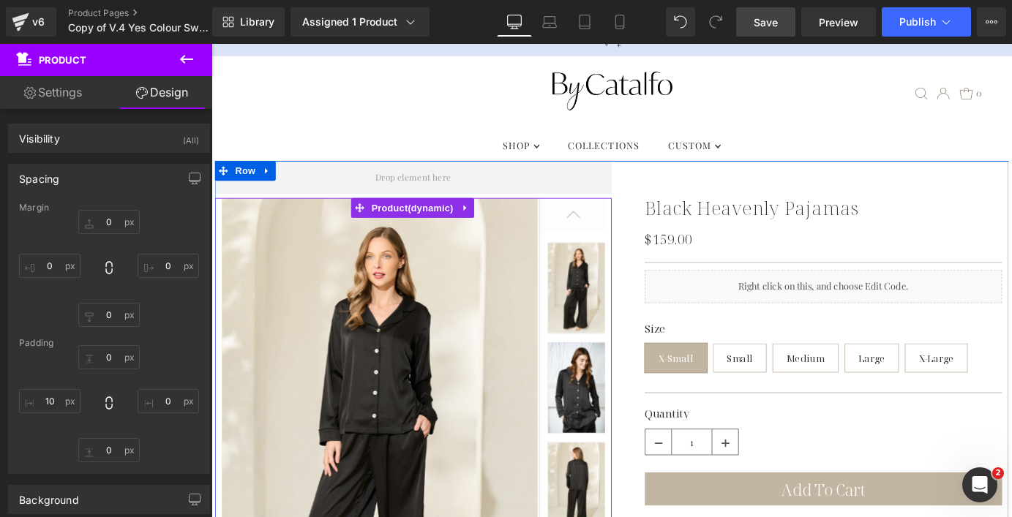
type input "0"
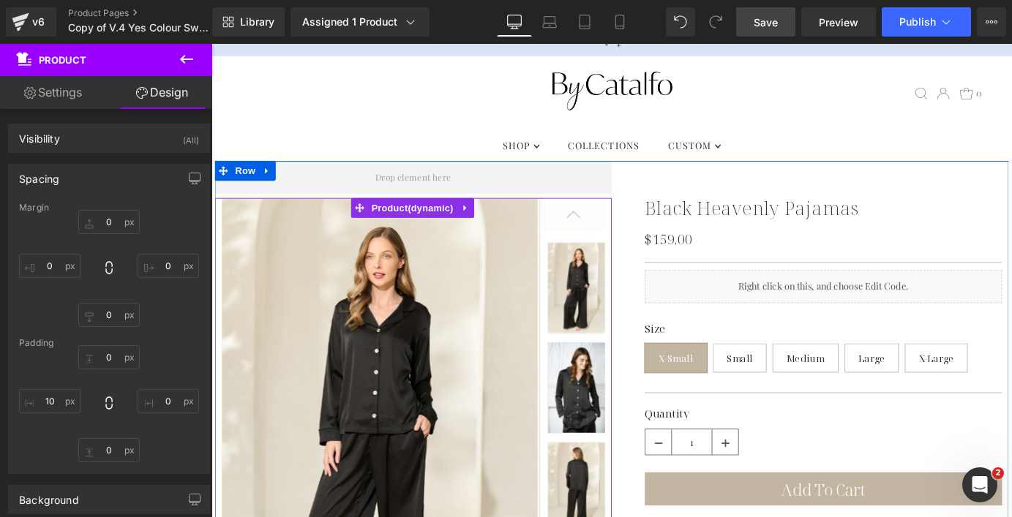
type input "10"
type input "0"
type input "10"
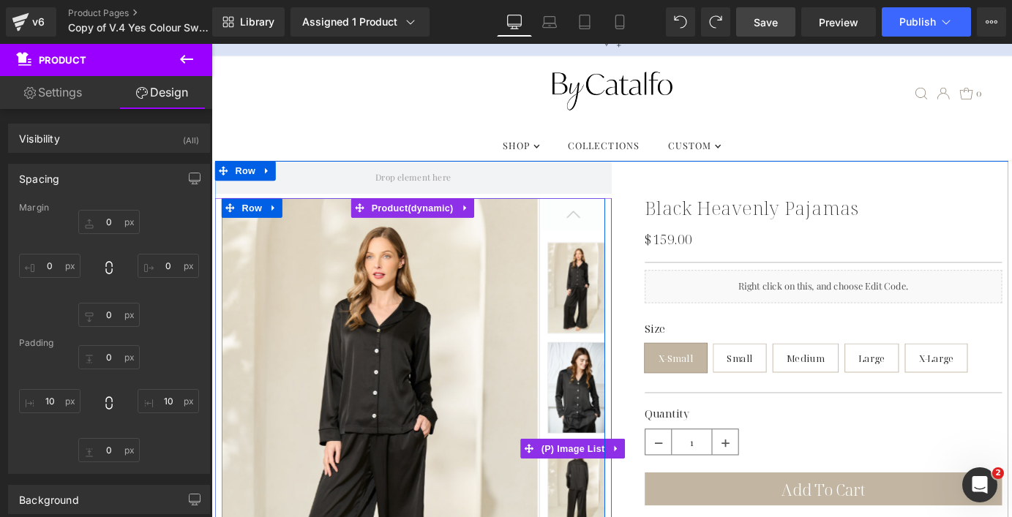
click at [595, 306] on img at bounding box center [617, 313] width 68 height 101
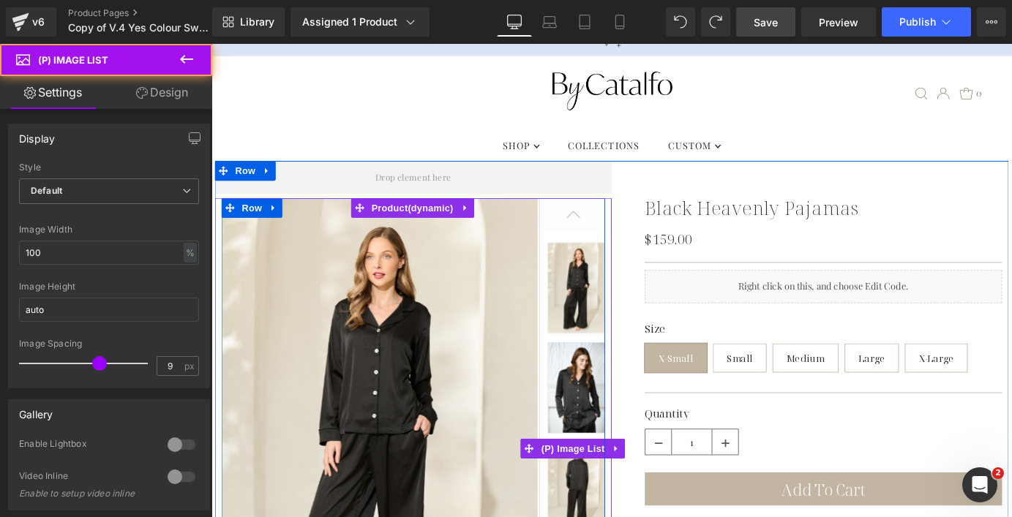
click at [584, 402] on img at bounding box center [617, 424] width 68 height 101
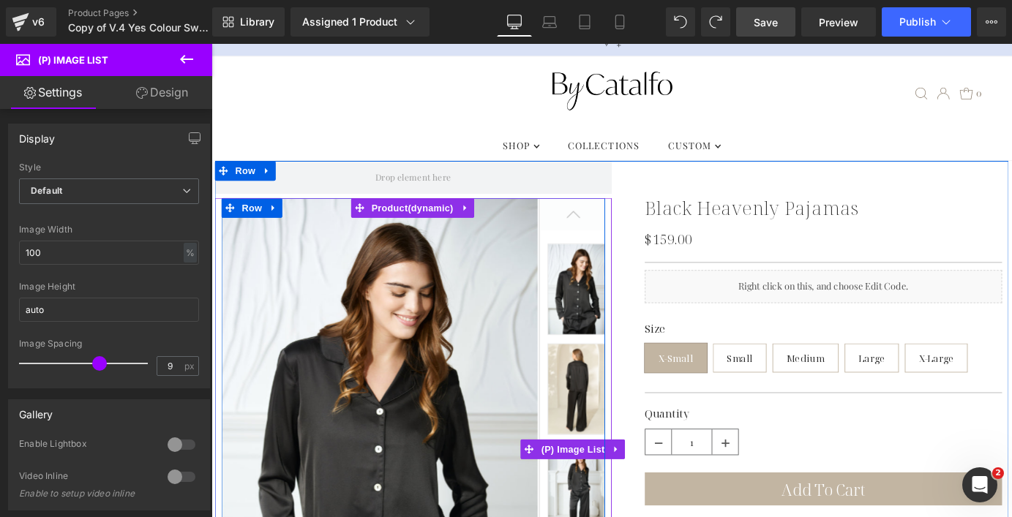
click at [610, 407] on img at bounding box center [617, 425] width 68 height 101
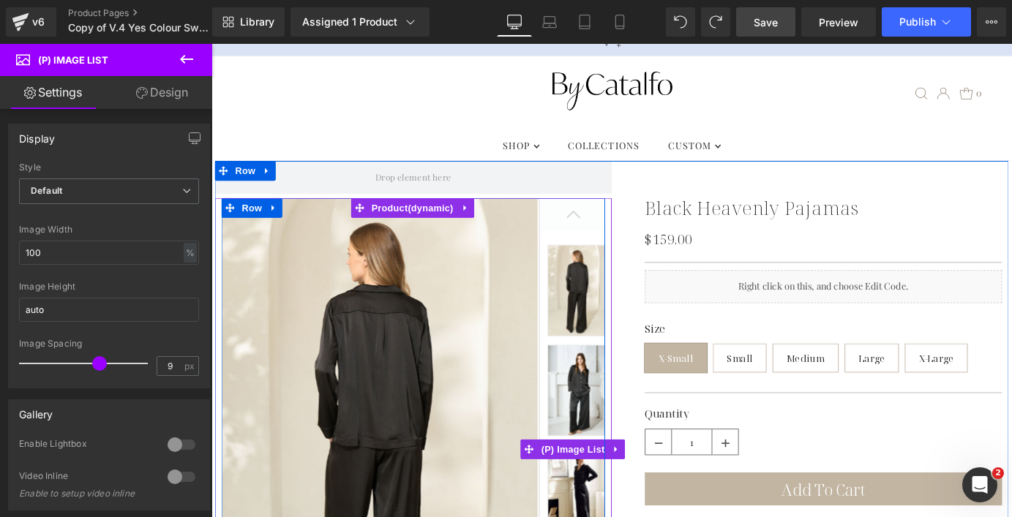
scroll to position [0, 0]
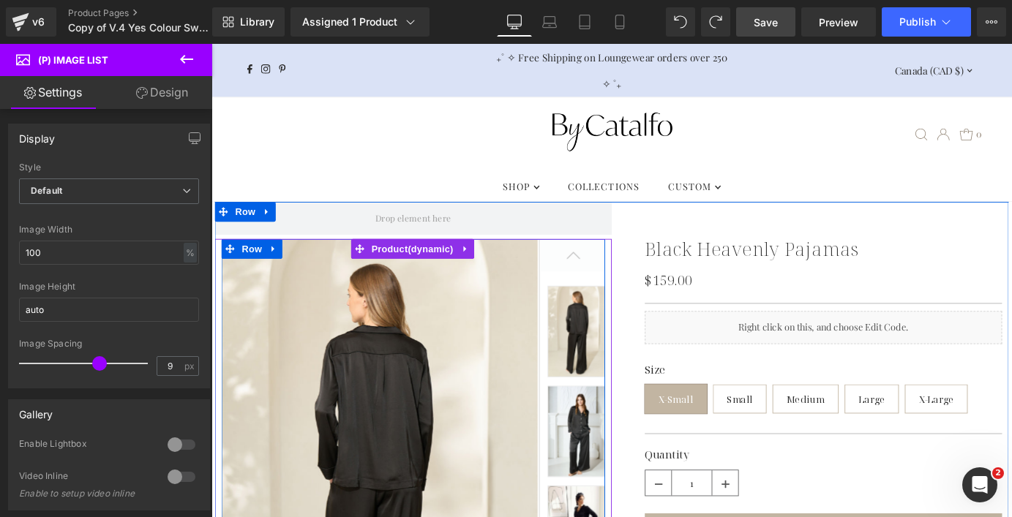
click at [475, 397] on img at bounding box center [398, 522] width 352 height 525
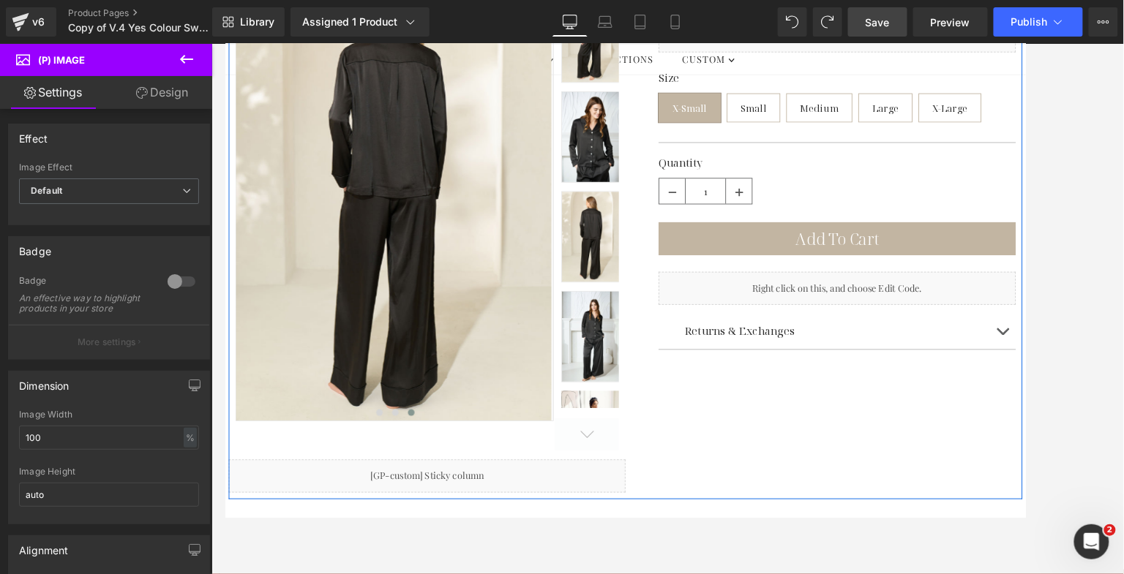
scroll to position [214, 0]
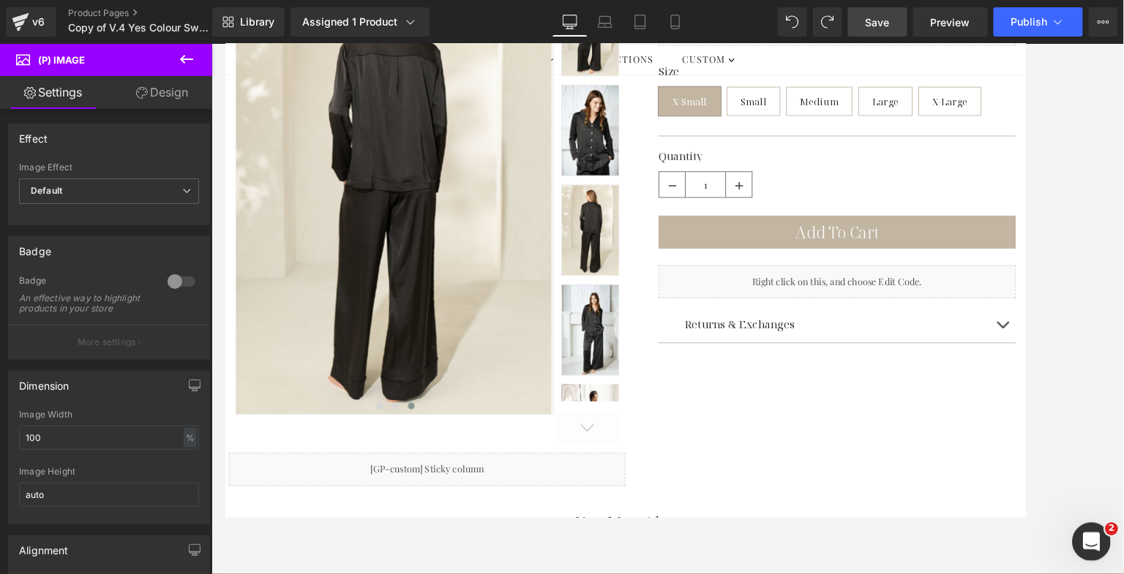
click at [951, 516] on icon "Open Intercom Messenger" at bounding box center [1089, 540] width 24 height 24
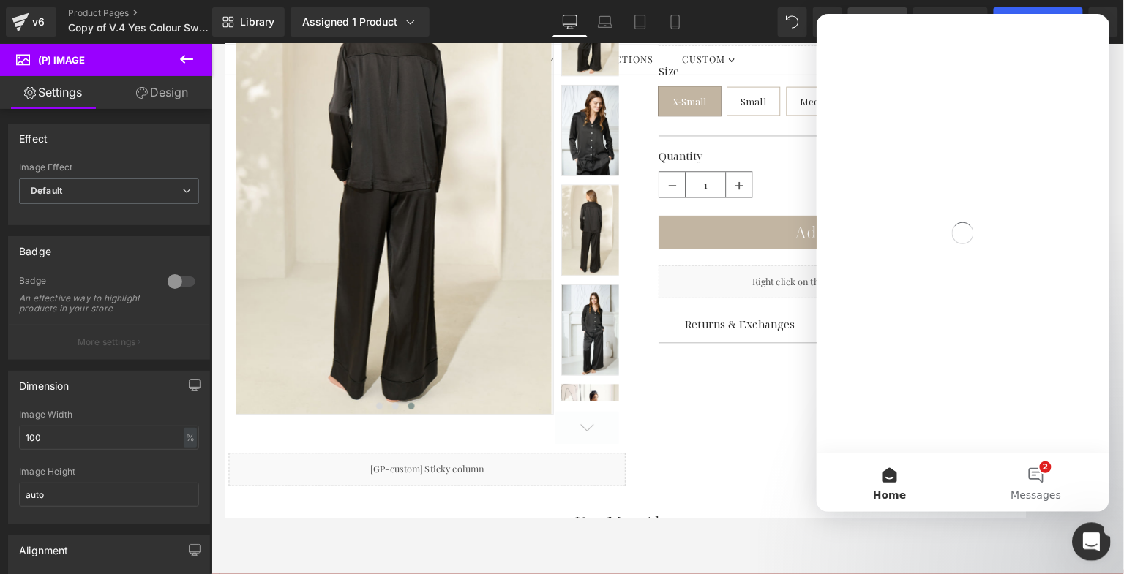
scroll to position [0, 0]
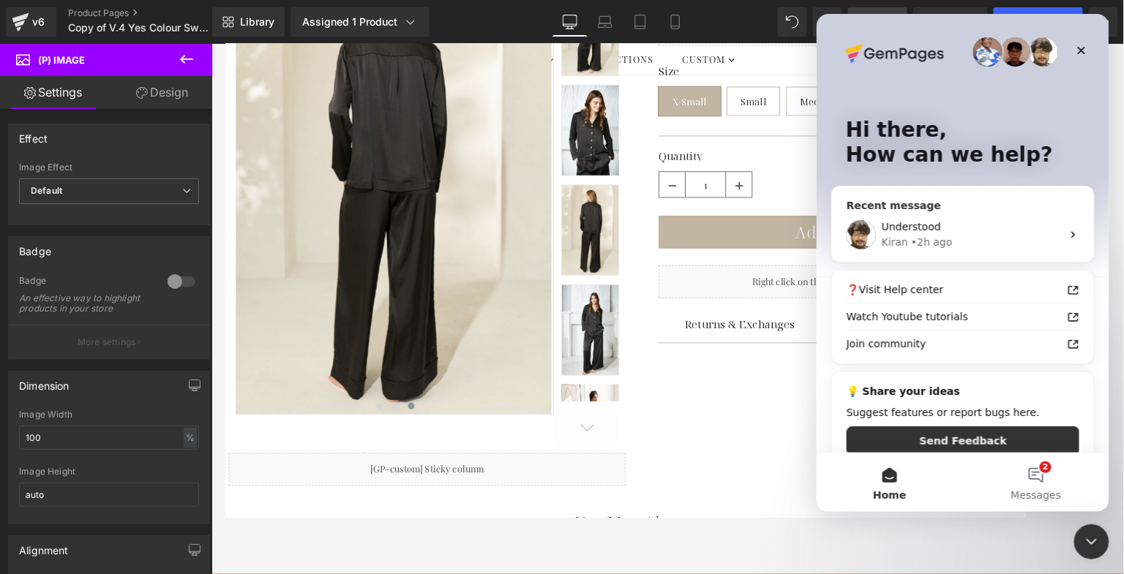
click at [947, 228] on div "Understood" at bounding box center [971, 226] width 180 height 15
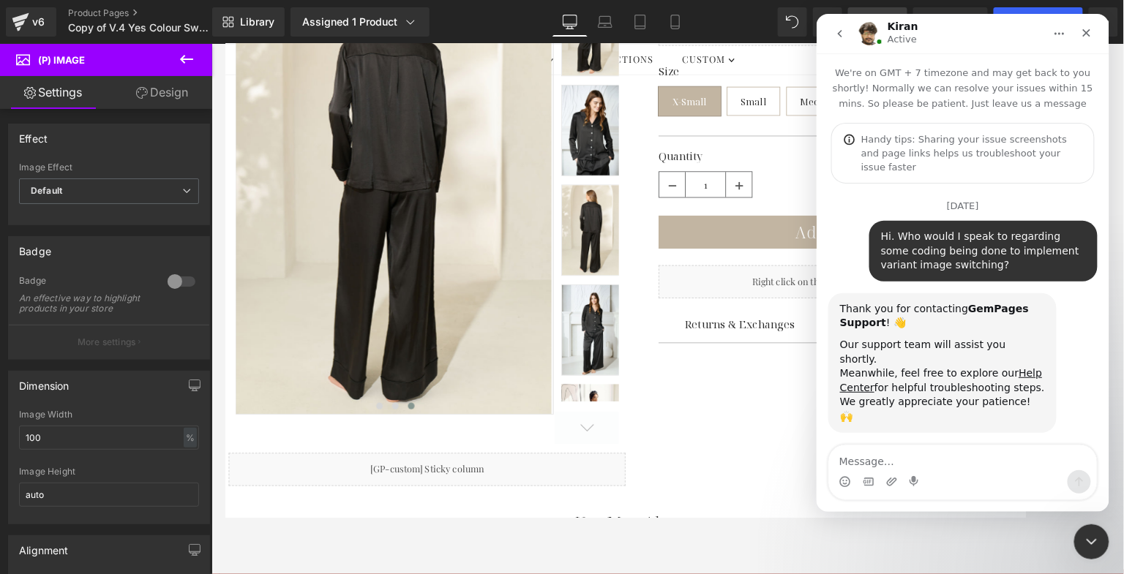
click at [658, 375] on div at bounding box center [562, 265] width 1124 height 530
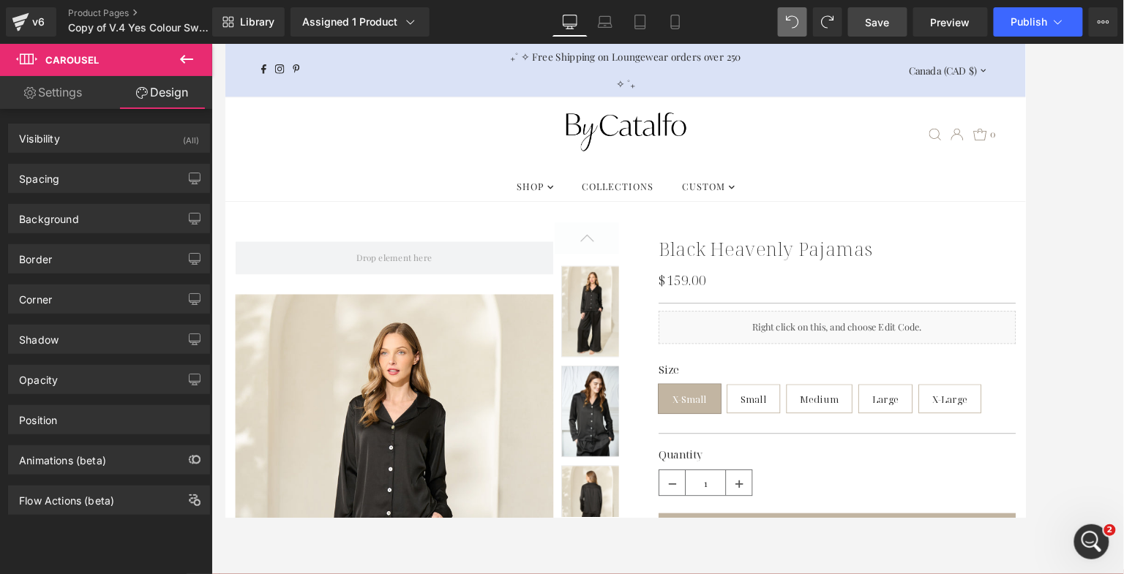
type input "3"
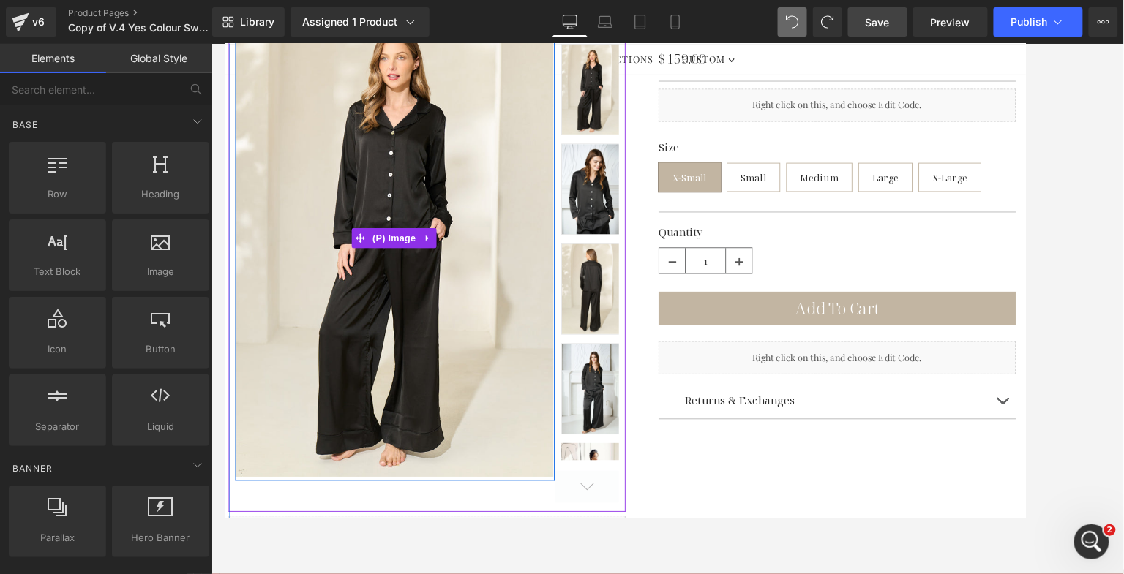
scroll to position [156, 0]
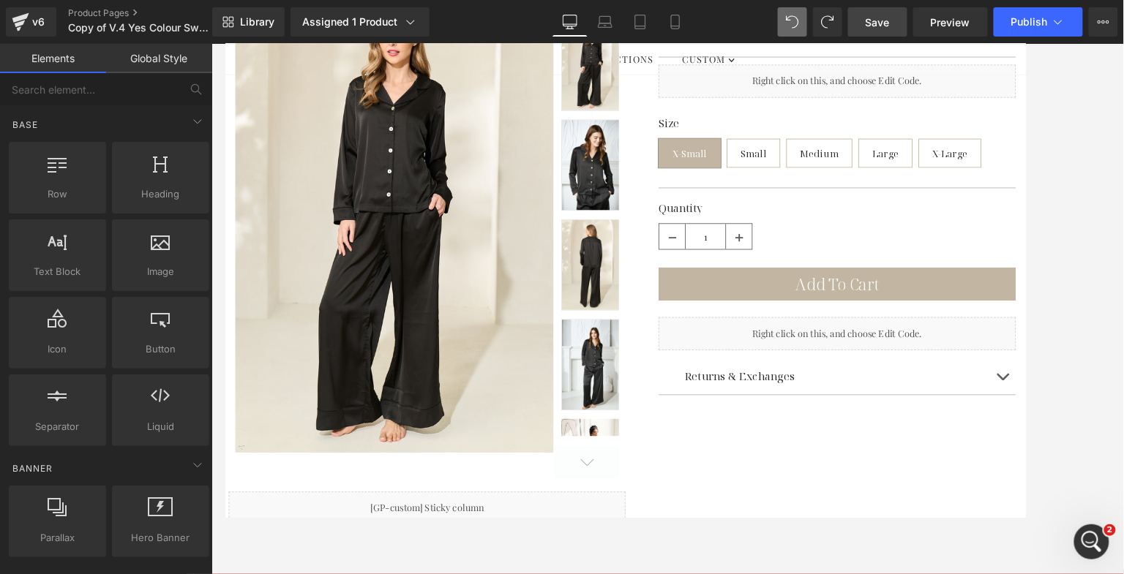
click at [891, 28] on link "Save" at bounding box center [877, 21] width 59 height 29
click at [951, 516] on div "Open Intercom Messenger" at bounding box center [1088, 540] width 48 height 48
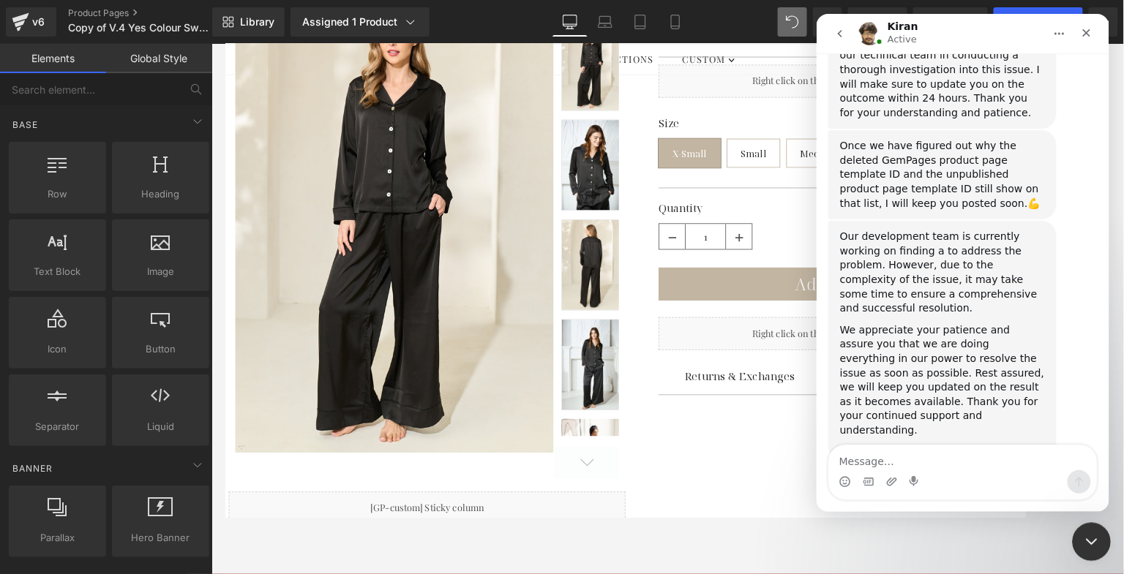
scroll to position [15740, 0]
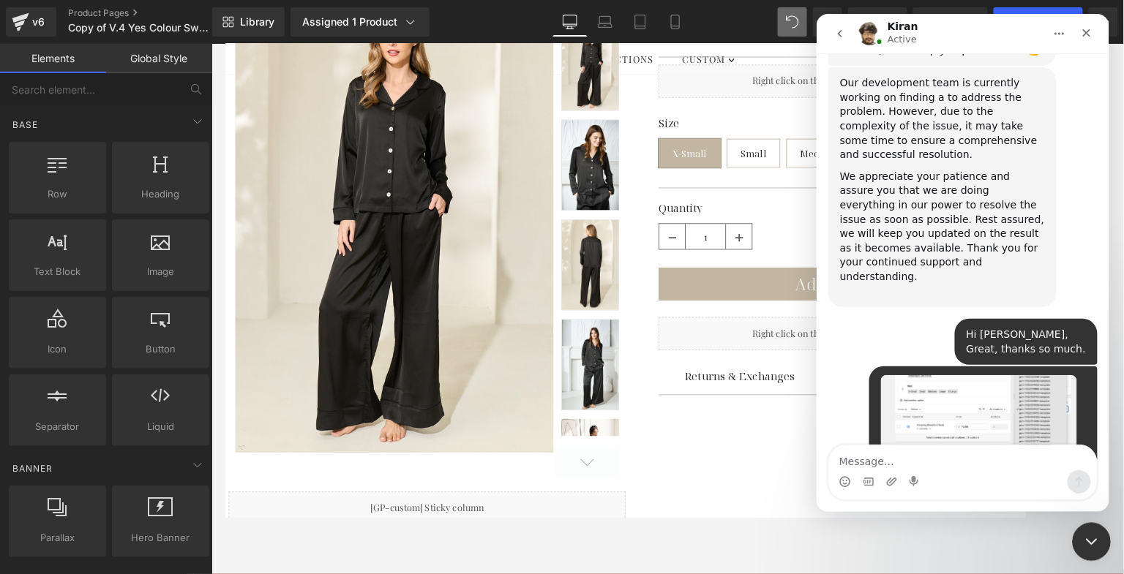
click at [951, 516] on icon "Close Intercom Messenger" at bounding box center [1089, 540] width 18 height 18
